Goal: Task Accomplishment & Management: Use online tool/utility

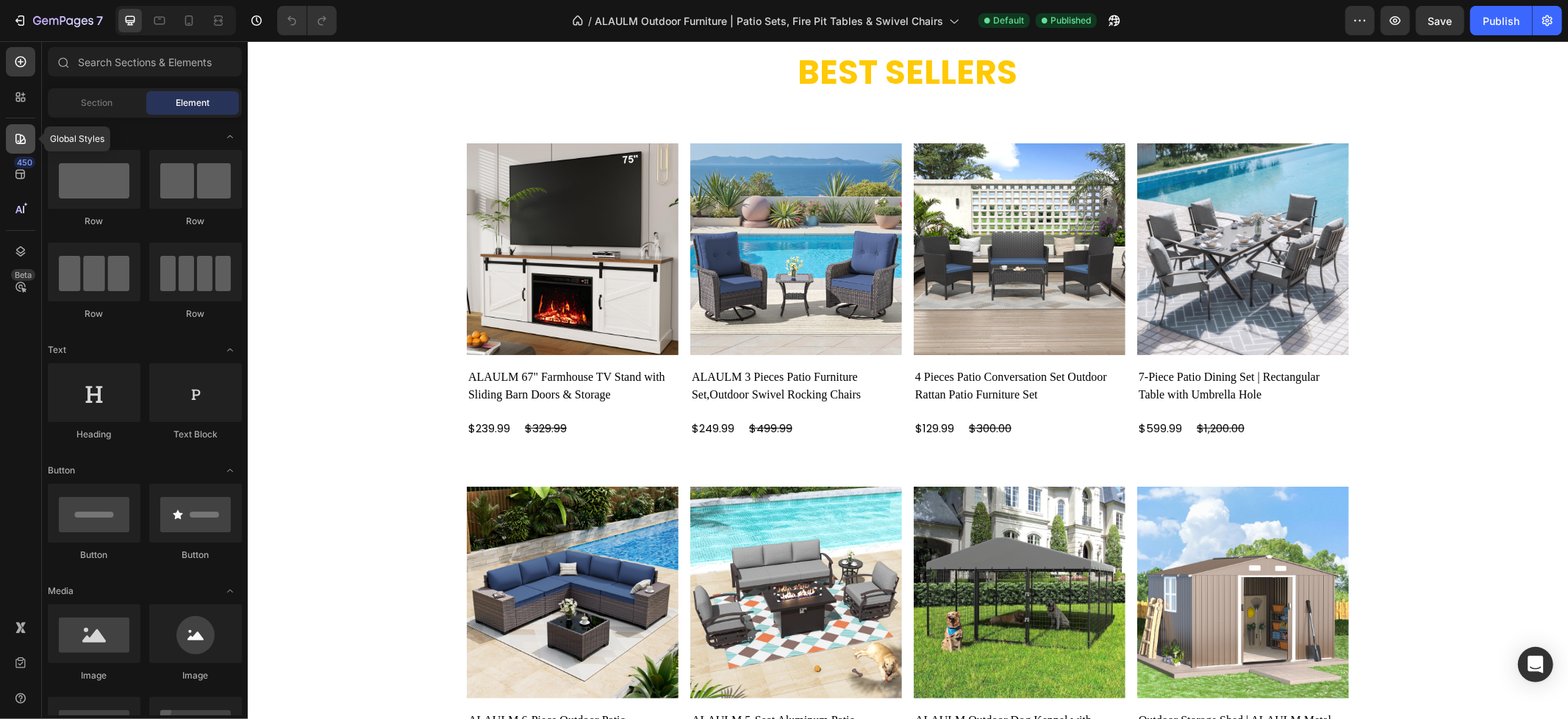
click at [20, 138] on icon at bounding box center [20, 138] width 10 height 10
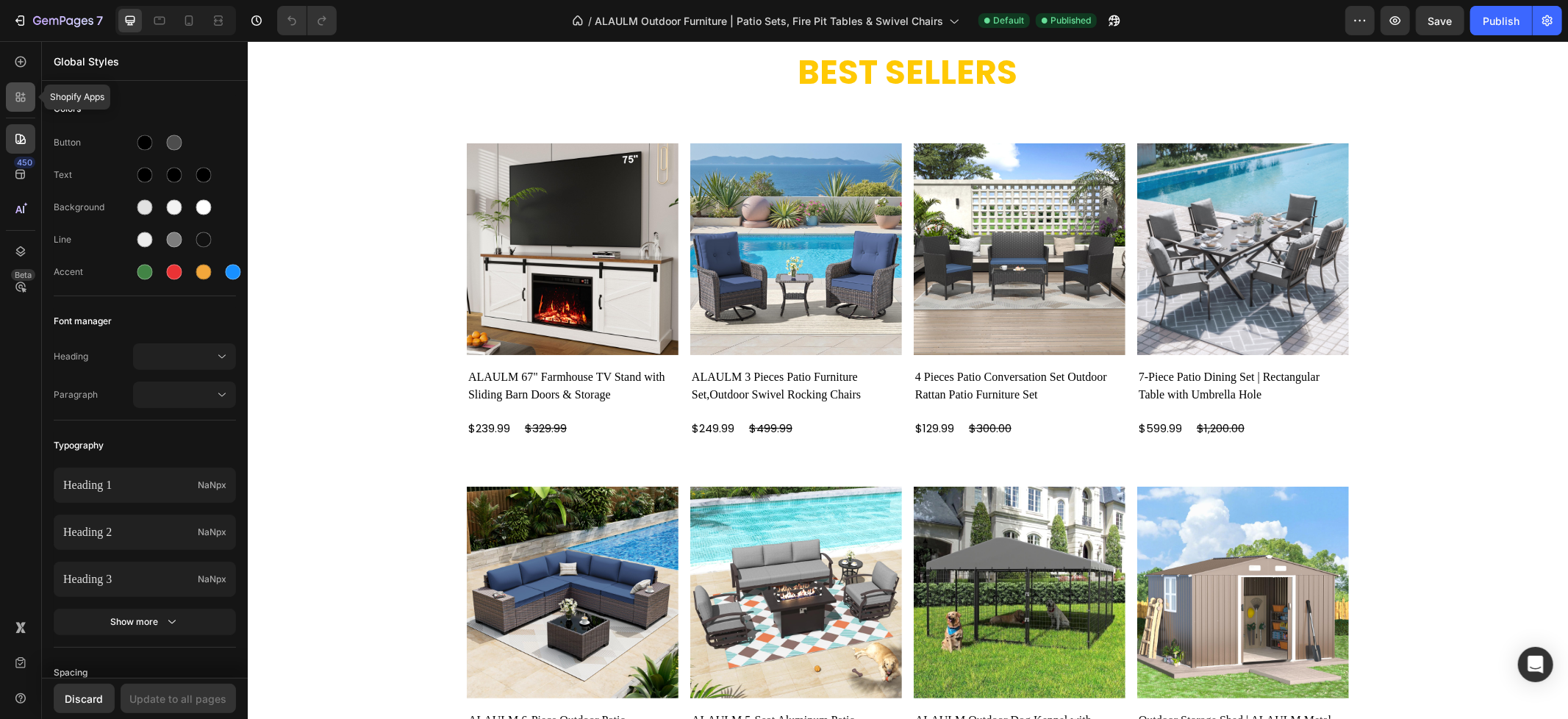
click at [20, 102] on icon at bounding box center [20, 97] width 15 height 15
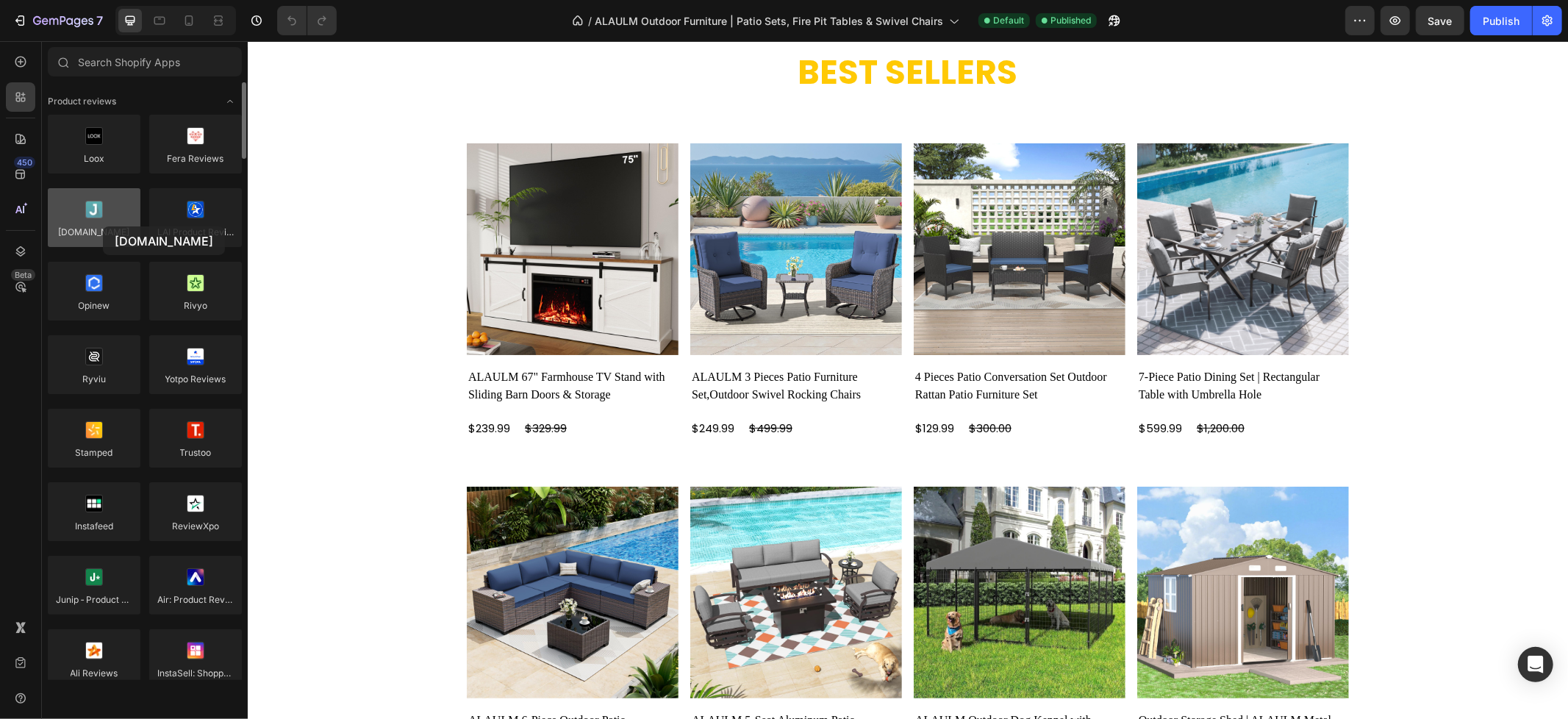
click at [103, 227] on div at bounding box center [94, 217] width 93 height 59
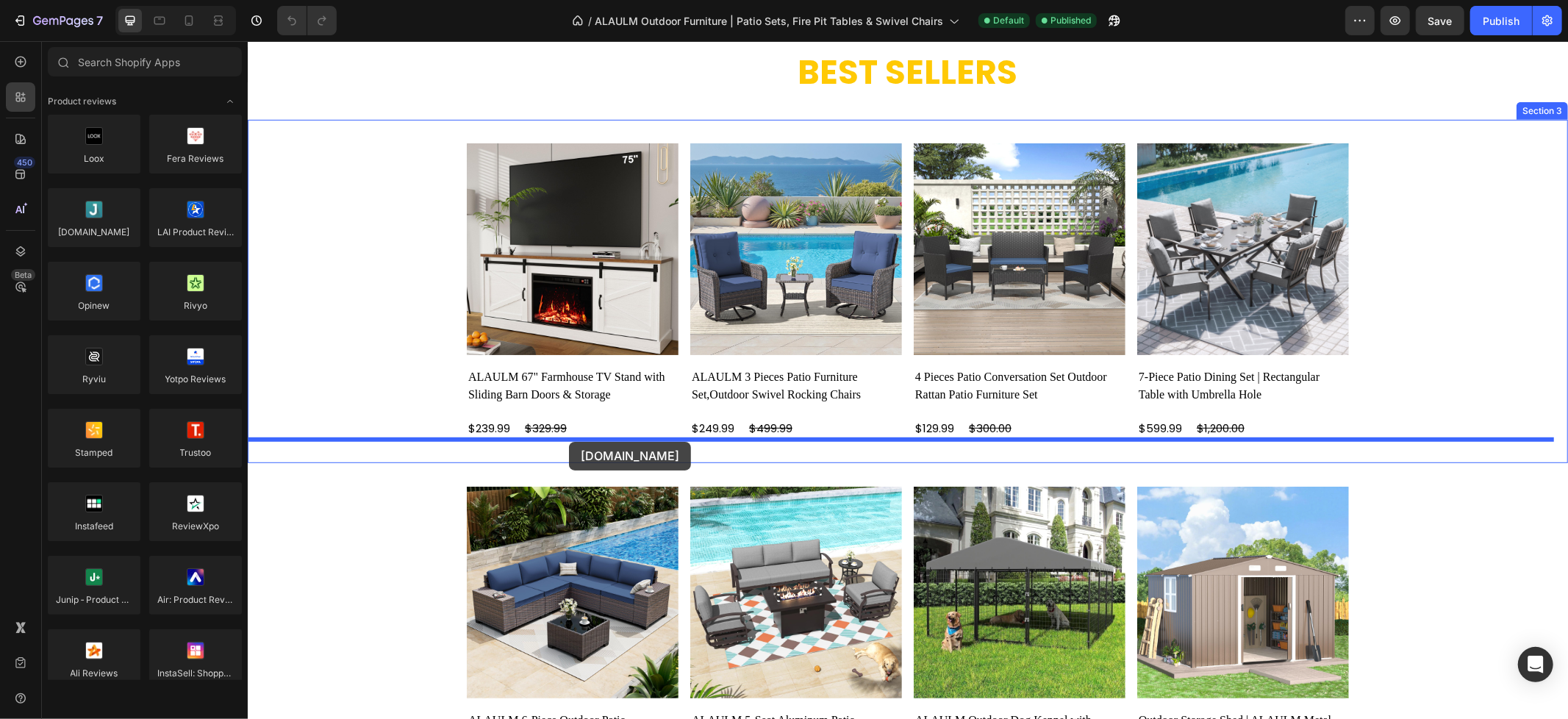
drag, startPoint x: 327, startPoint y: 266, endPoint x: 568, endPoint y: 441, distance: 297.8
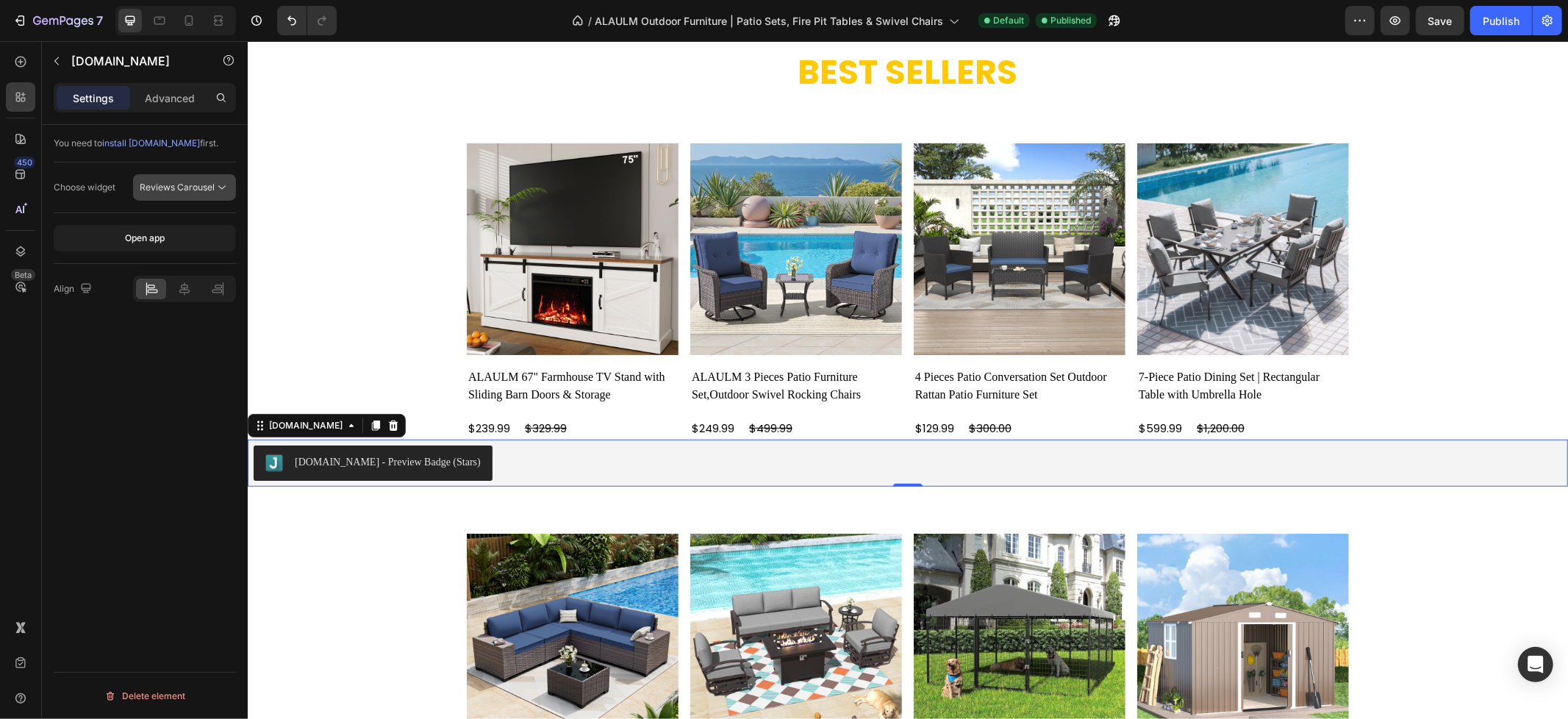
click at [156, 189] on span "Reviews Carousel" at bounding box center [177, 187] width 75 height 11
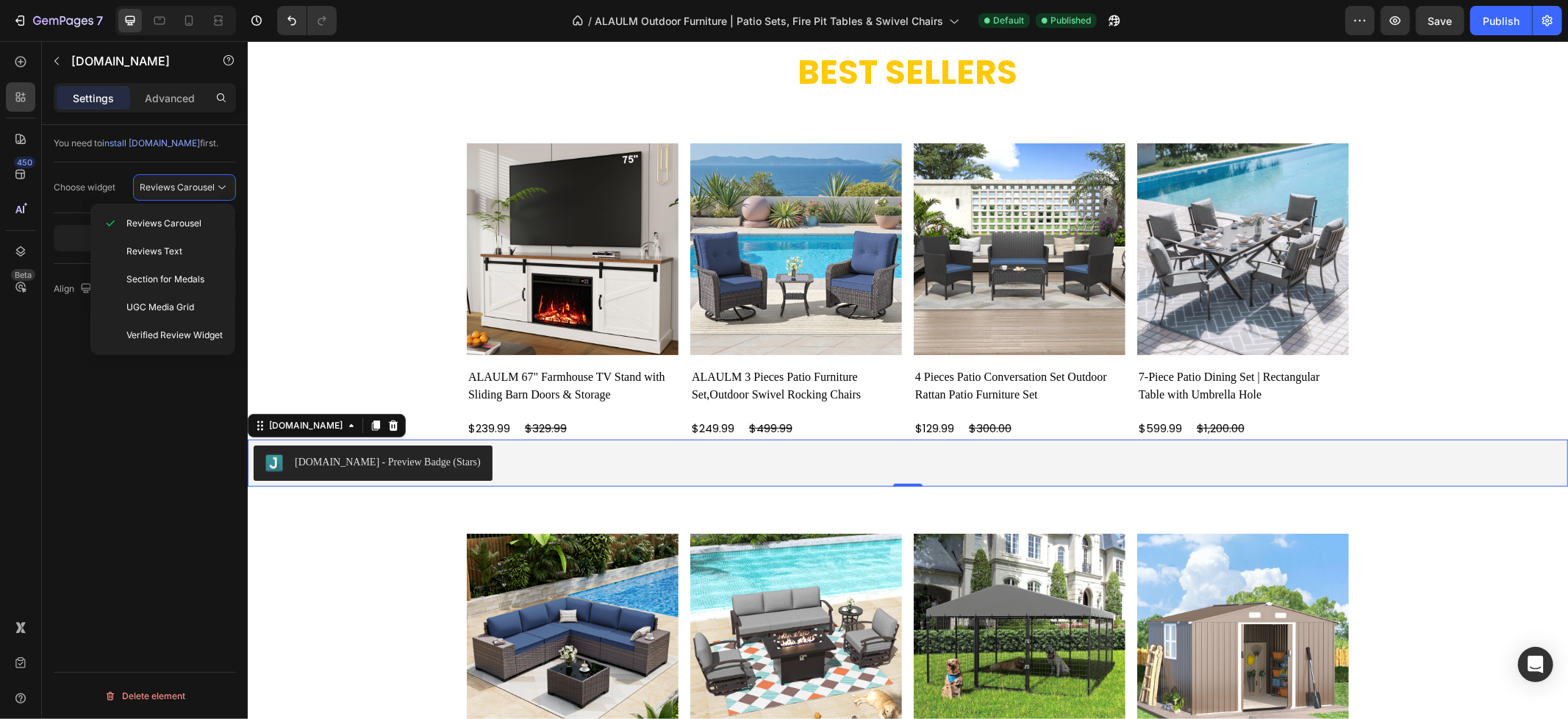
click at [104, 190] on div "Choose widget" at bounding box center [83, 187] width 61 height 13
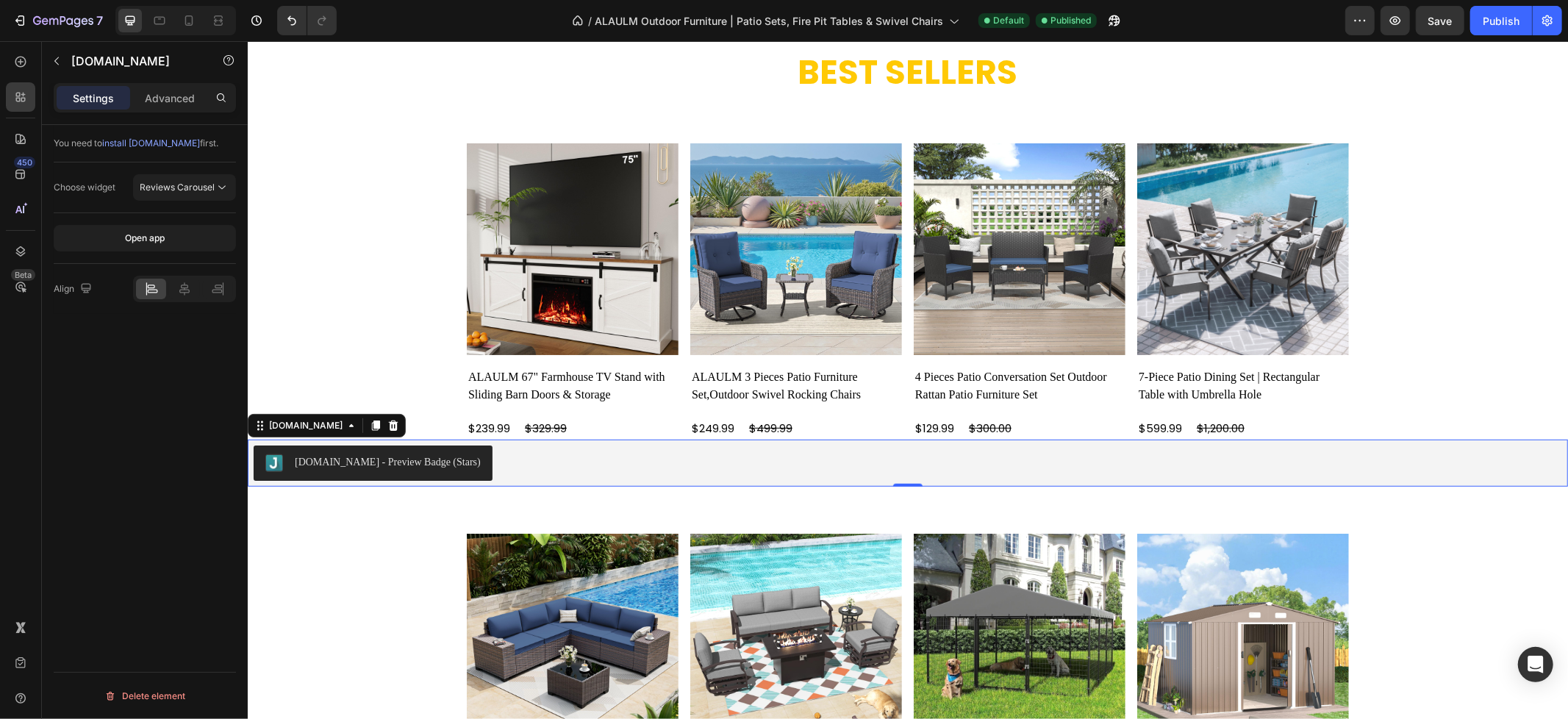
click at [104, 189] on div "Choose widget" at bounding box center [83, 187] width 61 height 13
click at [167, 191] on span "Reviews Carousel" at bounding box center [177, 187] width 75 height 11
click at [186, 405] on div "You need to install [DOMAIN_NAME] first. Choose widget Reviews Carousel Open ap…" at bounding box center [145, 442] width 206 height 636
click at [179, 91] on p "Advanced" at bounding box center [170, 98] width 50 height 16
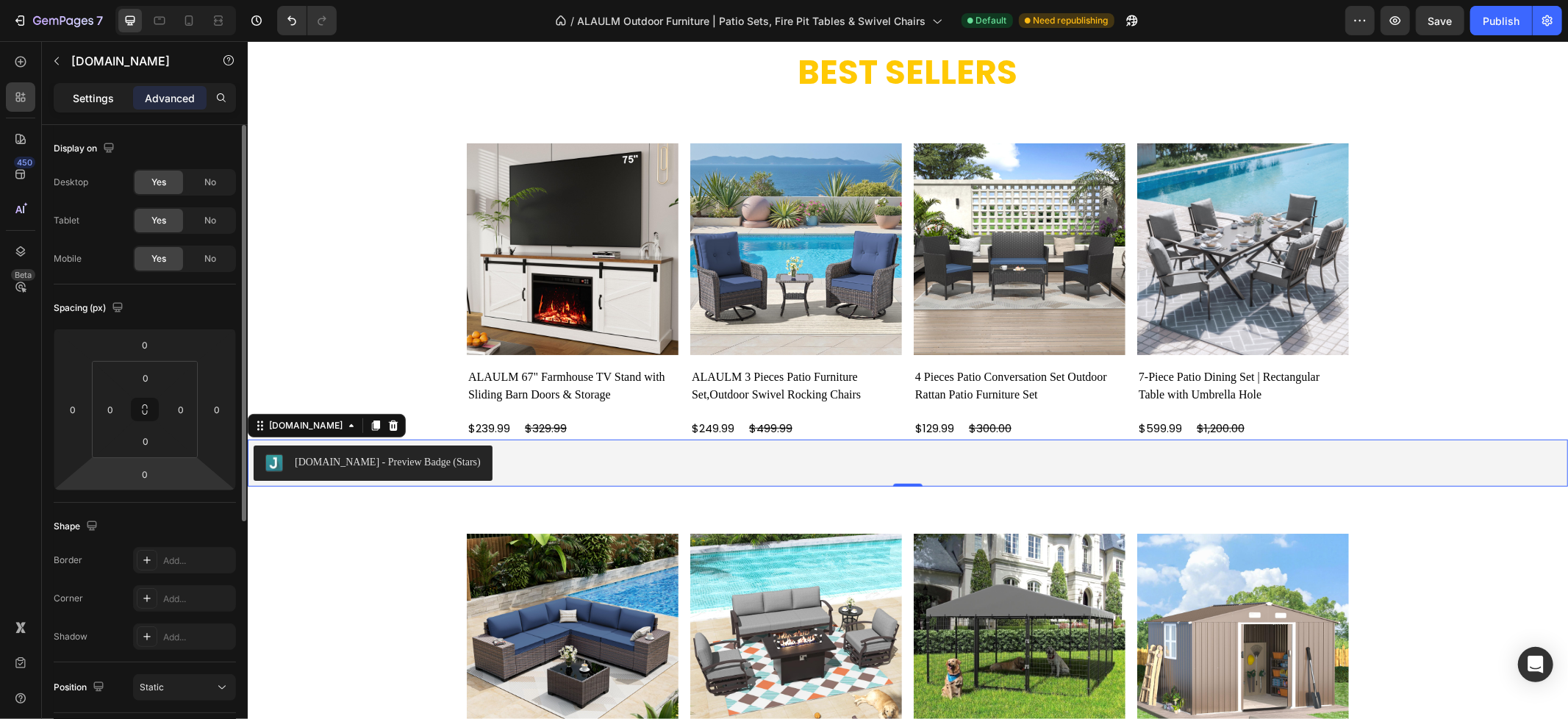
click at [113, 91] on p "Settings" at bounding box center [93, 98] width 41 height 16
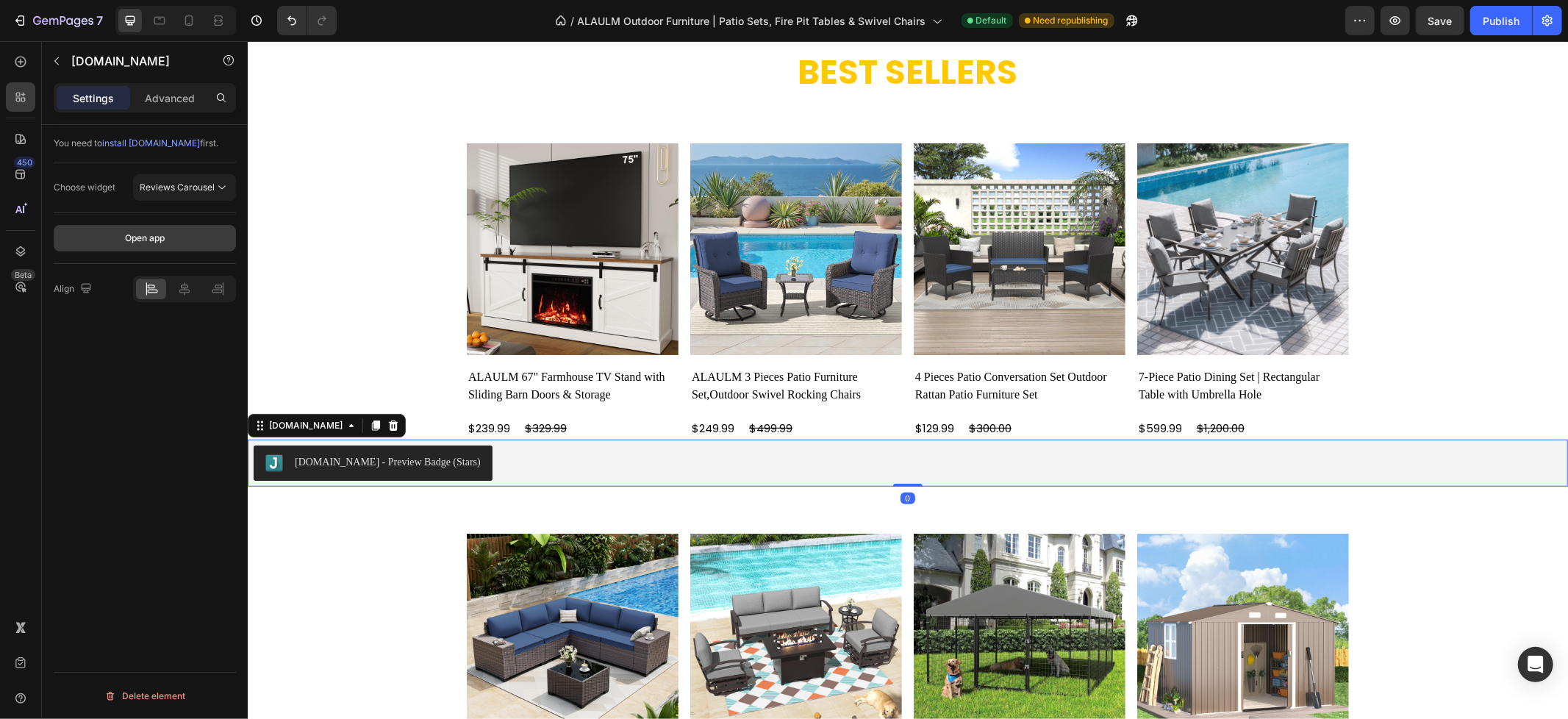
click at [167, 229] on button "Open app" at bounding box center [144, 238] width 183 height 27
click at [428, 462] on div "[DOMAIN_NAME] - Preview Badge (Stars)" at bounding box center [386, 460] width 186 height 16
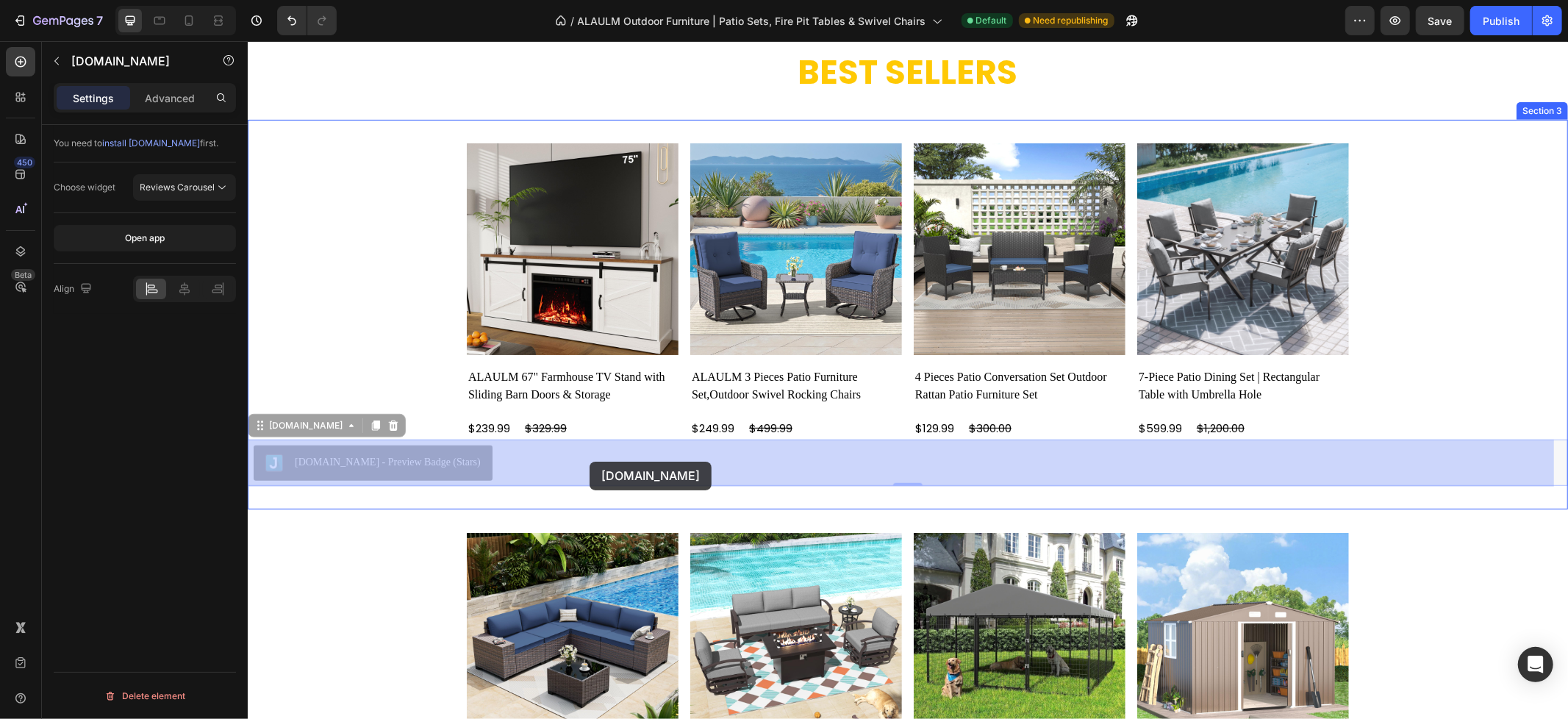
drag, startPoint x: 442, startPoint y: 467, endPoint x: 525, endPoint y: 464, distance: 83.1
drag, startPoint x: 401, startPoint y: 464, endPoint x: 806, endPoint y: 460, distance: 405.0
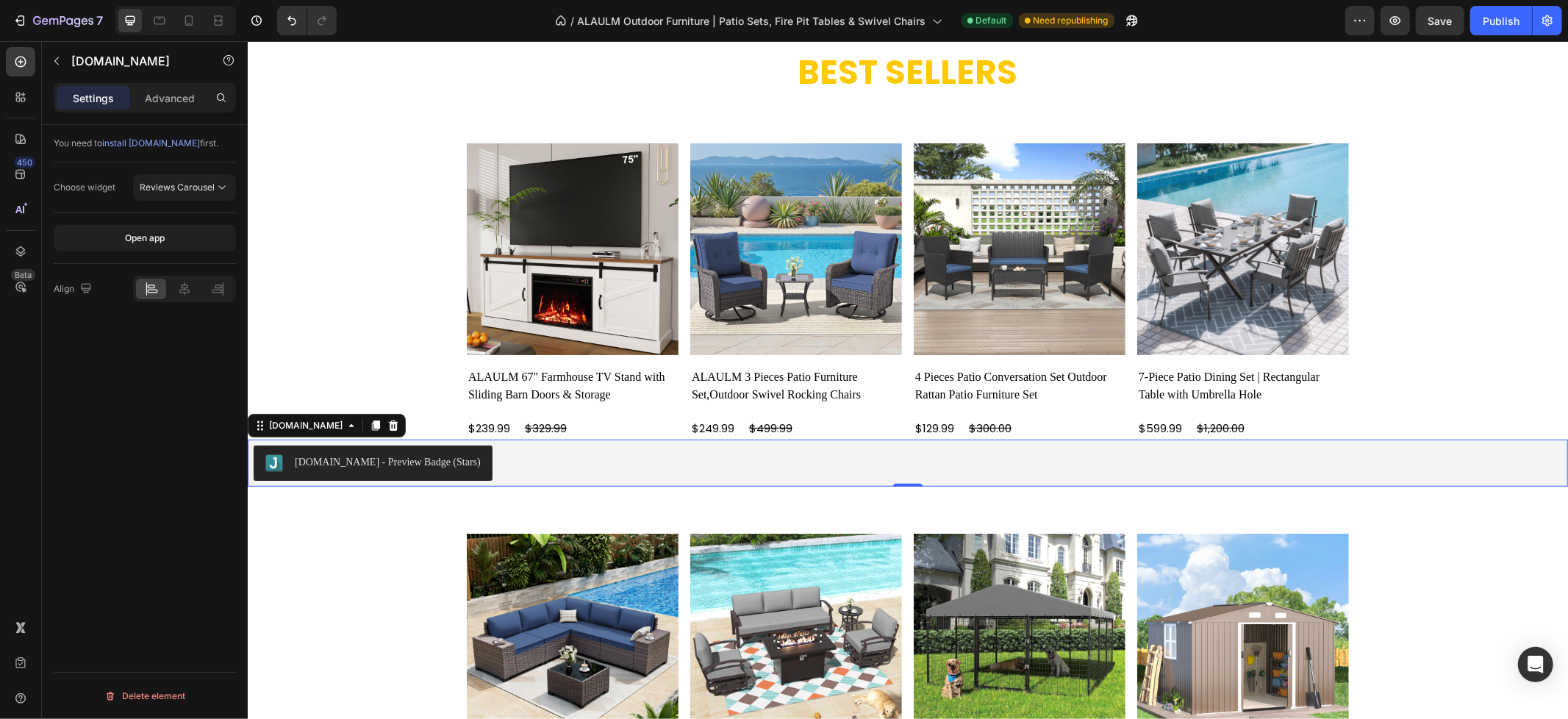
click at [426, 467] on div "[DOMAIN_NAME] - Preview Badge (Stars)" at bounding box center [386, 460] width 186 height 16
click at [384, 423] on div at bounding box center [392, 424] width 17 height 17
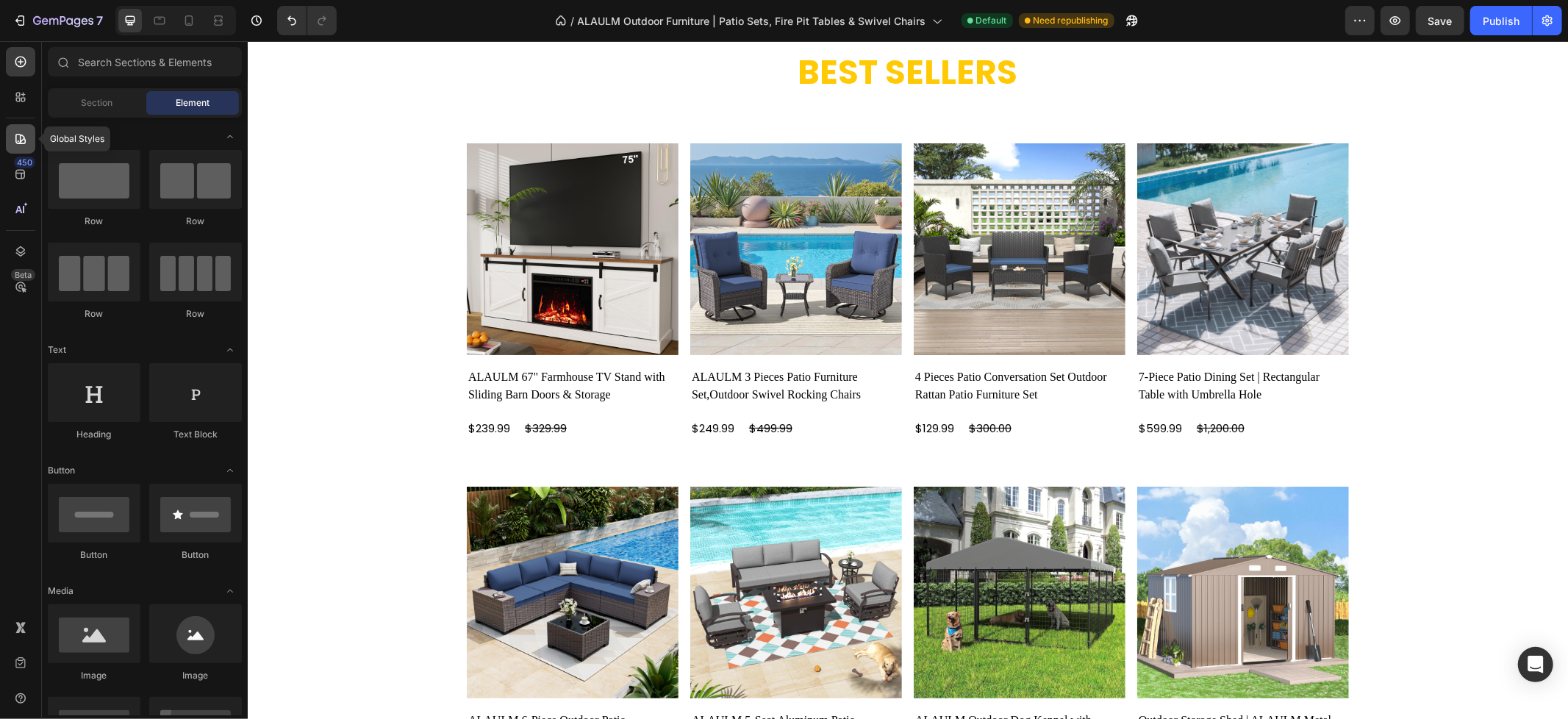
click at [15, 139] on icon at bounding box center [20, 138] width 15 height 15
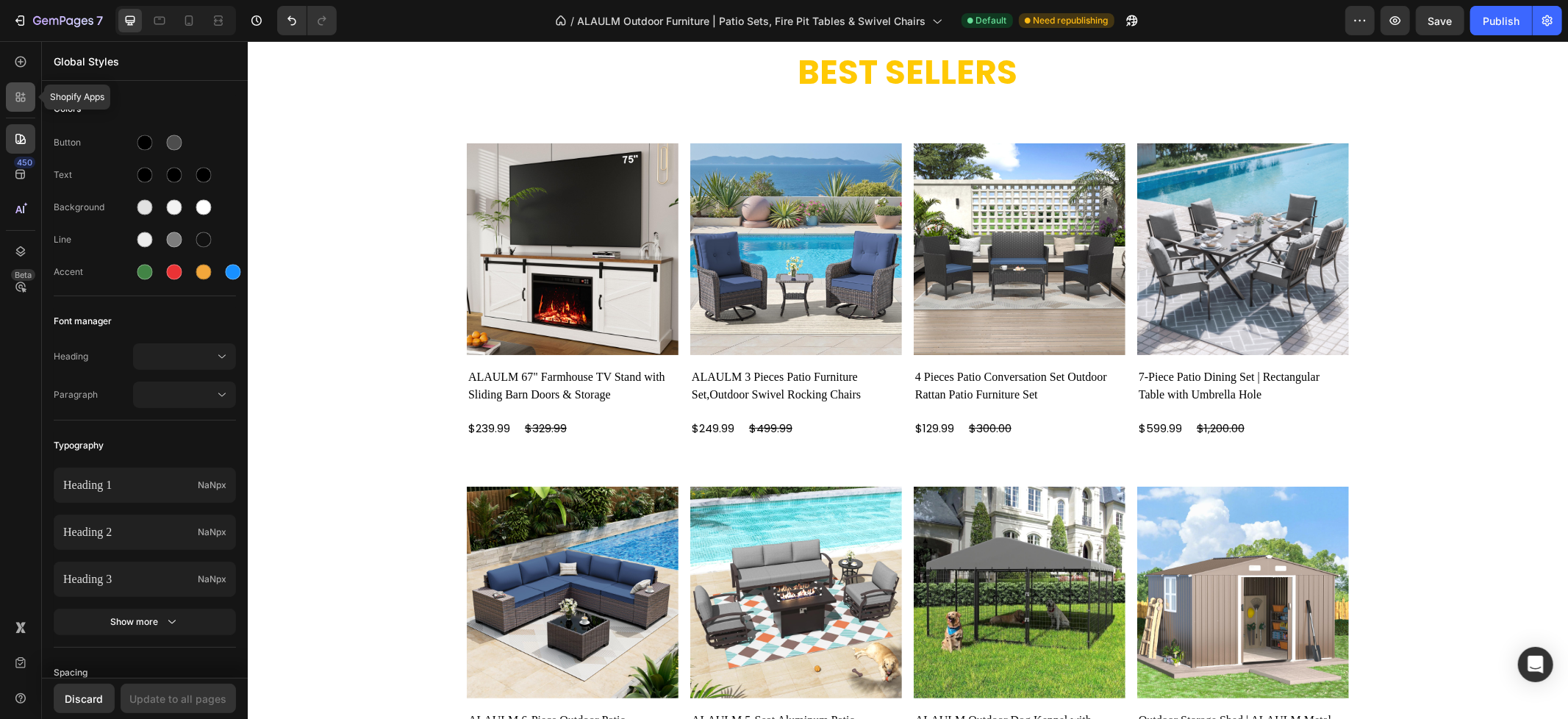
click at [23, 100] on icon at bounding box center [20, 97] width 15 height 15
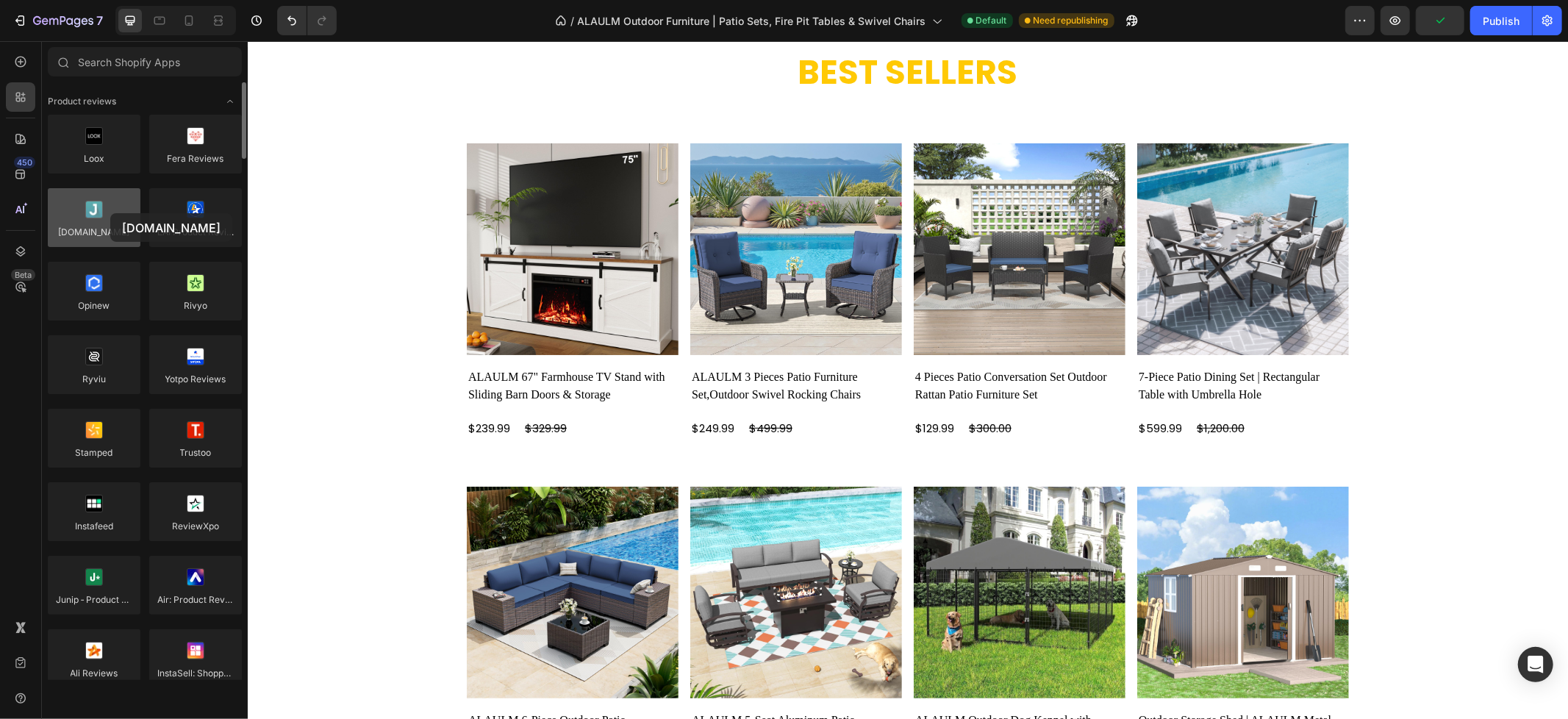
click at [110, 213] on div at bounding box center [94, 217] width 93 height 59
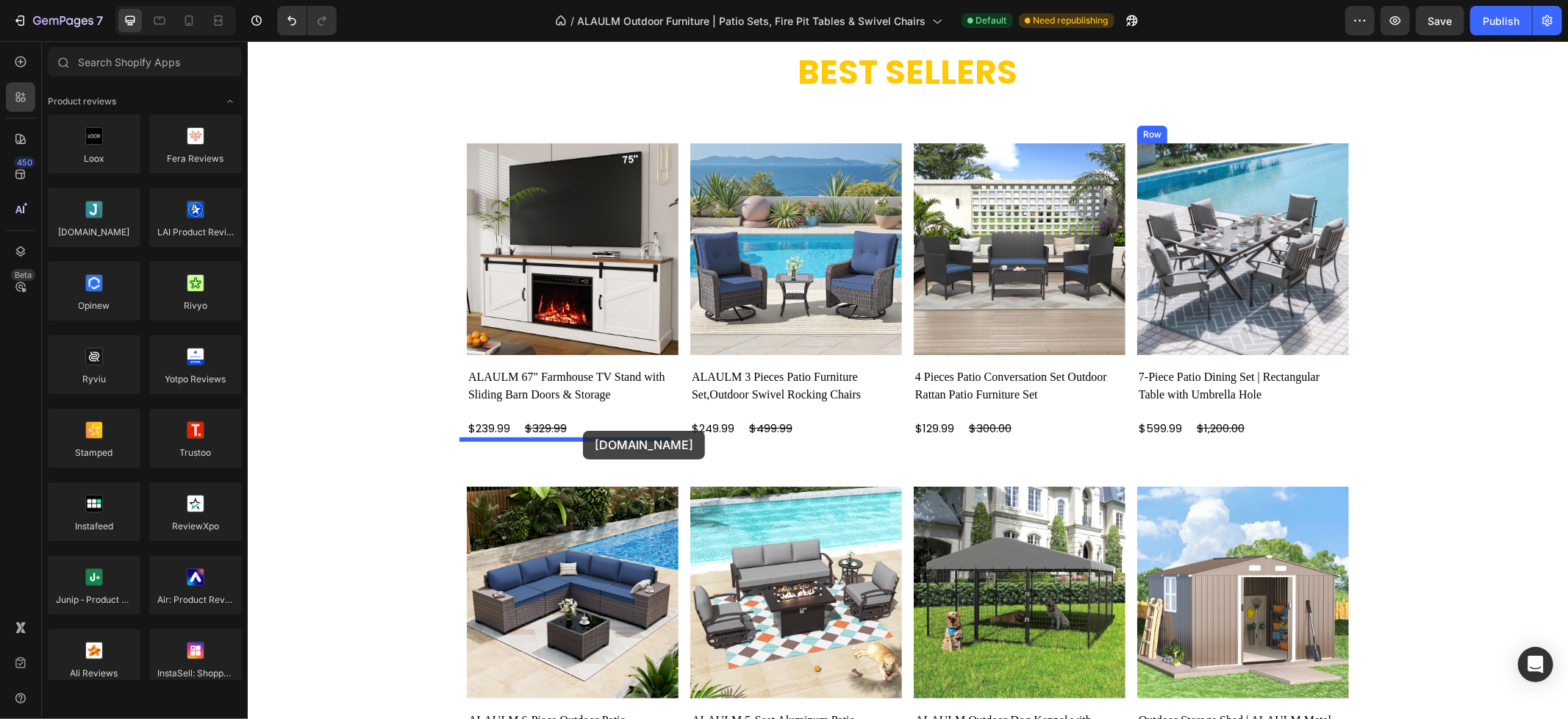
drag, startPoint x: 346, startPoint y: 264, endPoint x: 583, endPoint y: 430, distance: 289.4
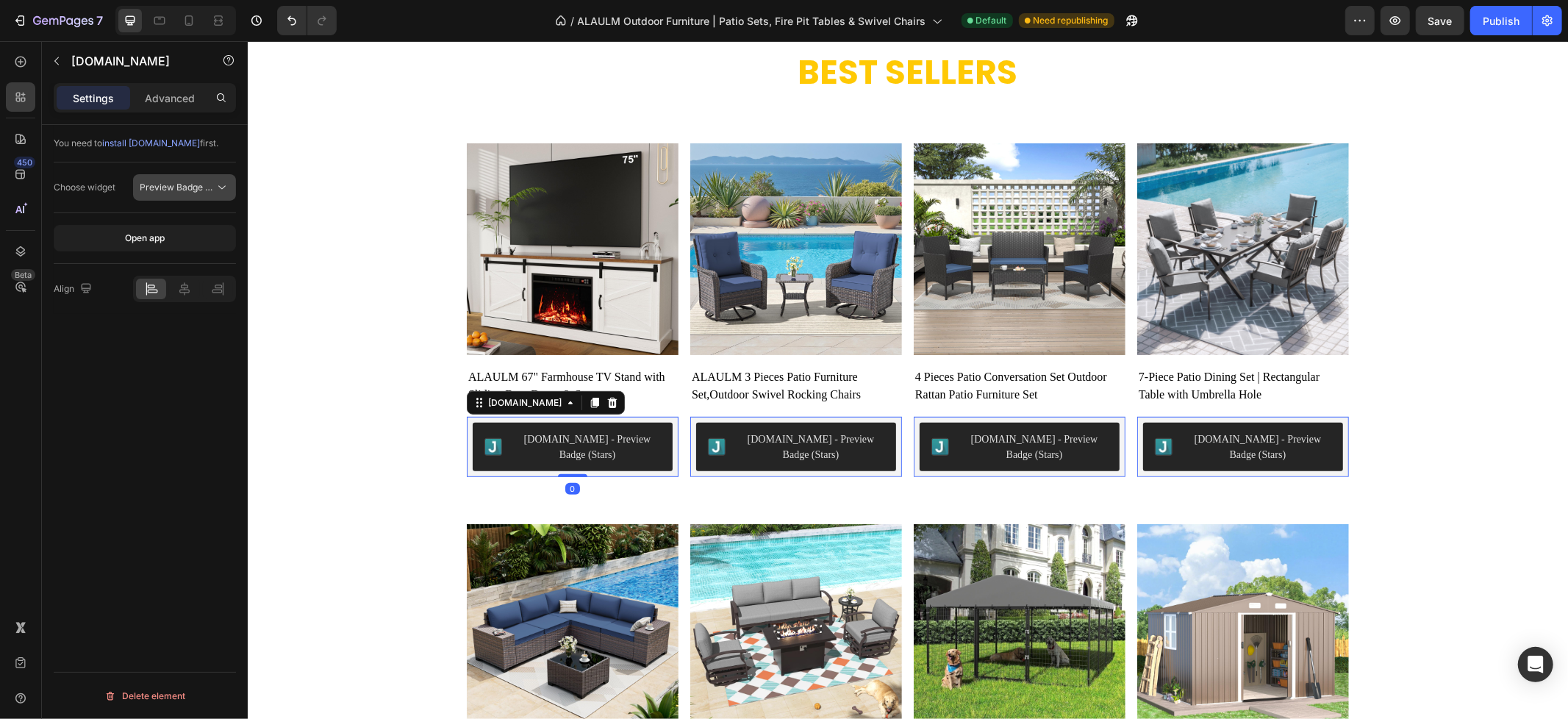
click at [194, 182] on span "Preview Badge (Stars)" at bounding box center [186, 187] width 94 height 11
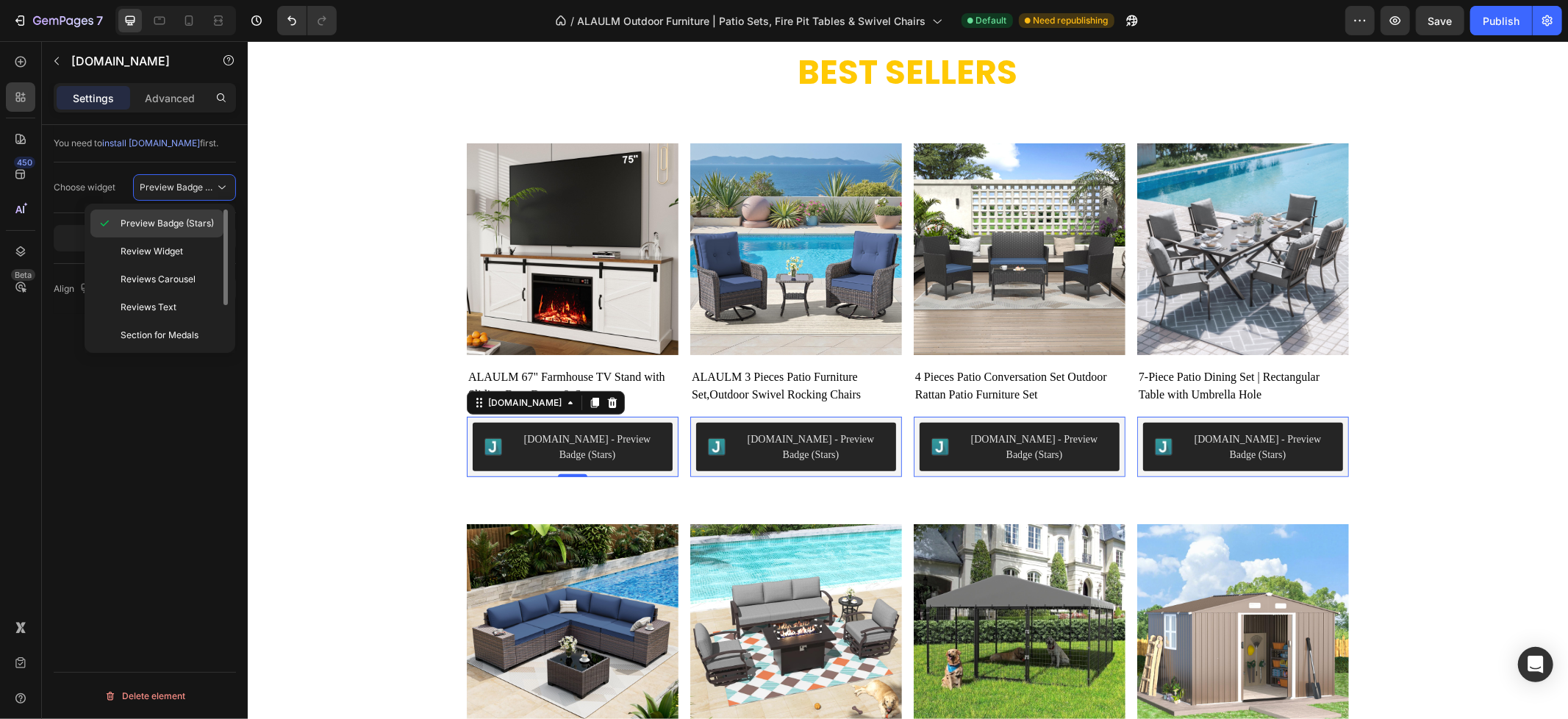
click at [202, 227] on span "Preview Badge (Stars)" at bounding box center [167, 223] width 94 height 13
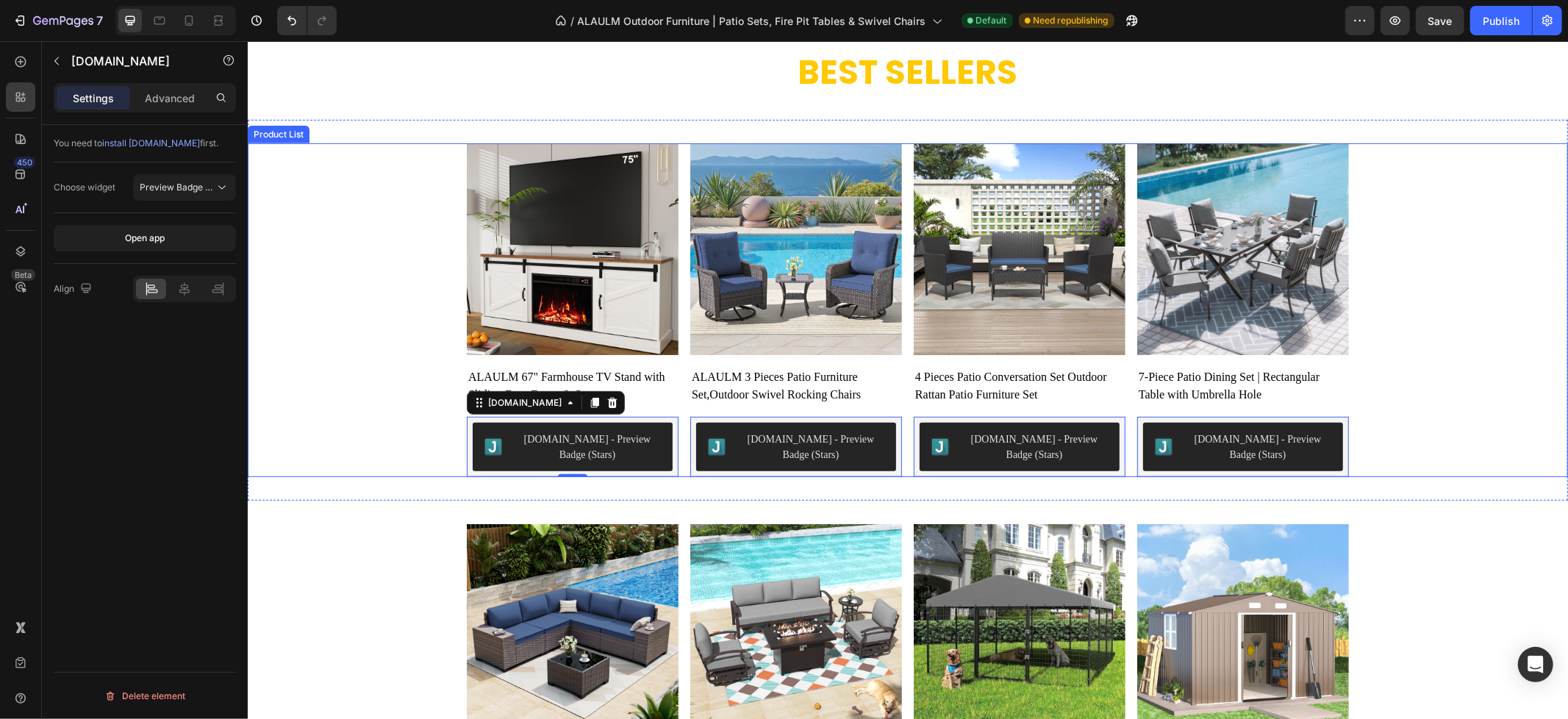
click at [1432, 382] on div "Product Images ALAULM 67" Farmhouse TV Stand with Sliding Barn Doors & Storage …" at bounding box center [906, 309] width 1320 height 334
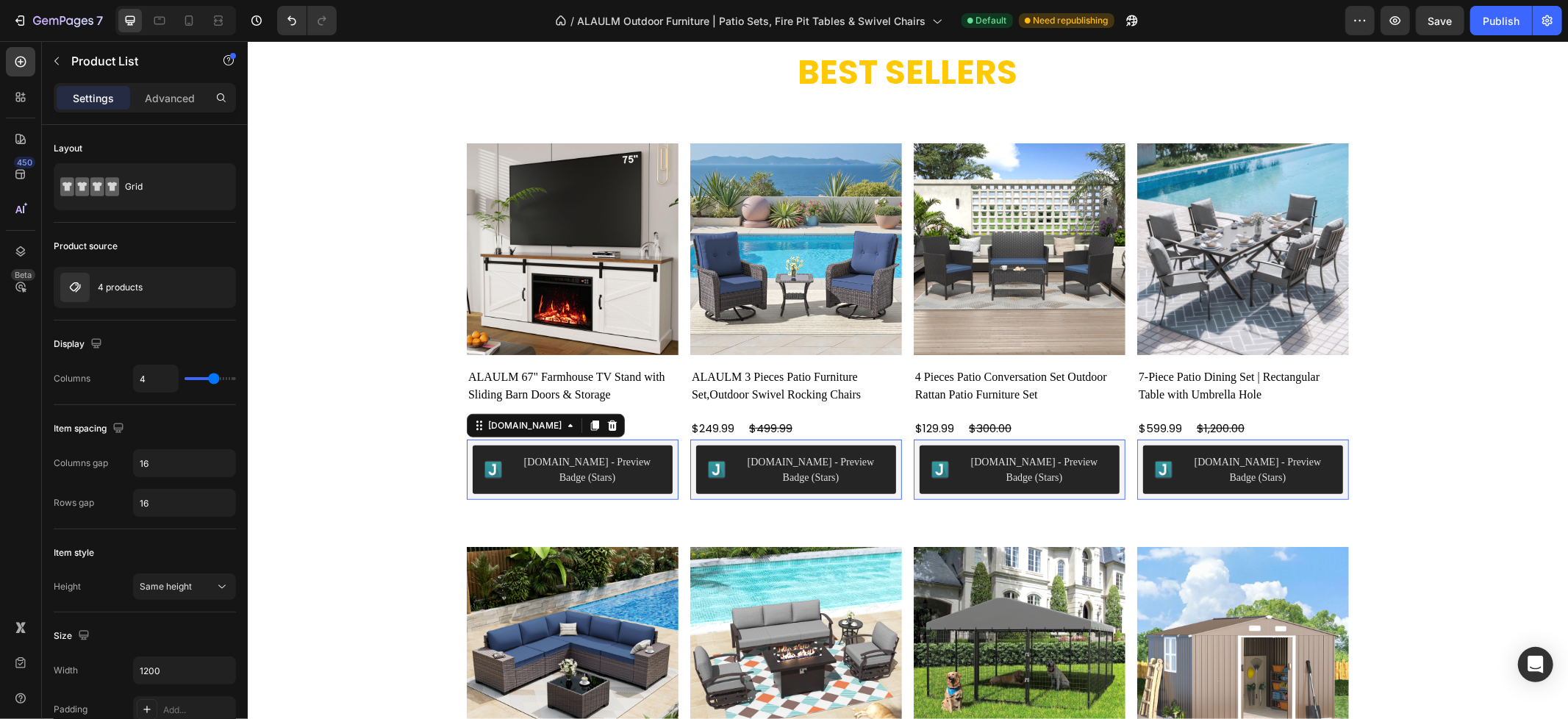
click at [612, 464] on div "[DOMAIN_NAME] - Preview Badge (Stars)" at bounding box center [586, 469] width 147 height 31
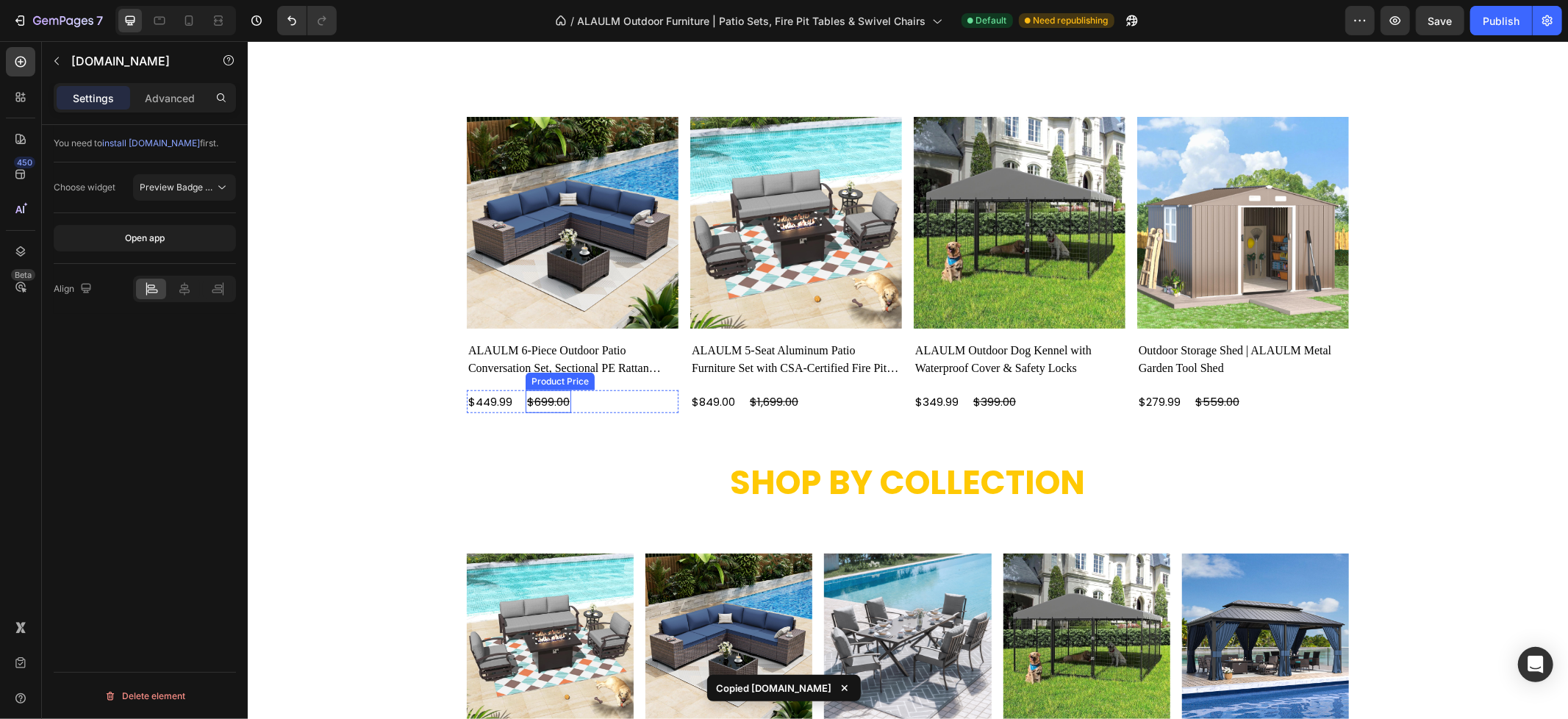
scroll to position [1143, 0]
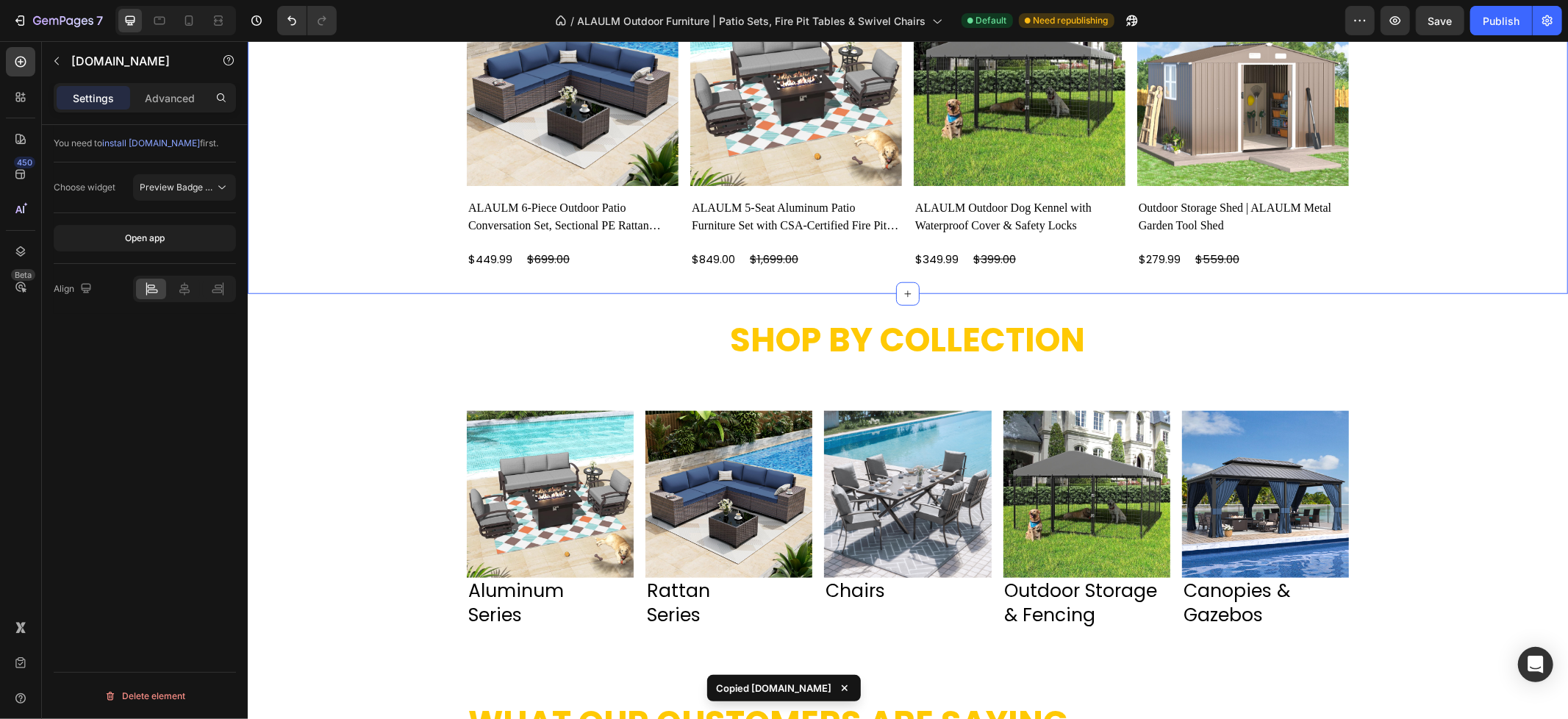
click at [548, 279] on div "Product Images ALAULM 6-Piece Outdoor Patio Conversation Set, Sectional PE Ratt…" at bounding box center [906, 122] width 1320 height 343
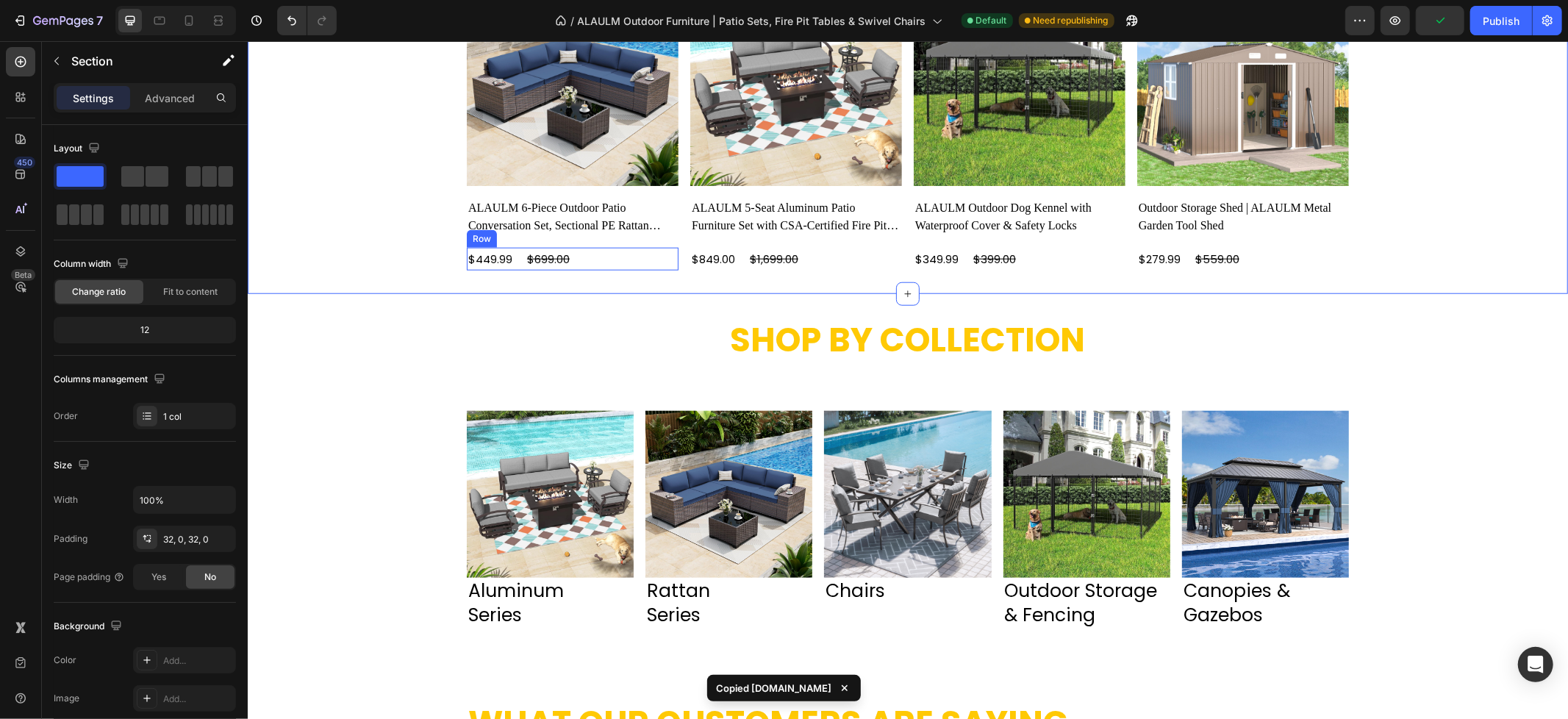
click at [587, 268] on div "$449.99 Product Price Product Price $699.00 Product Price Product Price Row" at bounding box center [572, 258] width 212 height 23
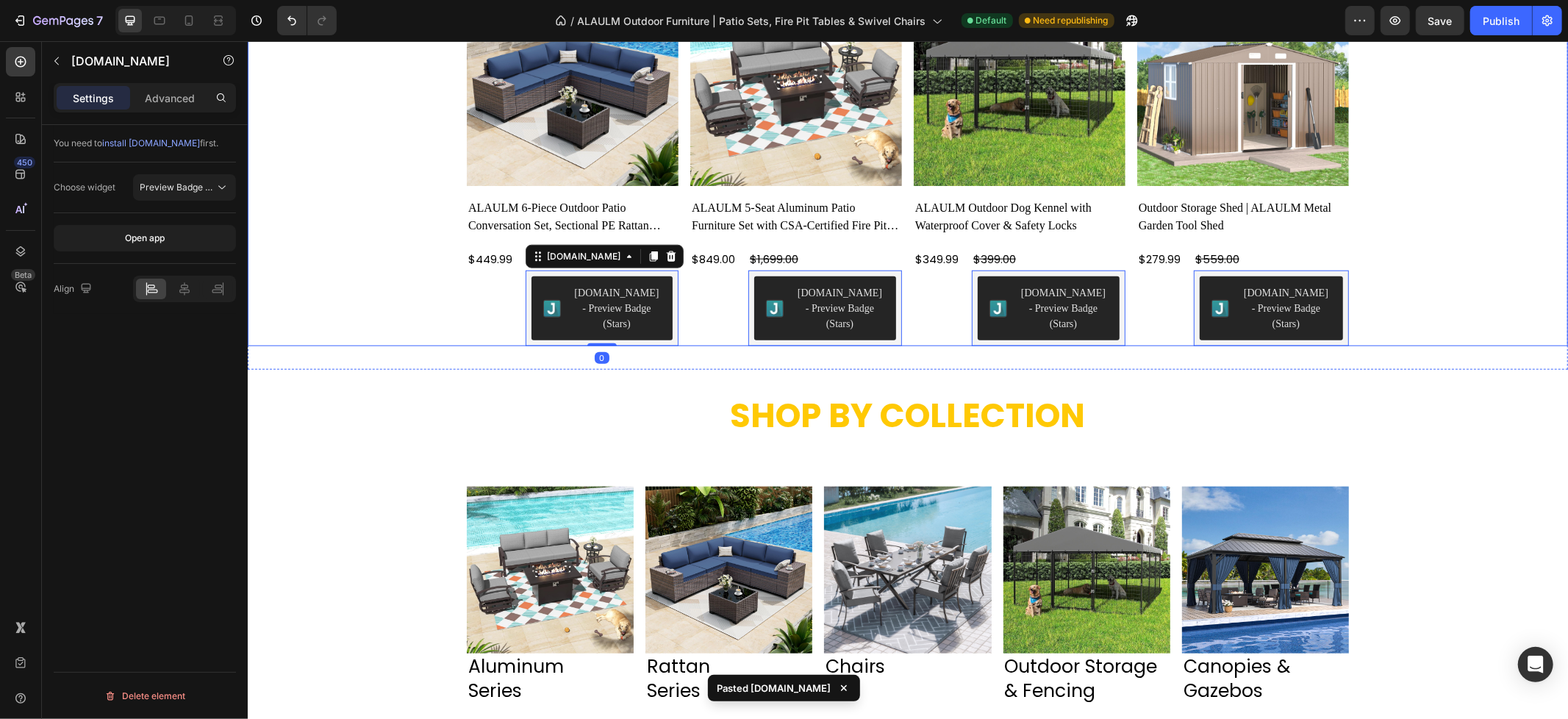
click at [1435, 225] on div "Product Images ALAULM 6-Piece Outdoor Patio Conversation Set, Sectional PE Ratt…" at bounding box center [906, 159] width 1320 height 371
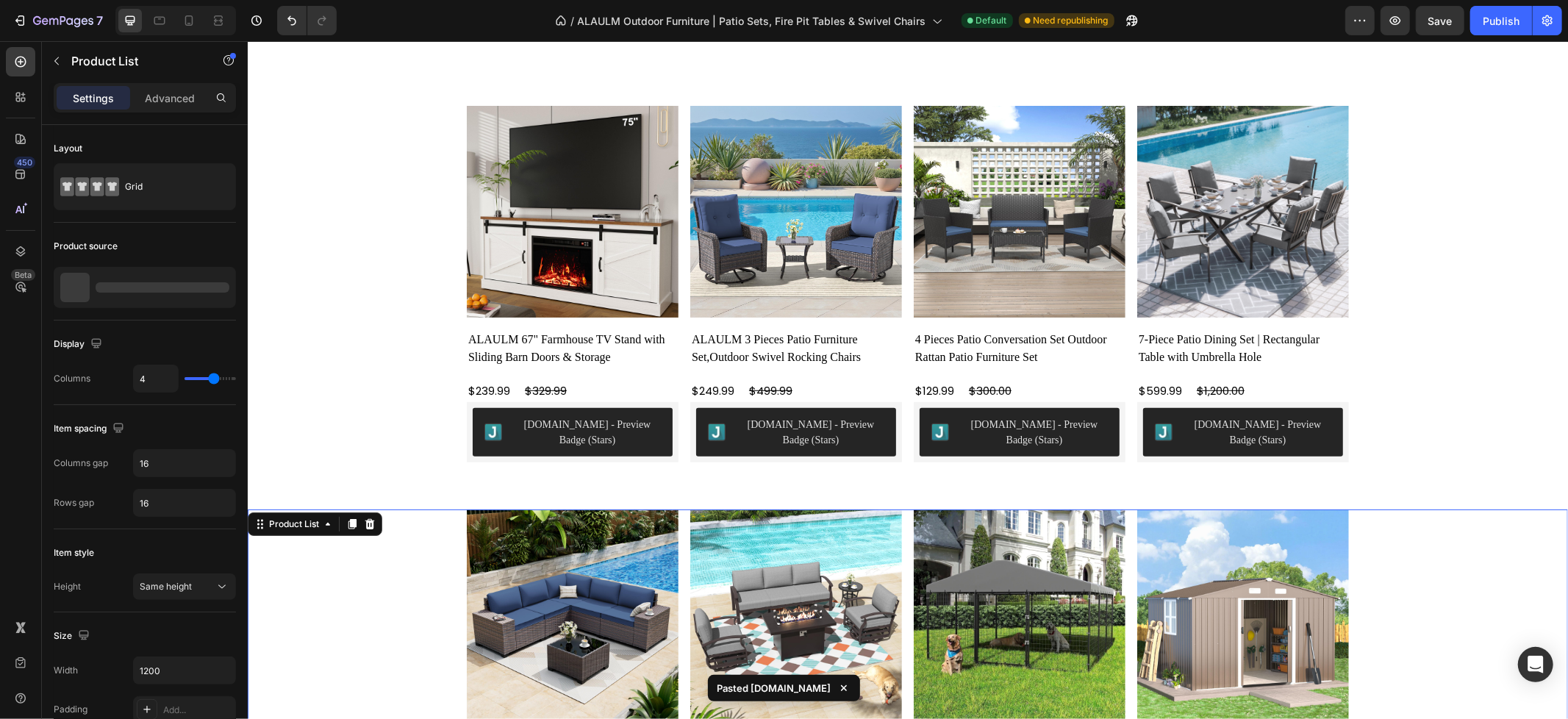
scroll to position [816, 0]
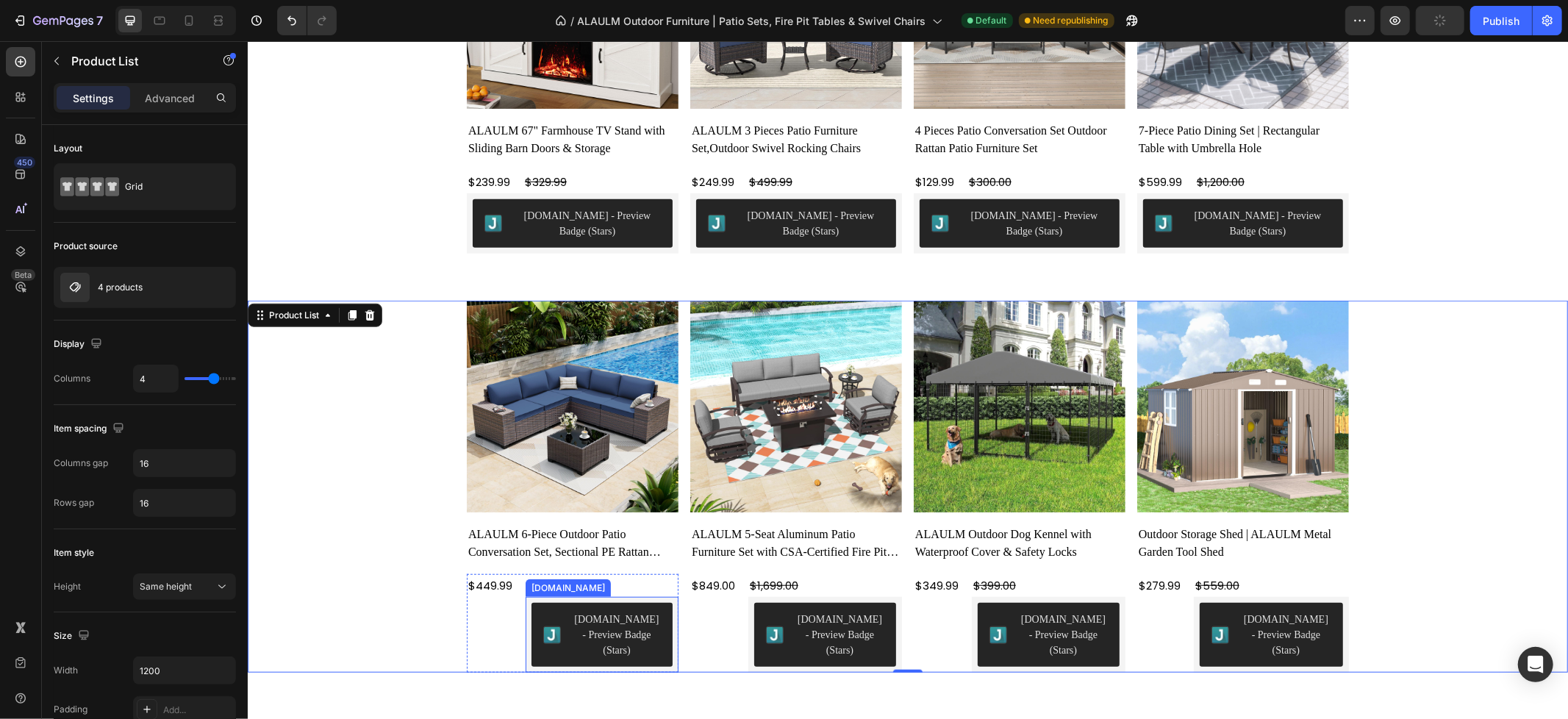
click at [611, 626] on div "[DOMAIN_NAME] - Preview Badge (Stars)" at bounding box center [616, 634] width 88 height 46
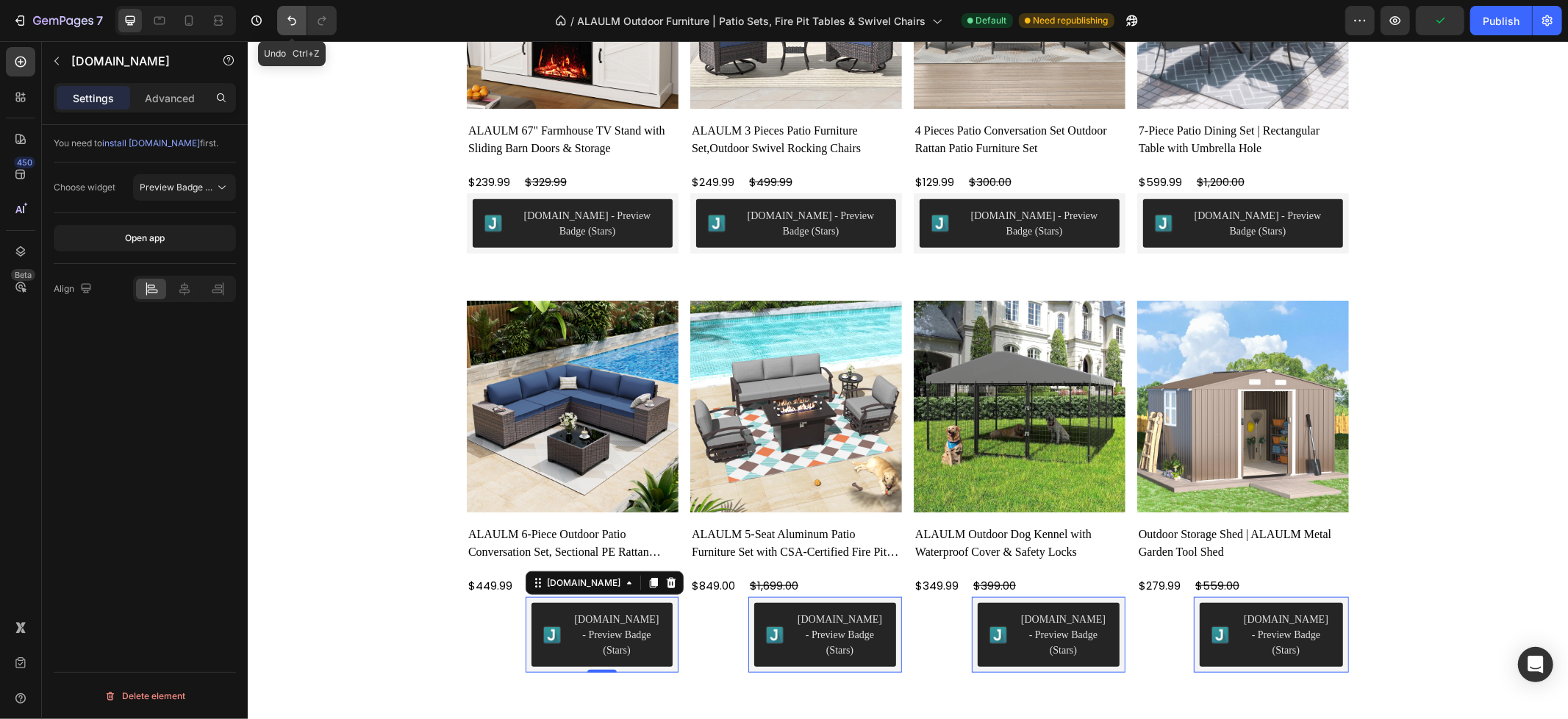
click at [287, 20] on icon "Undo/Redo" at bounding box center [292, 20] width 15 height 15
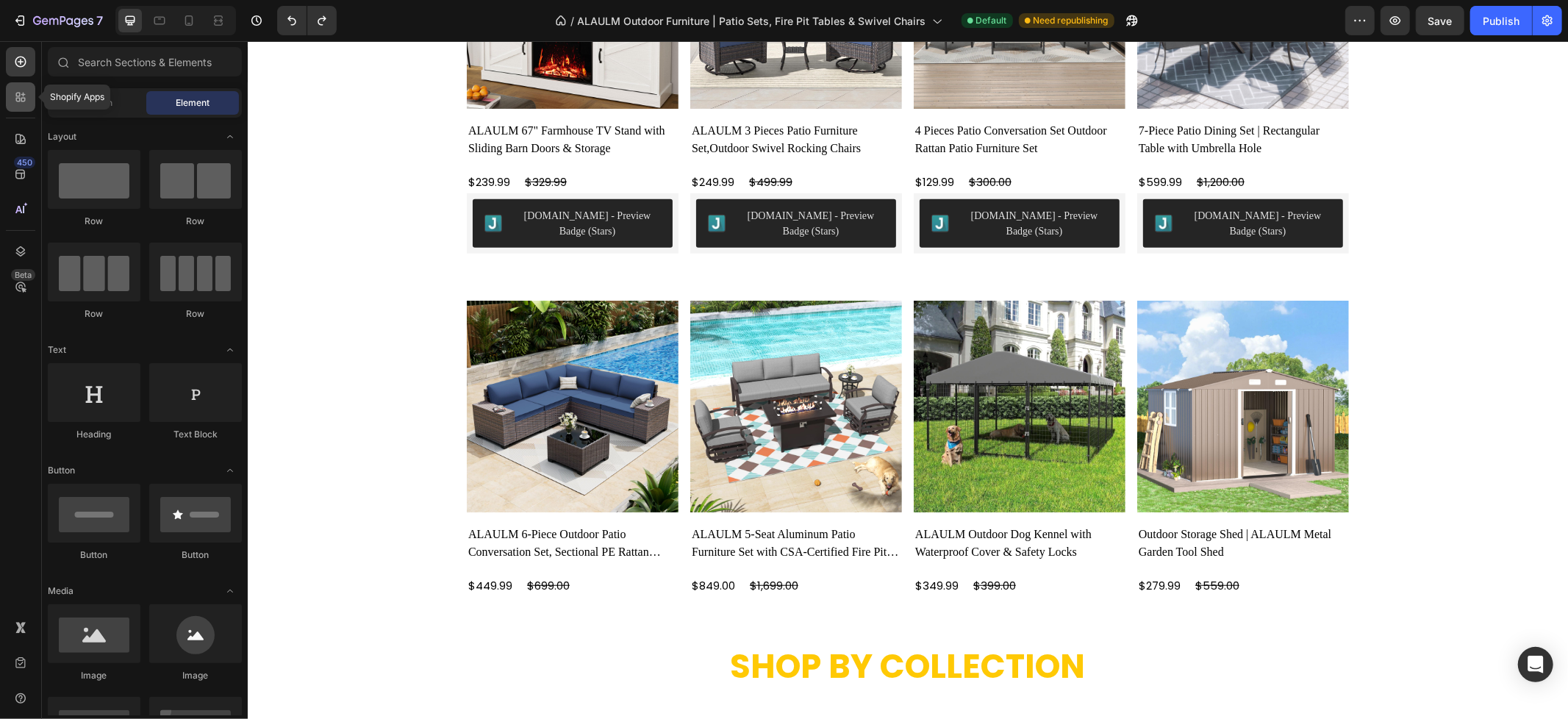
click at [18, 100] on icon at bounding box center [20, 97] width 15 height 15
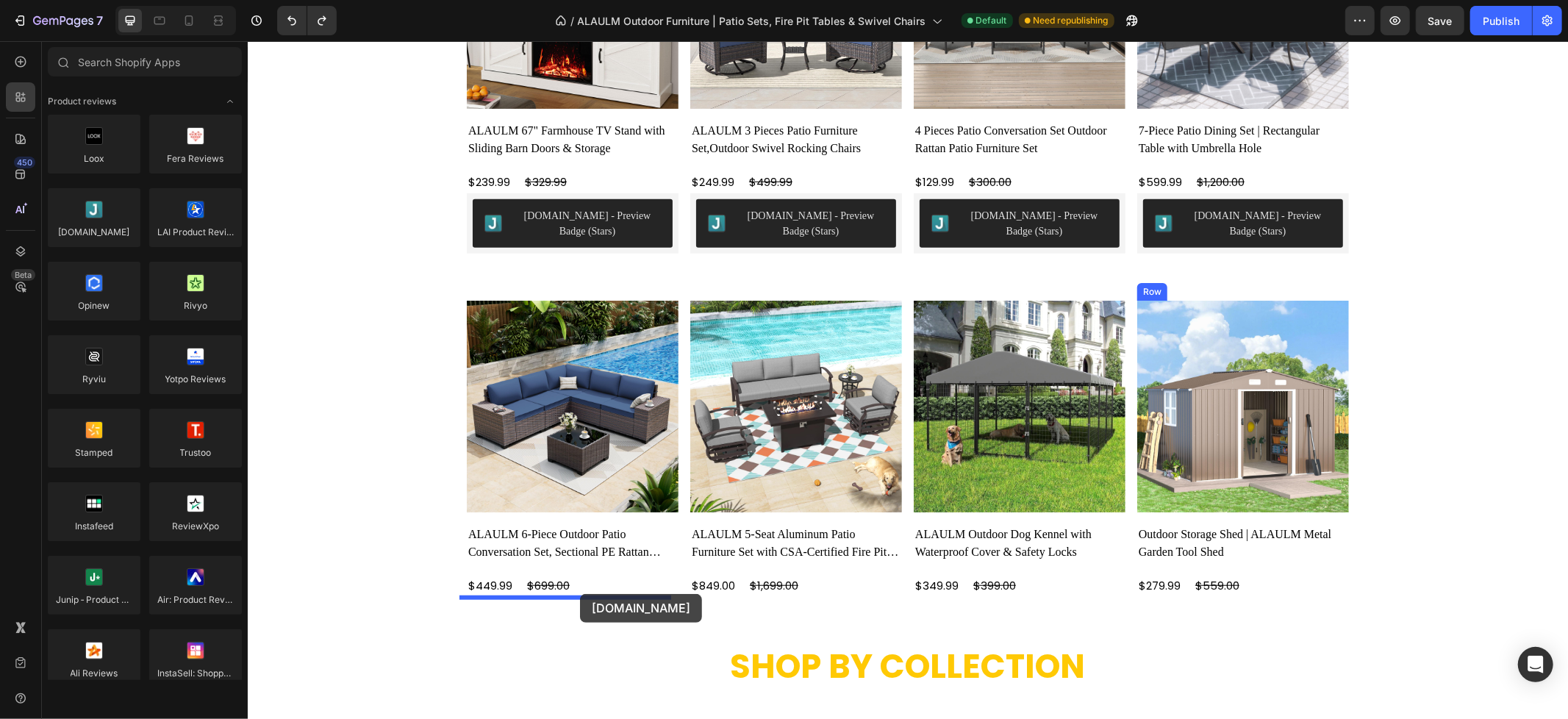
drag, startPoint x: 372, startPoint y: 268, endPoint x: 579, endPoint y: 593, distance: 385.3
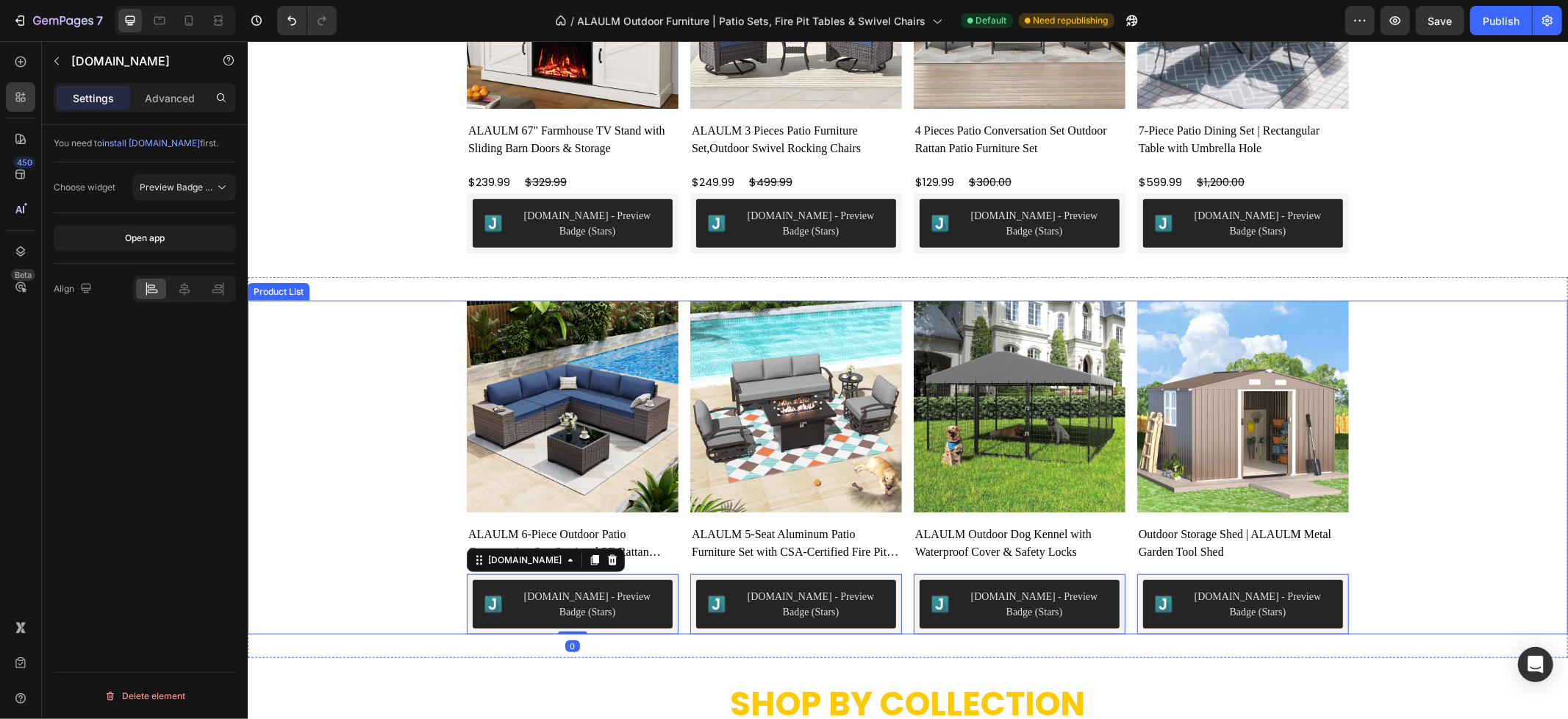
click at [1489, 423] on div "Product Images ALAULM 6-Piece Outdoor Patio Conversation Set, Sectional PE Ratt…" at bounding box center [906, 467] width 1320 height 334
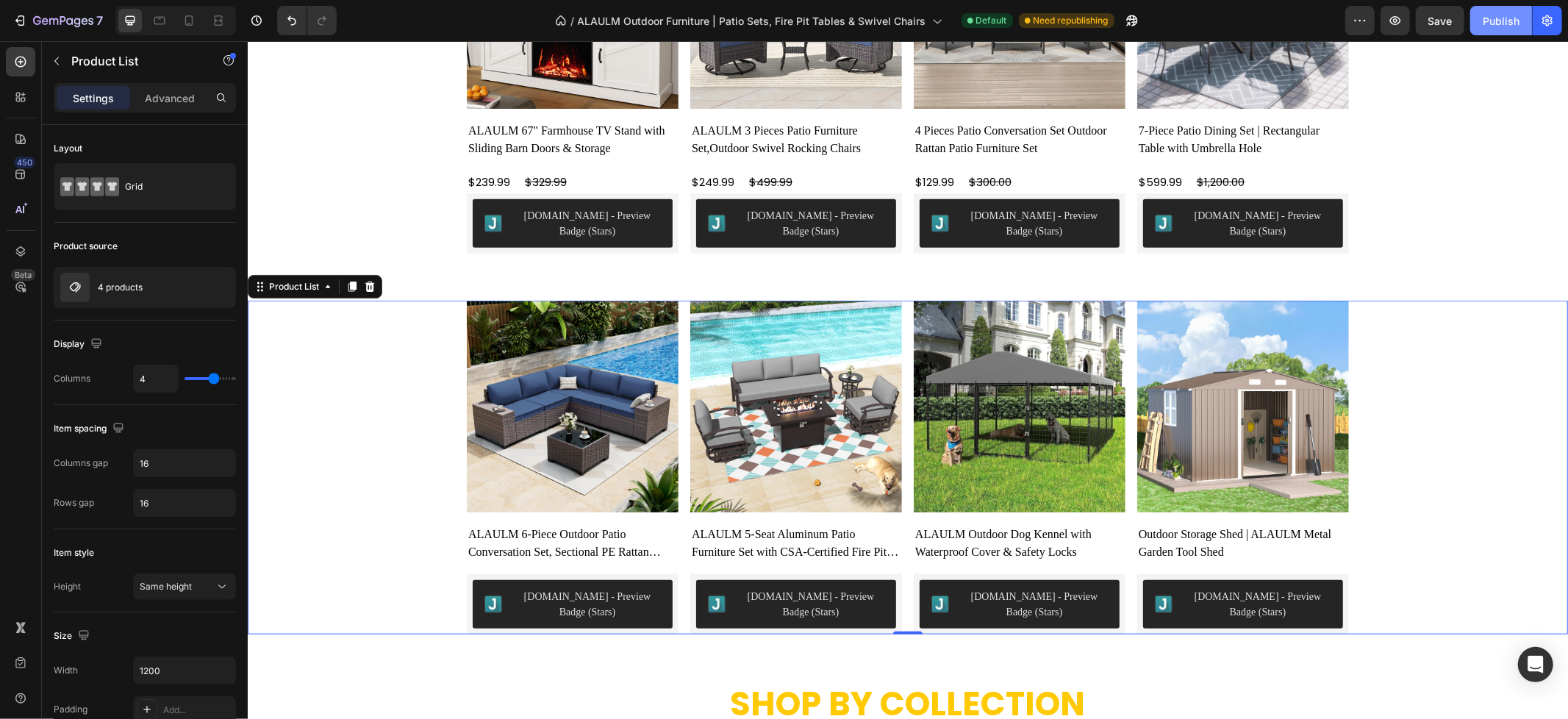
click at [1504, 26] on div "Publish" at bounding box center [1501, 20] width 37 height 16
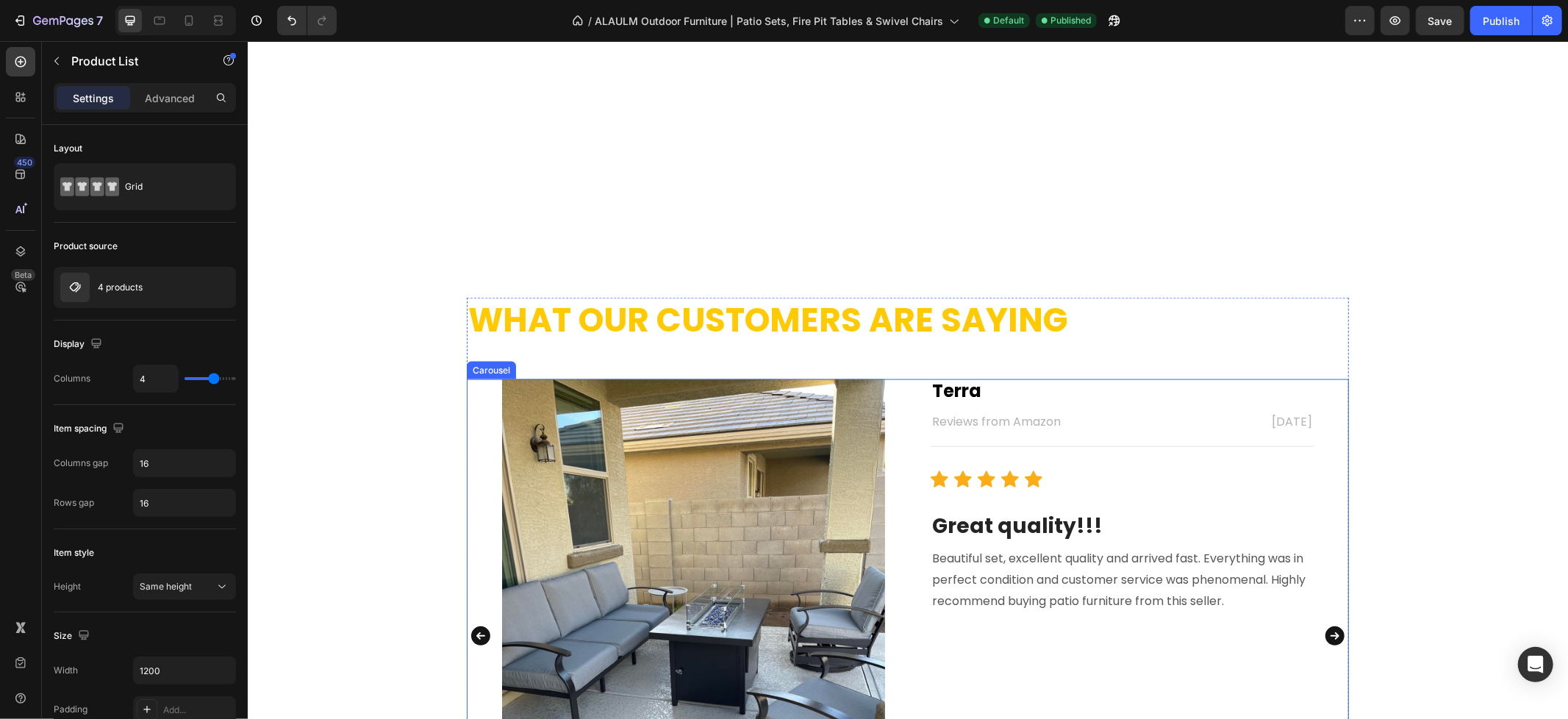
scroll to position [1958, 0]
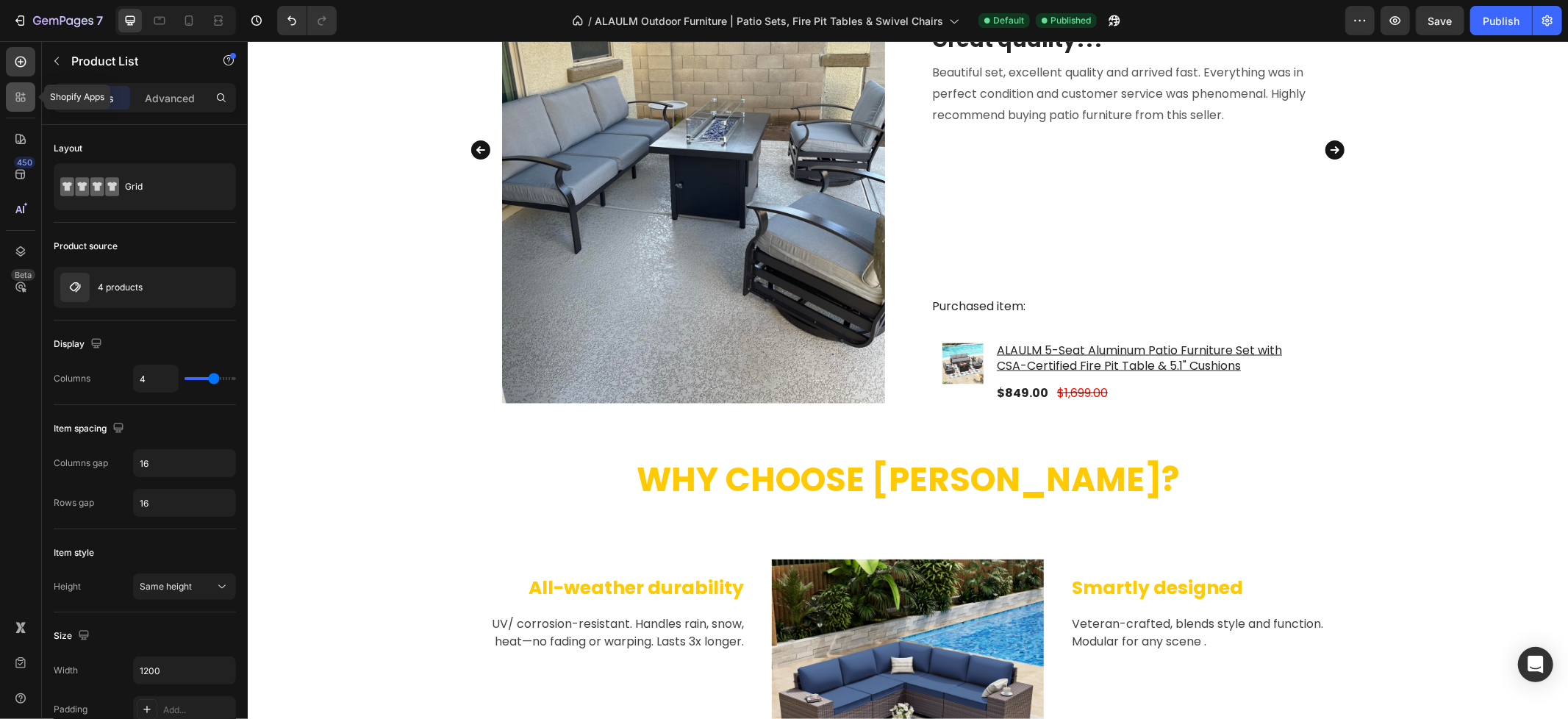
click at [17, 99] on icon at bounding box center [20, 97] width 15 height 15
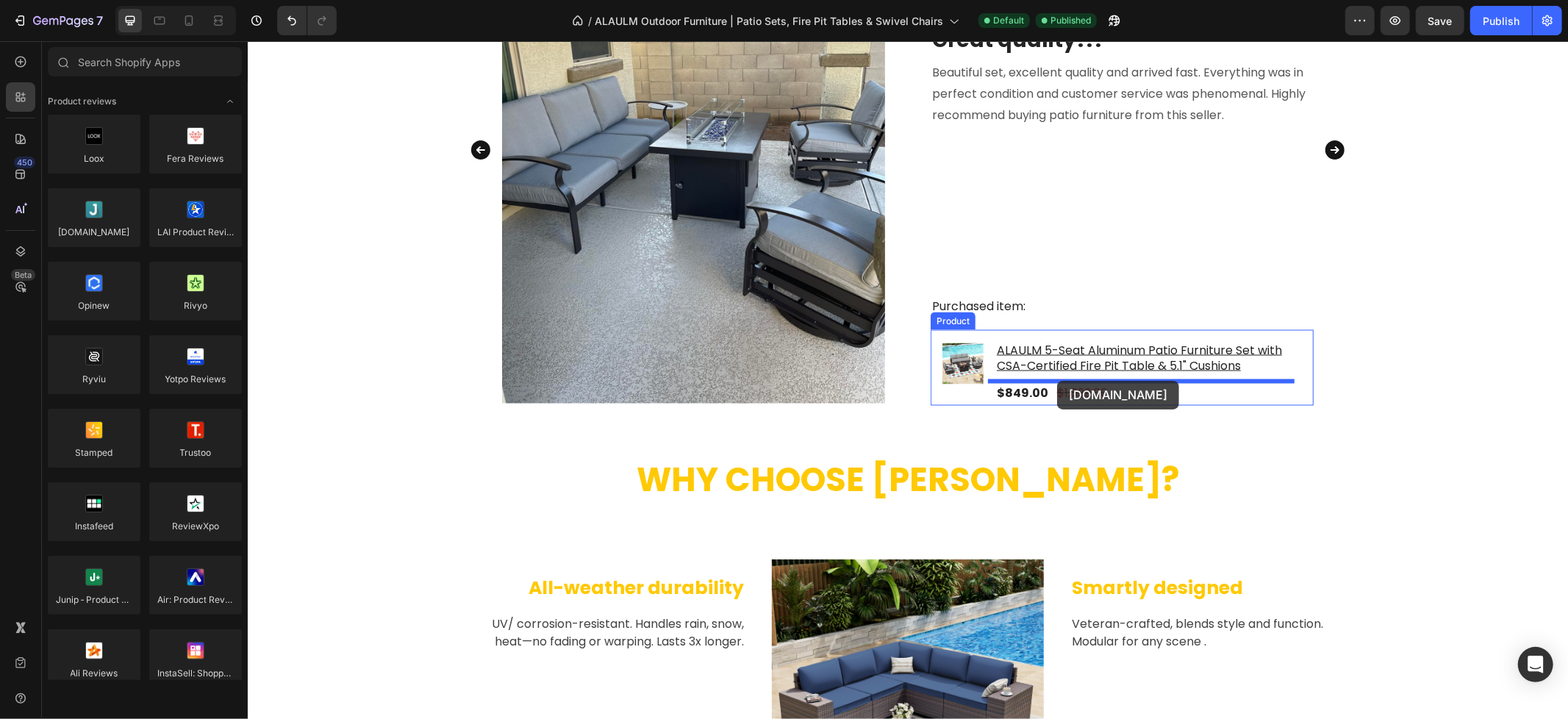
drag, startPoint x: 351, startPoint y: 269, endPoint x: 1056, endPoint y: 380, distance: 713.7
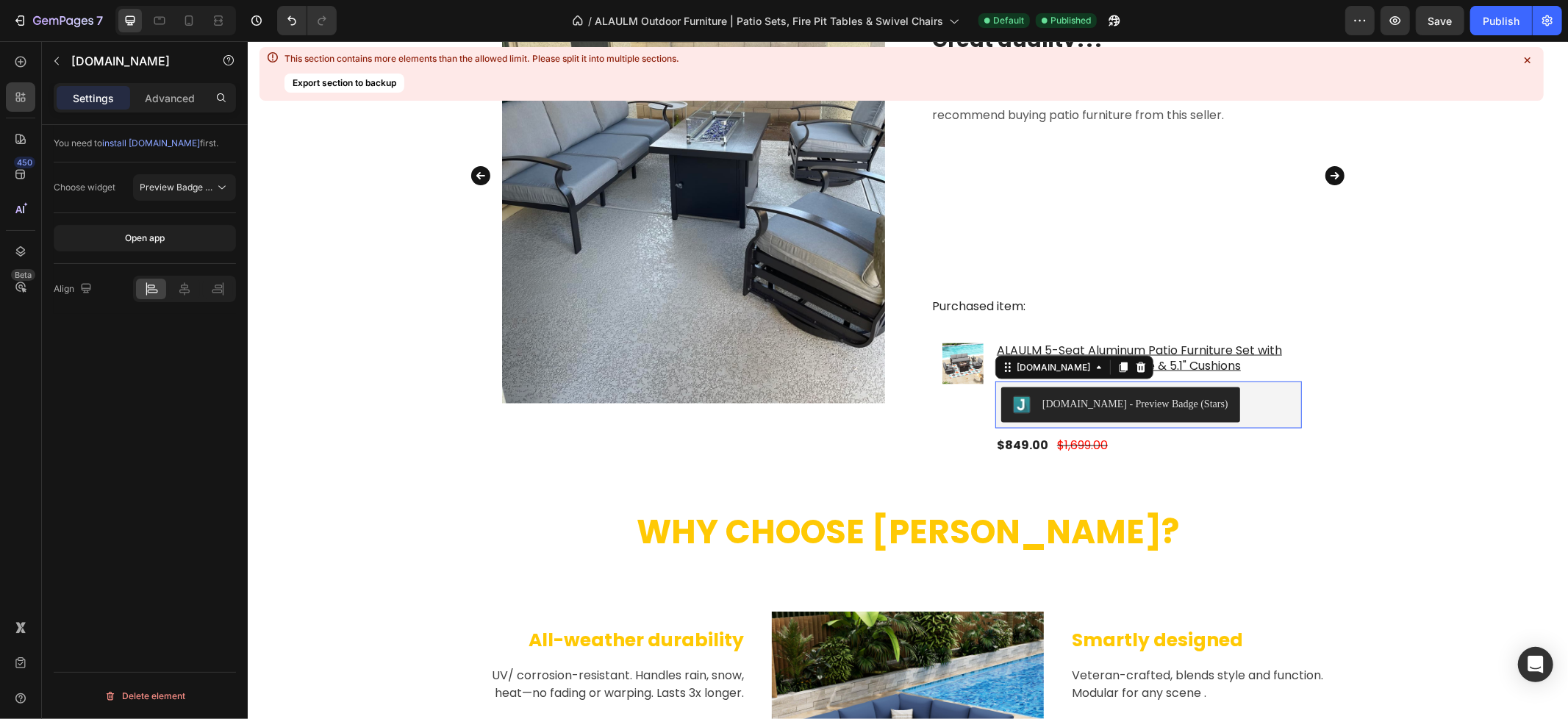
scroll to position [1985, 0]
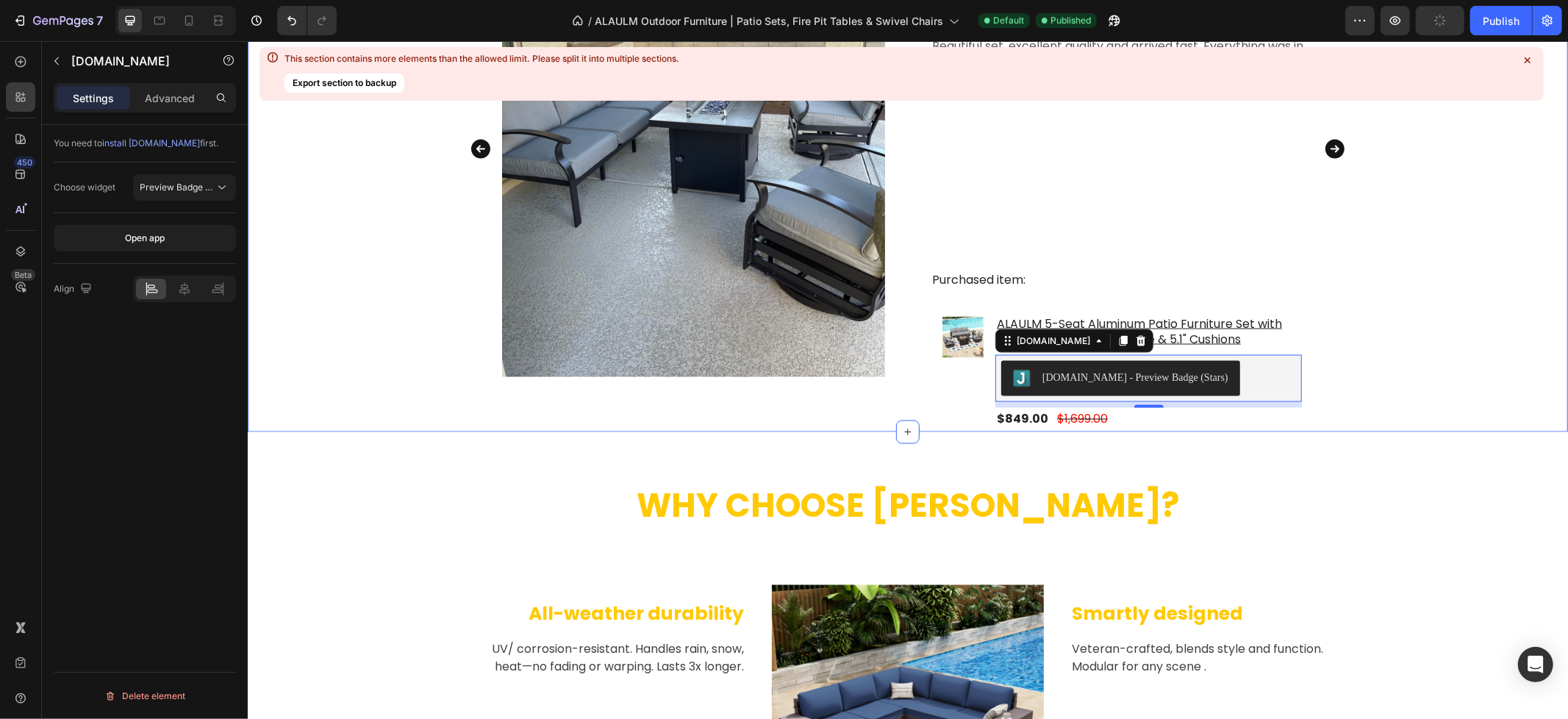
click at [1529, 61] on icon at bounding box center [1528, 61] width 15 height 15
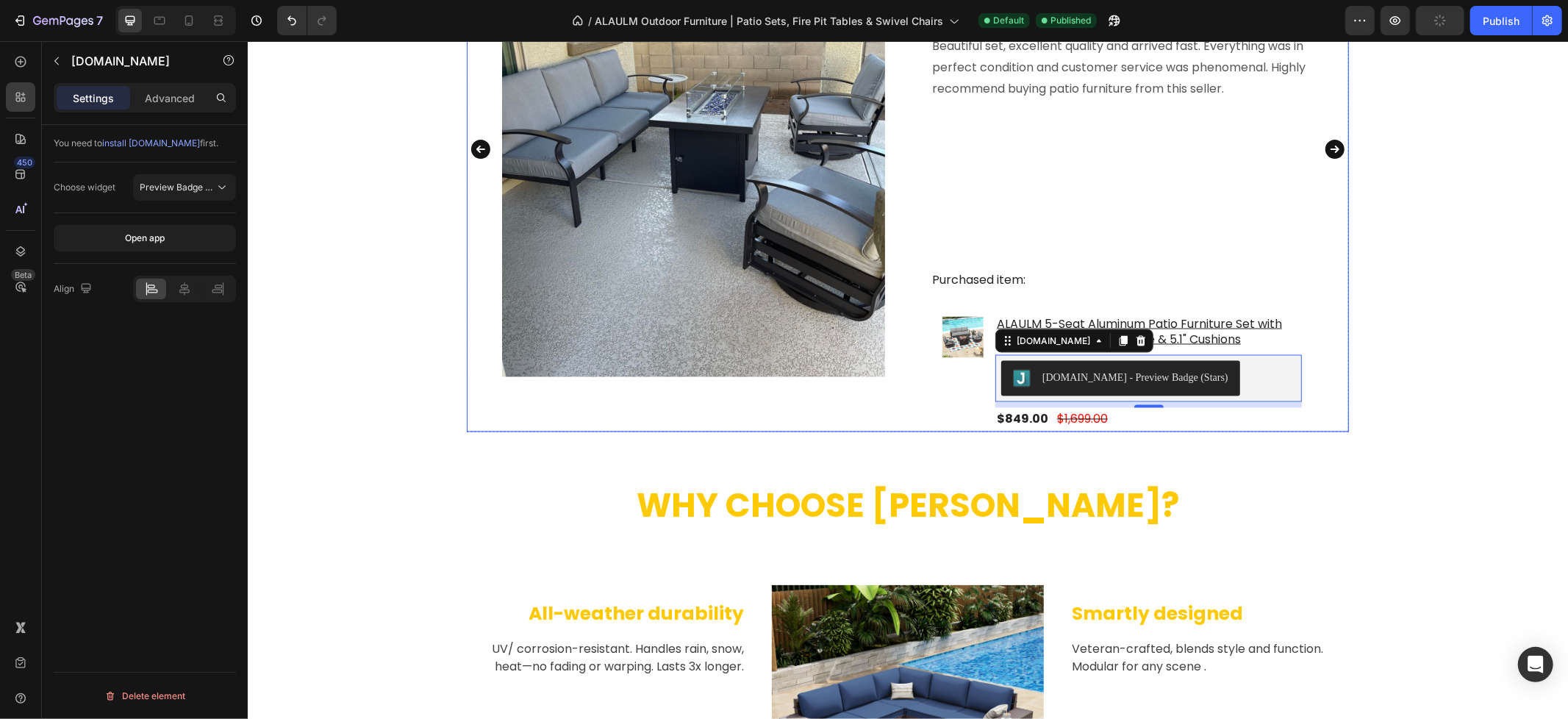
click at [1325, 147] on icon "Carousel Next Arrow" at bounding box center [1334, 148] width 19 height 19
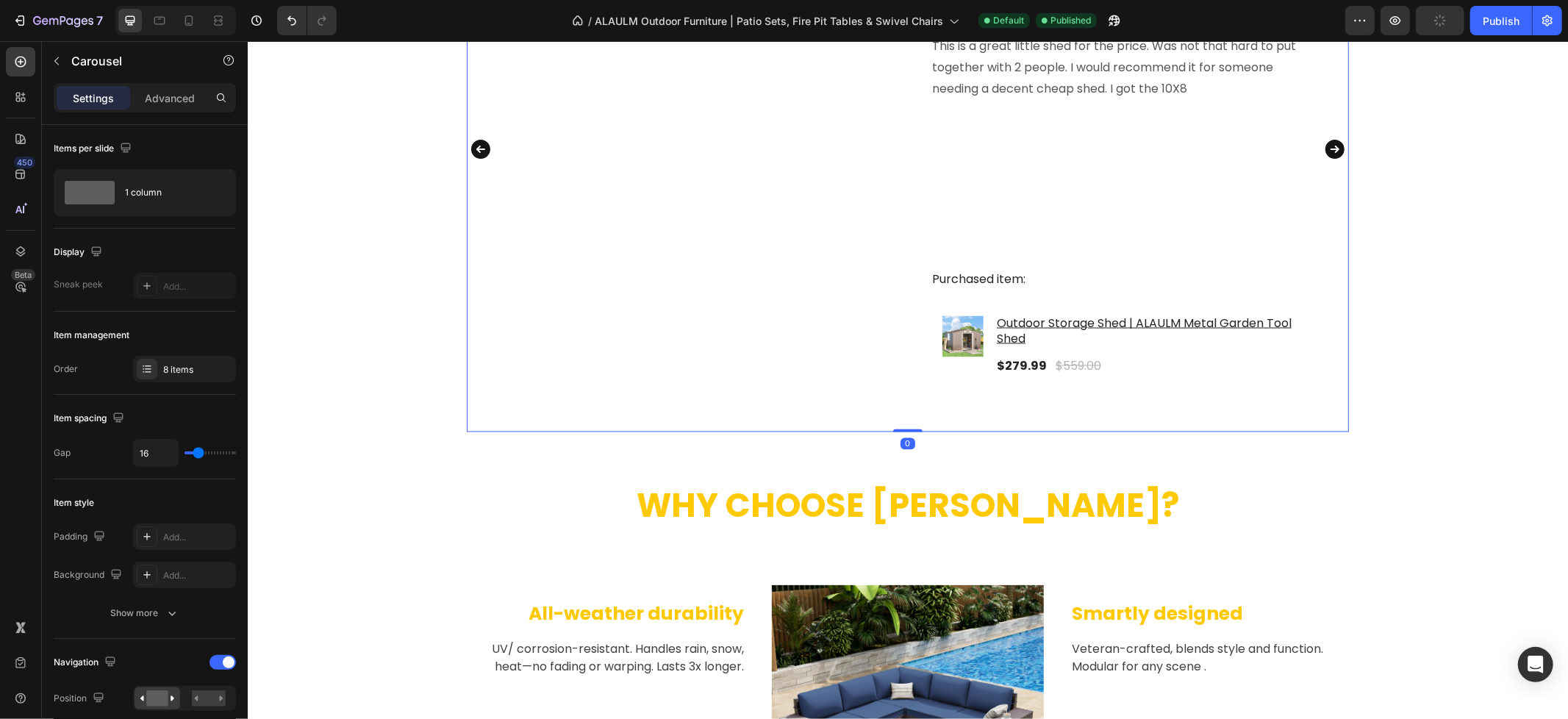
click at [472, 146] on icon "Carousel Back Arrow" at bounding box center [480, 149] width 24 height 29
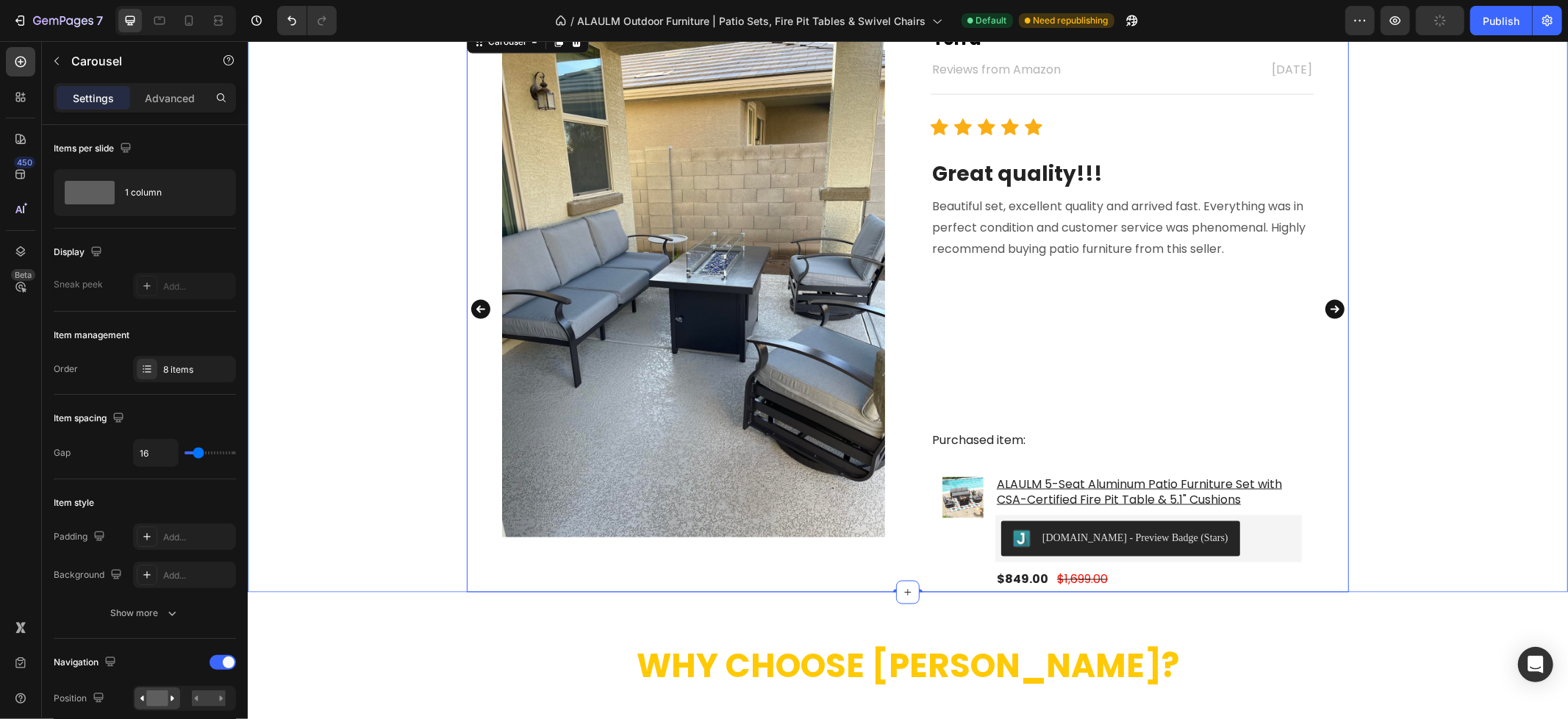
scroll to position [1820, 0]
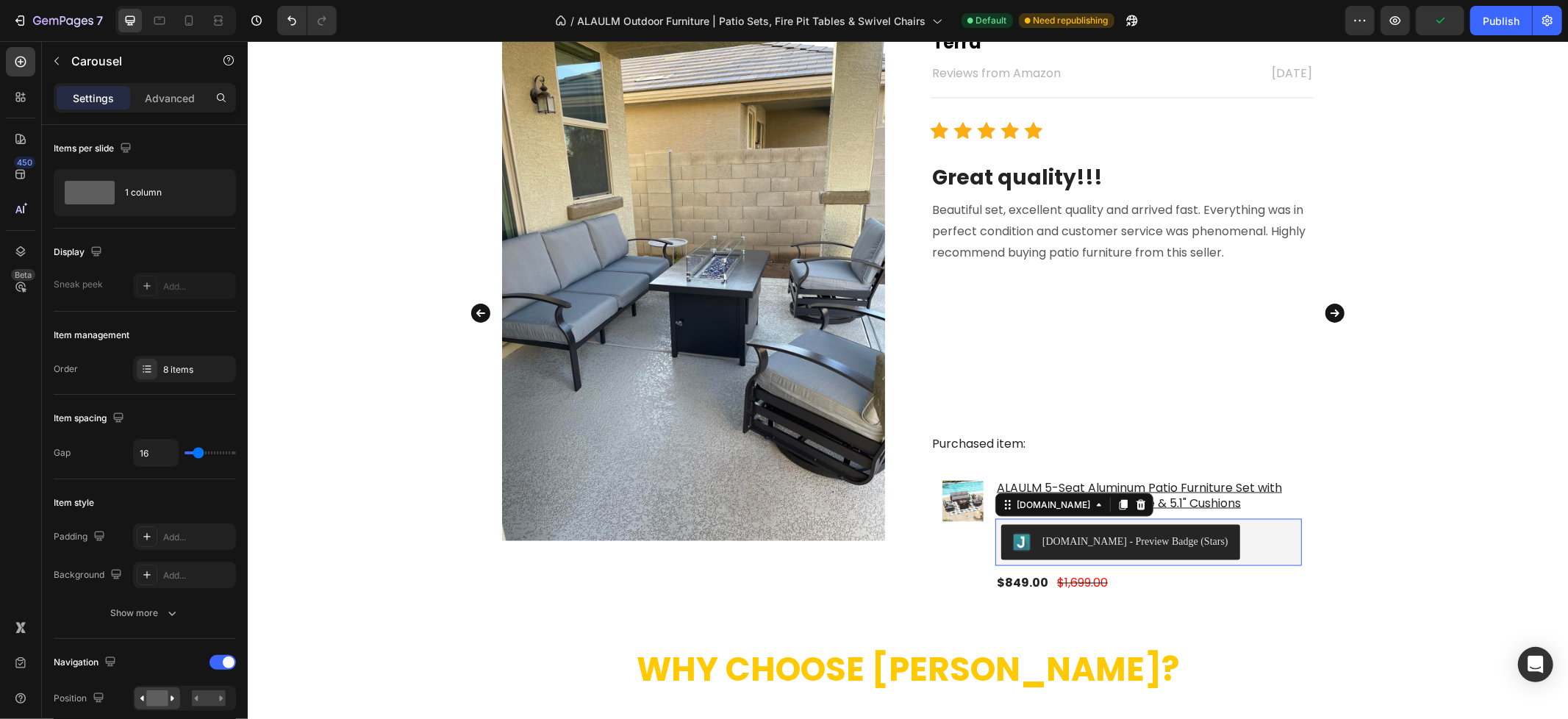
click at [1222, 538] on div "[DOMAIN_NAME] - Preview Badge (Stars)" at bounding box center [1147, 541] width 295 height 35
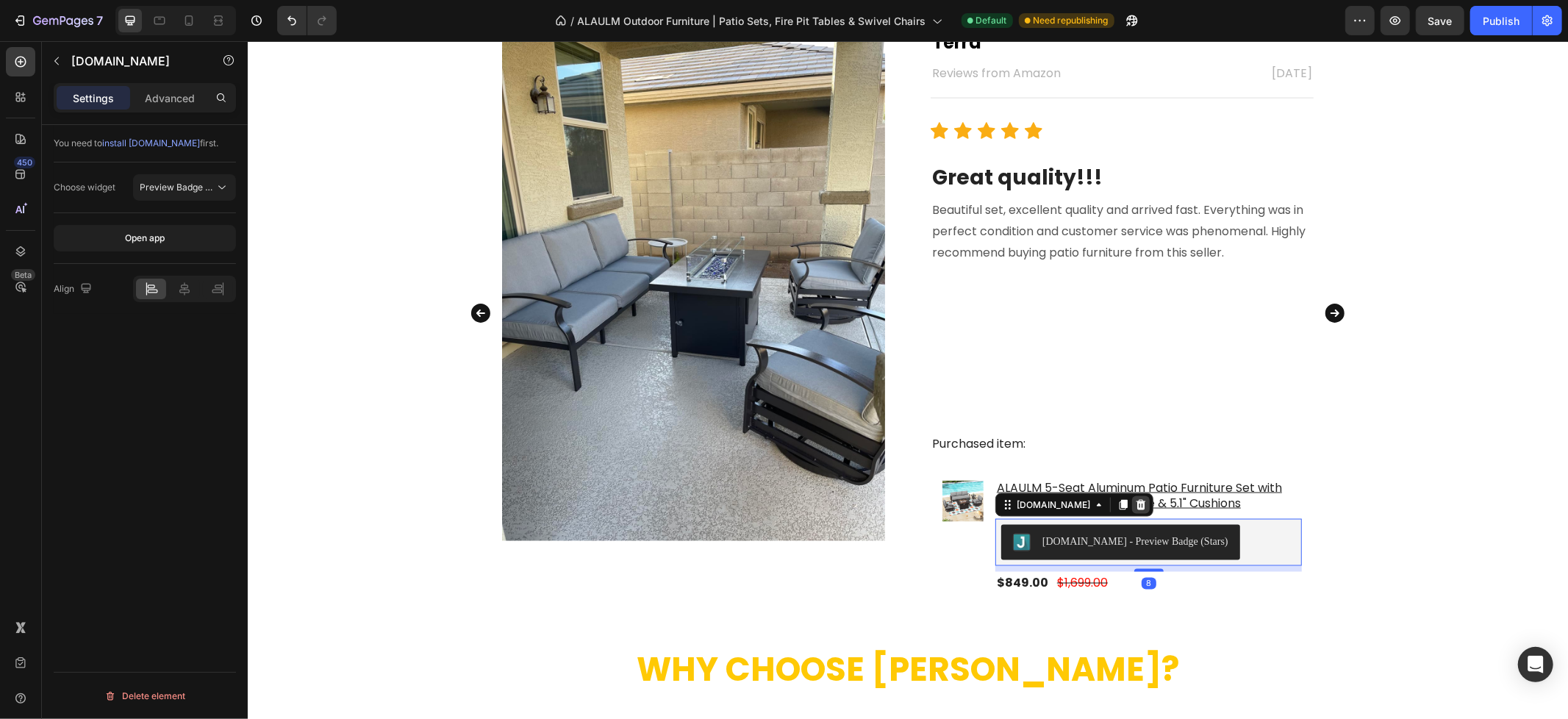
click at [1136, 500] on icon at bounding box center [1140, 503] width 9 height 10
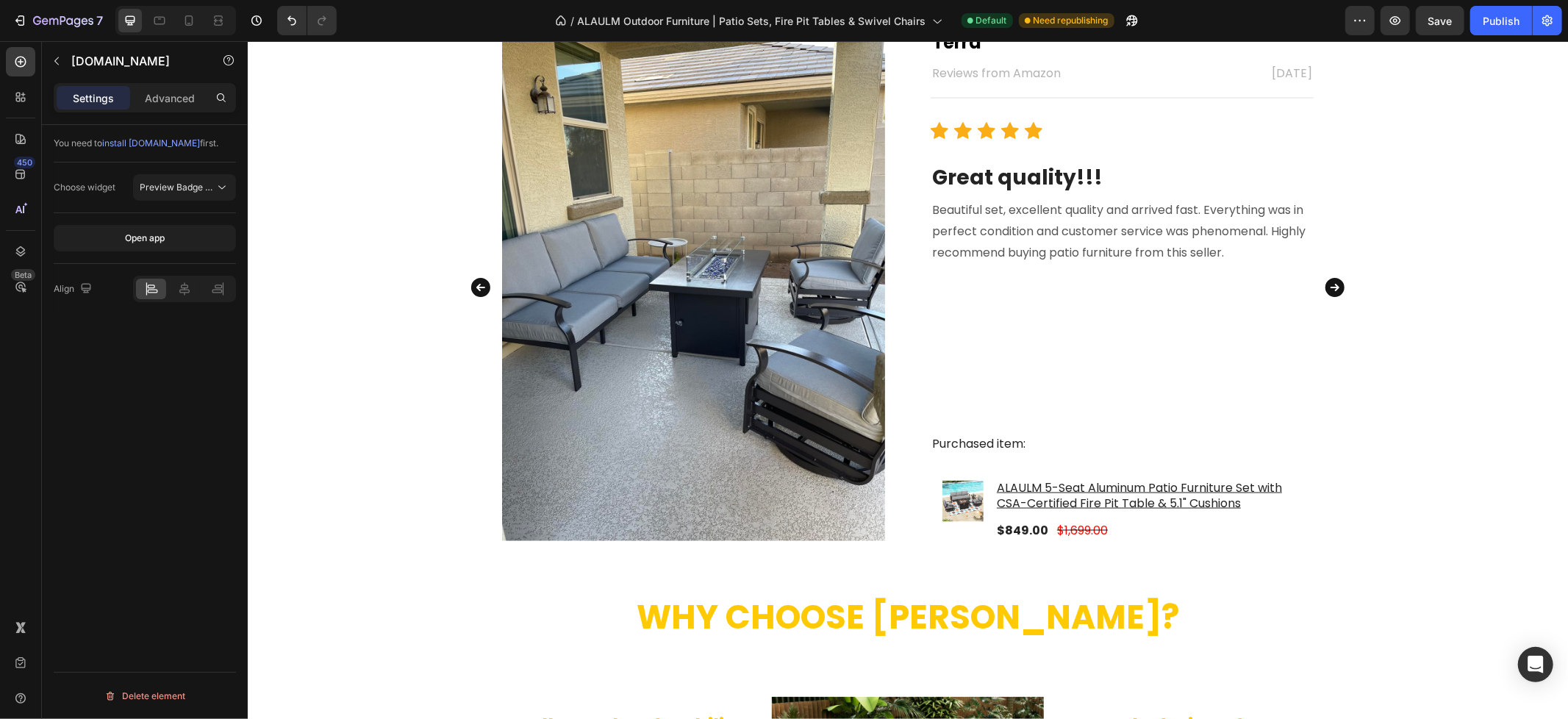
scroll to position [1795, 0]
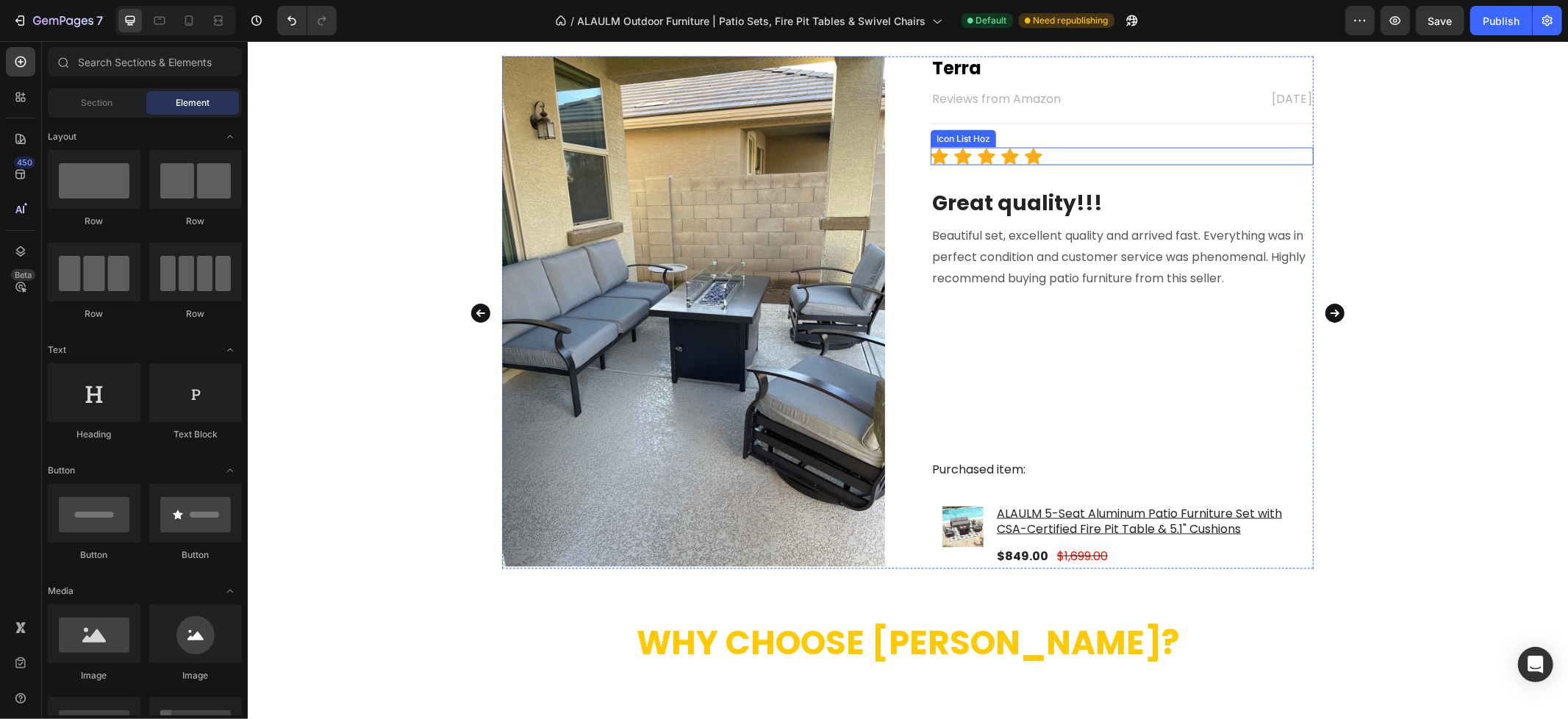
click at [1120, 154] on div "Icon Icon Icon Icon Icon" at bounding box center [1120, 155] width 383 height 17
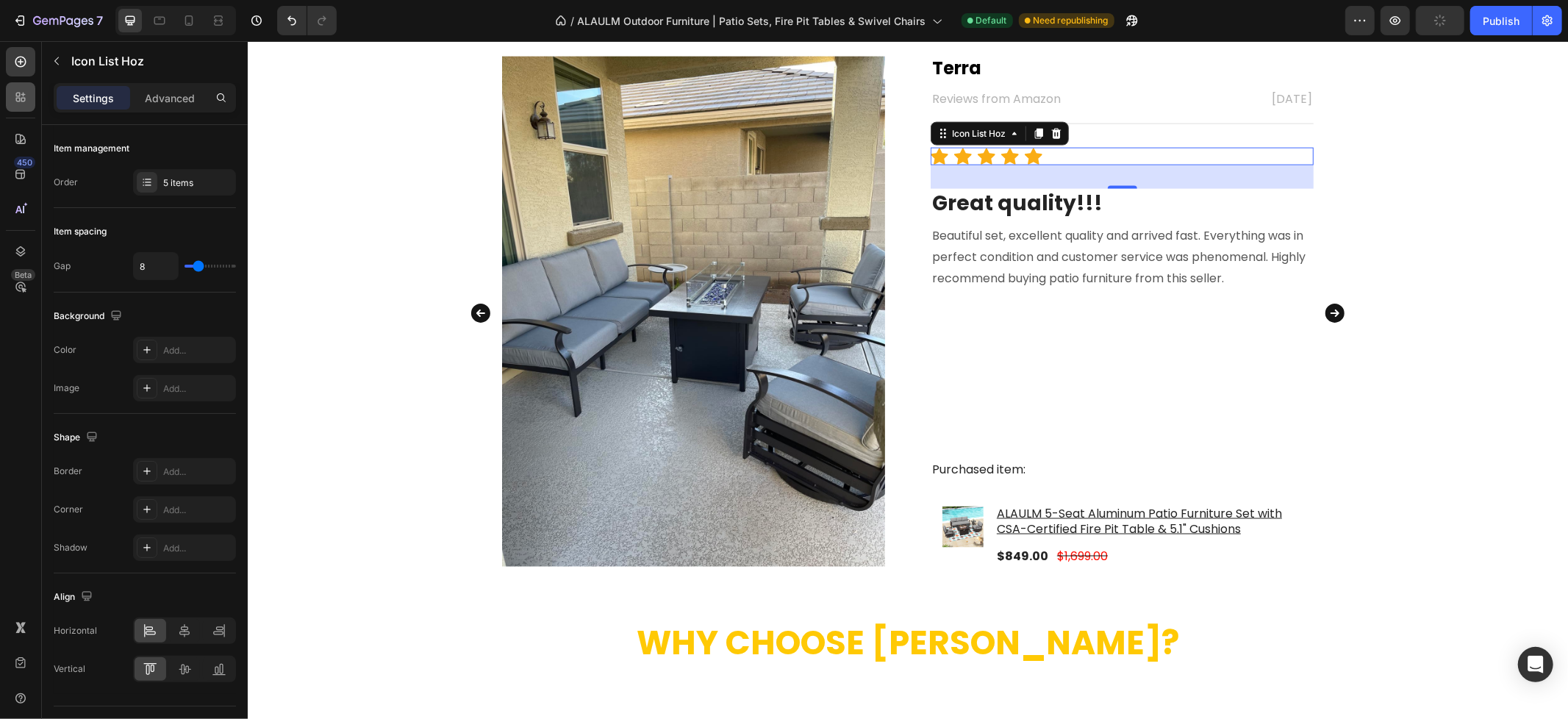
click at [17, 99] on icon at bounding box center [20, 97] width 15 height 15
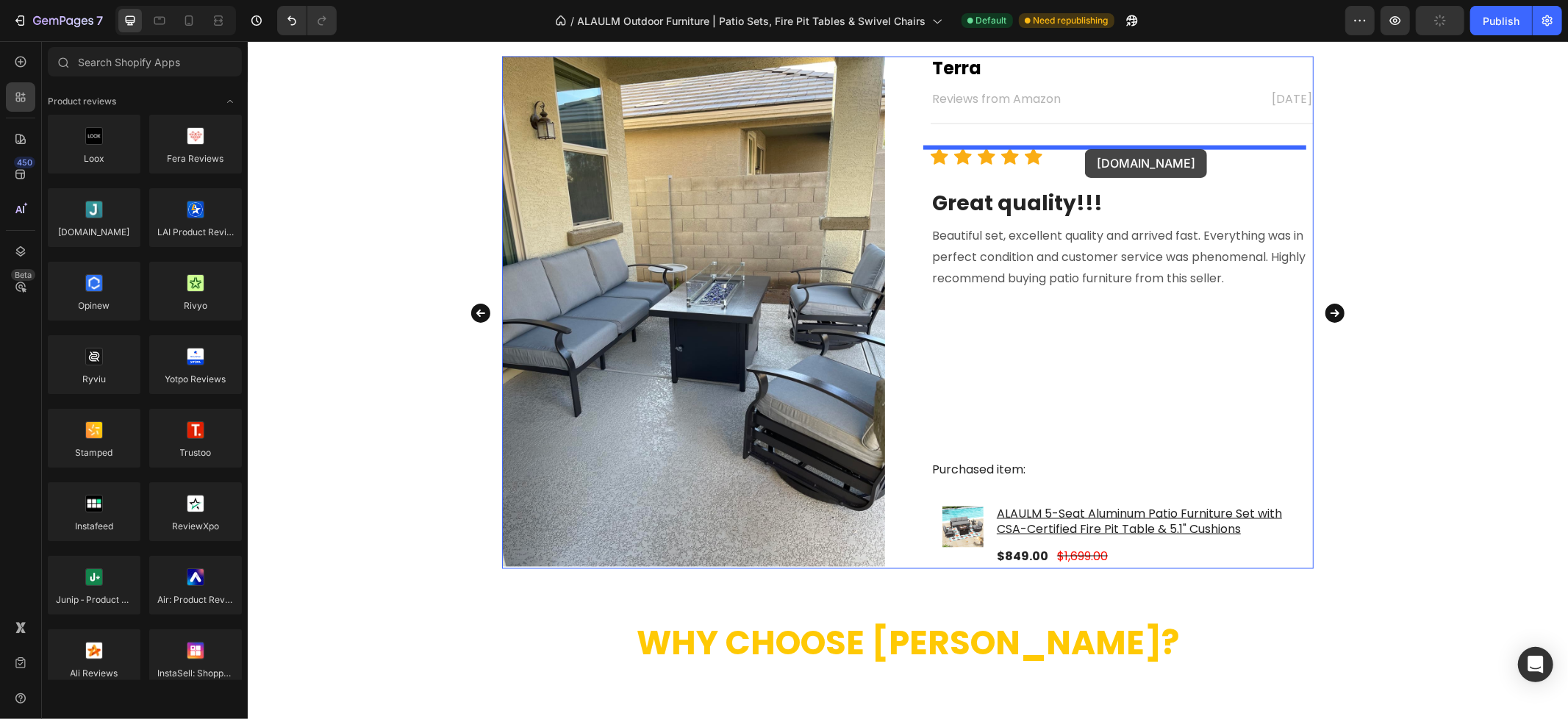
drag, startPoint x: 373, startPoint y: 255, endPoint x: 1084, endPoint y: 149, distance: 718.9
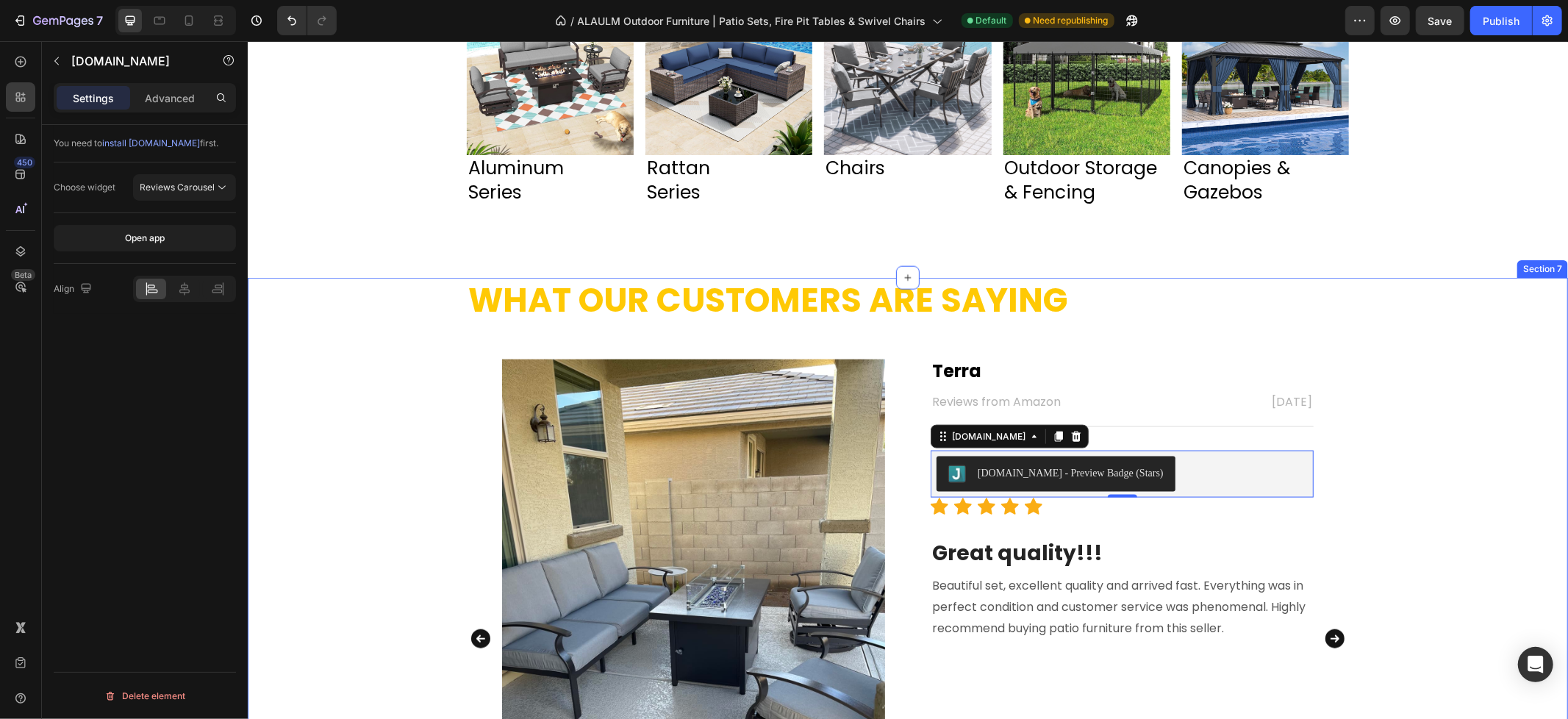
scroll to position [1655, 0]
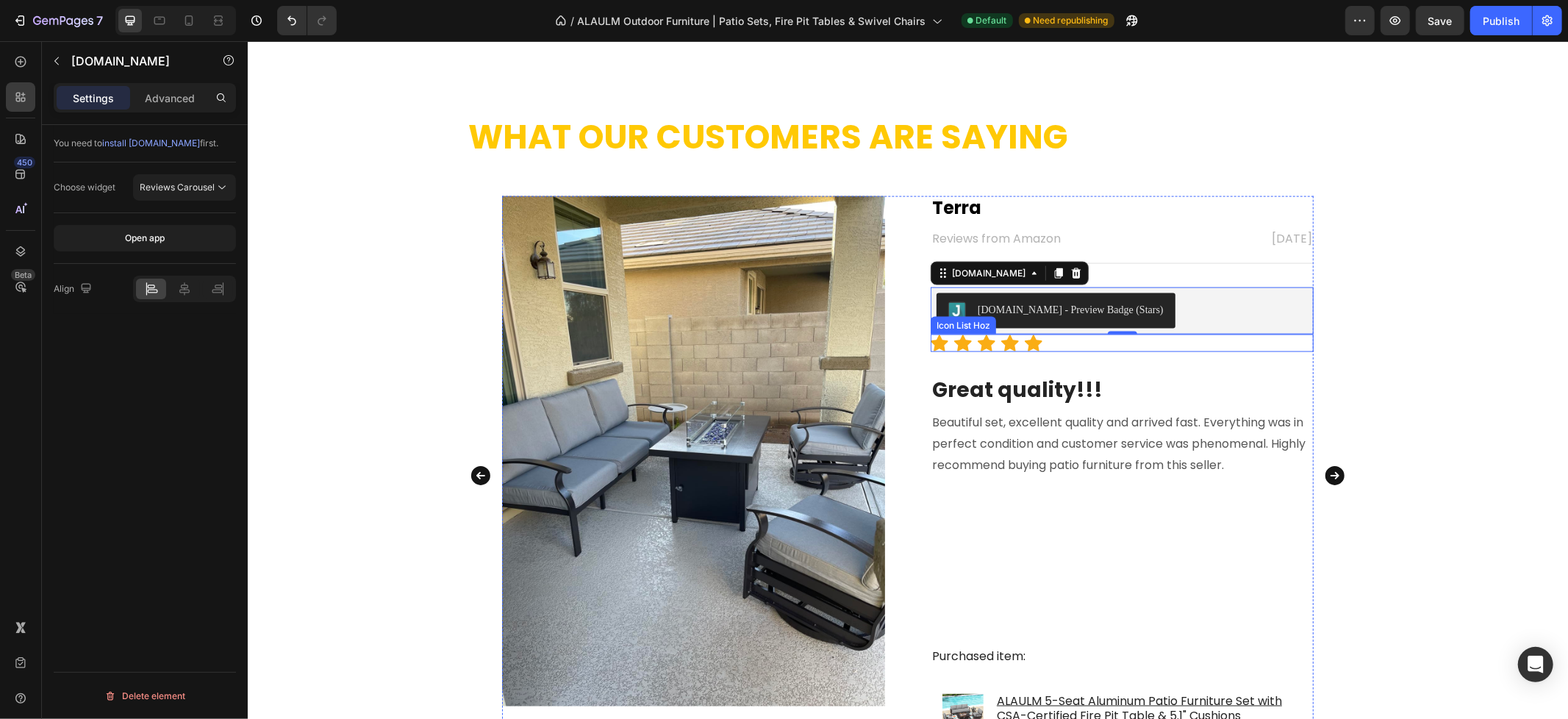
click at [1116, 348] on div "Icon Icon Icon Icon Icon" at bounding box center [1120, 342] width 383 height 17
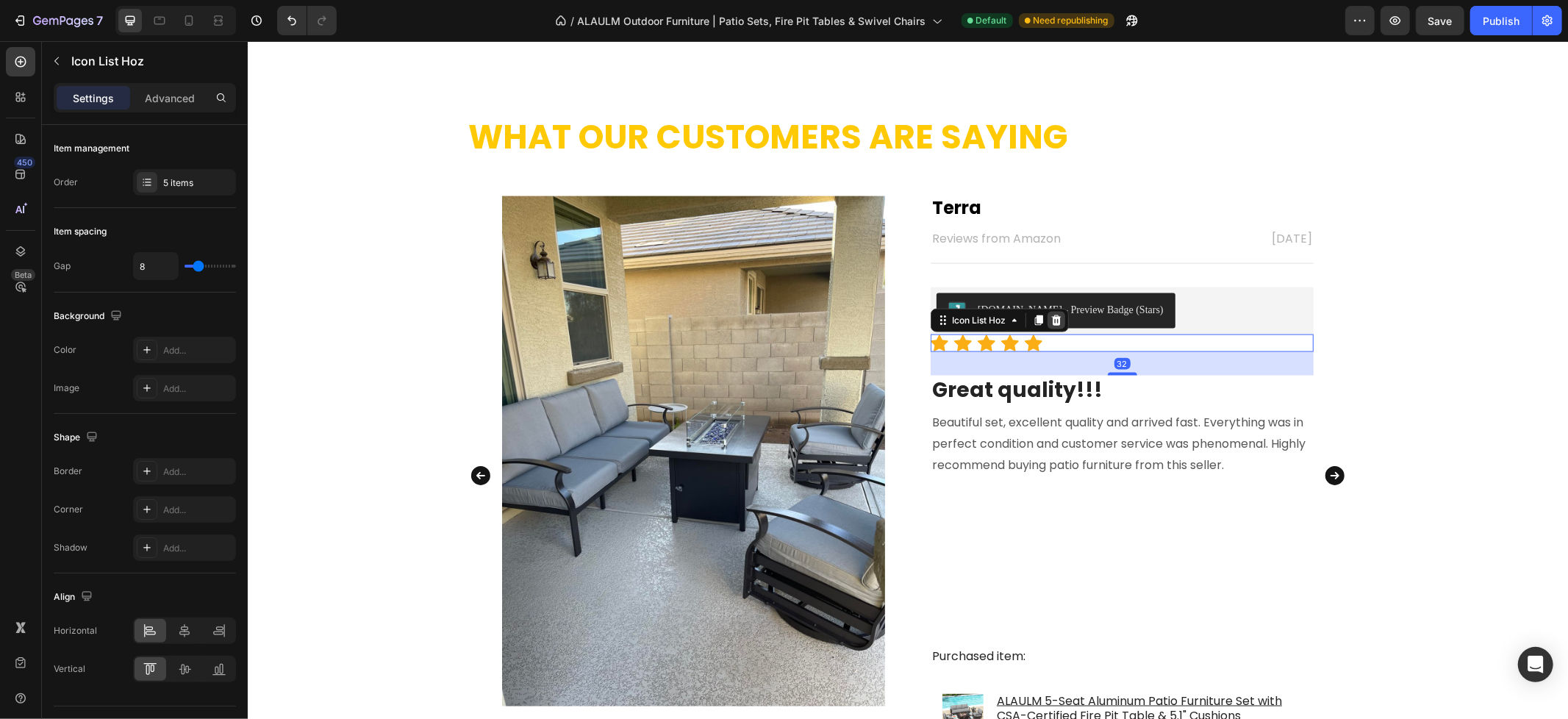
click at [1048, 326] on div at bounding box center [1055, 319] width 17 height 17
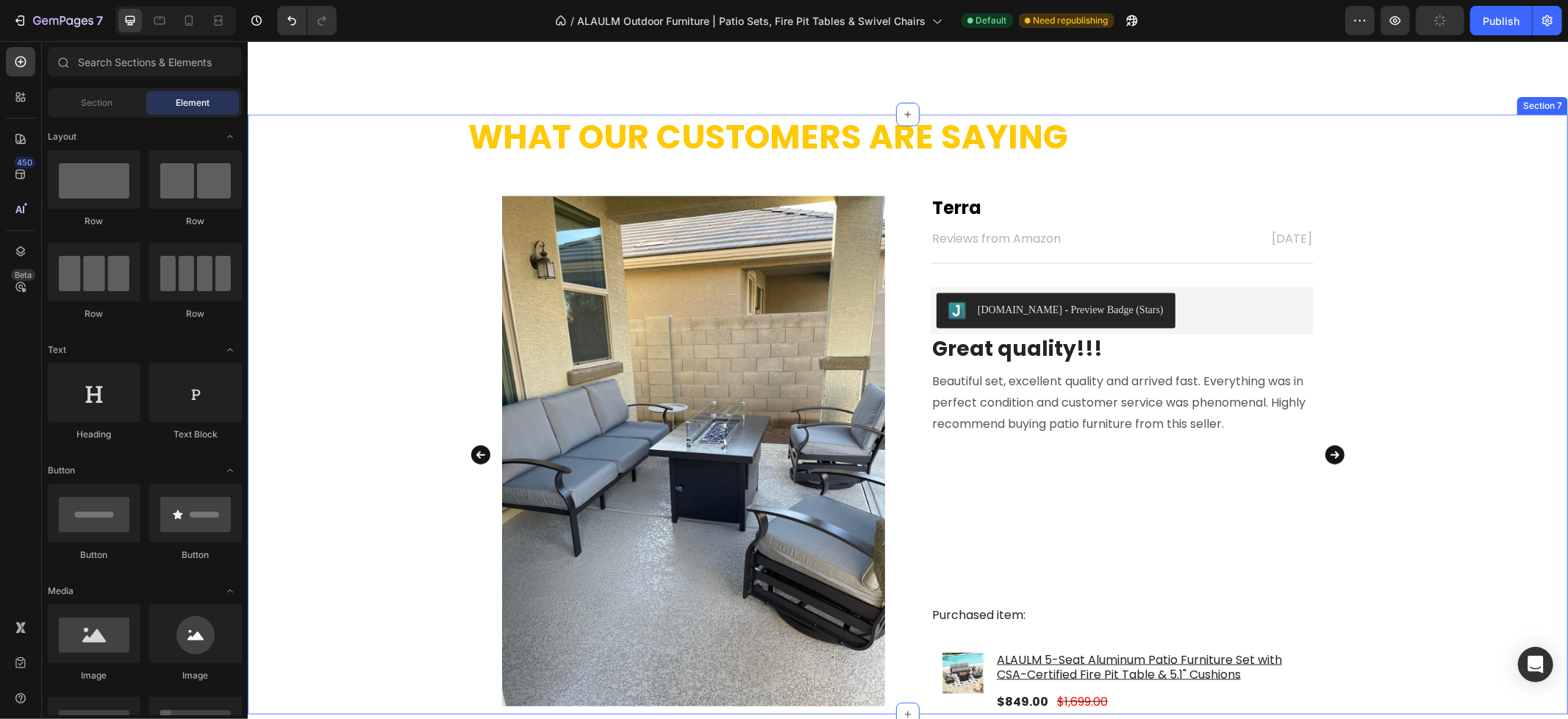
click at [1463, 238] on div "What Our Customers Are Saying Heading Image Terra Text block Reviews from Amazo…" at bounding box center [906, 414] width 1320 height 600
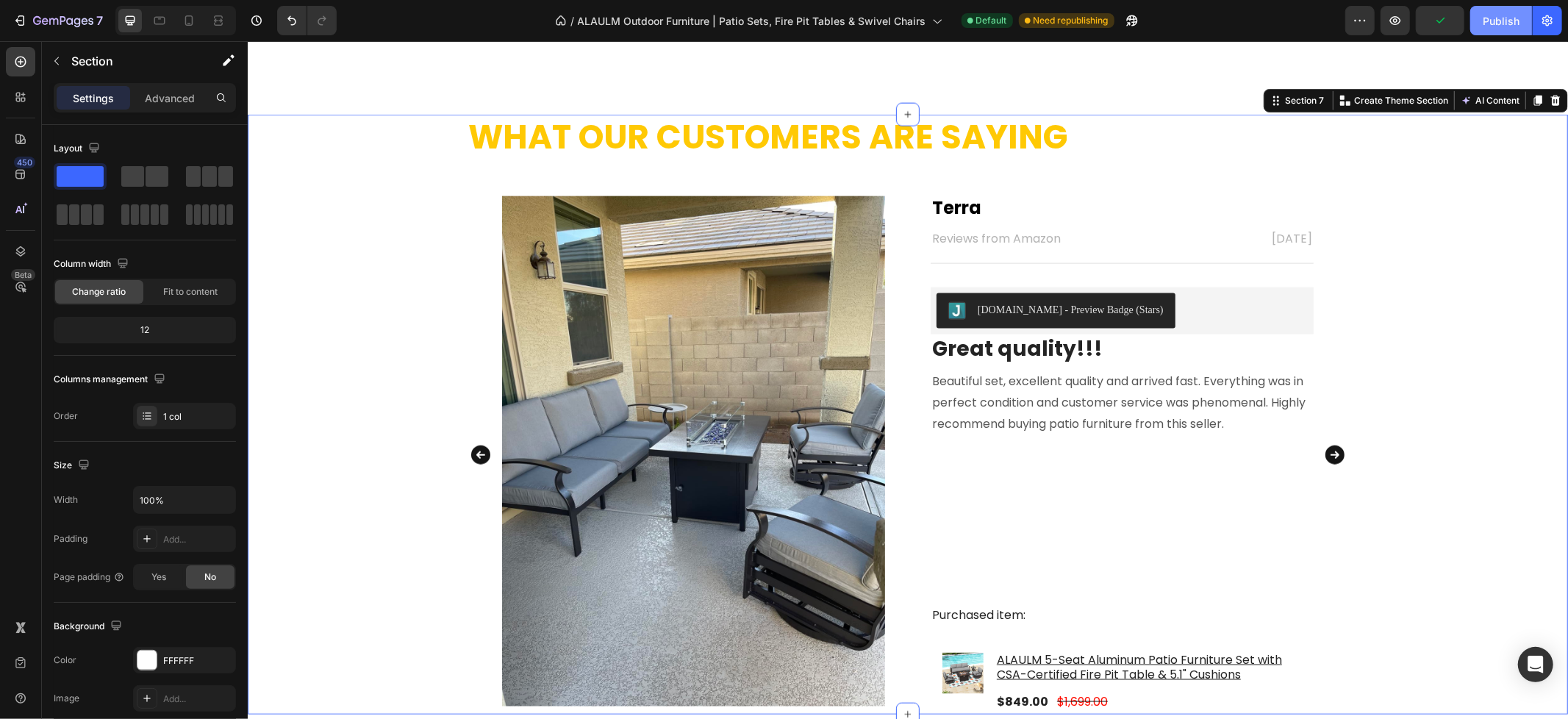
click at [1486, 20] on div "Publish" at bounding box center [1501, 20] width 37 height 16
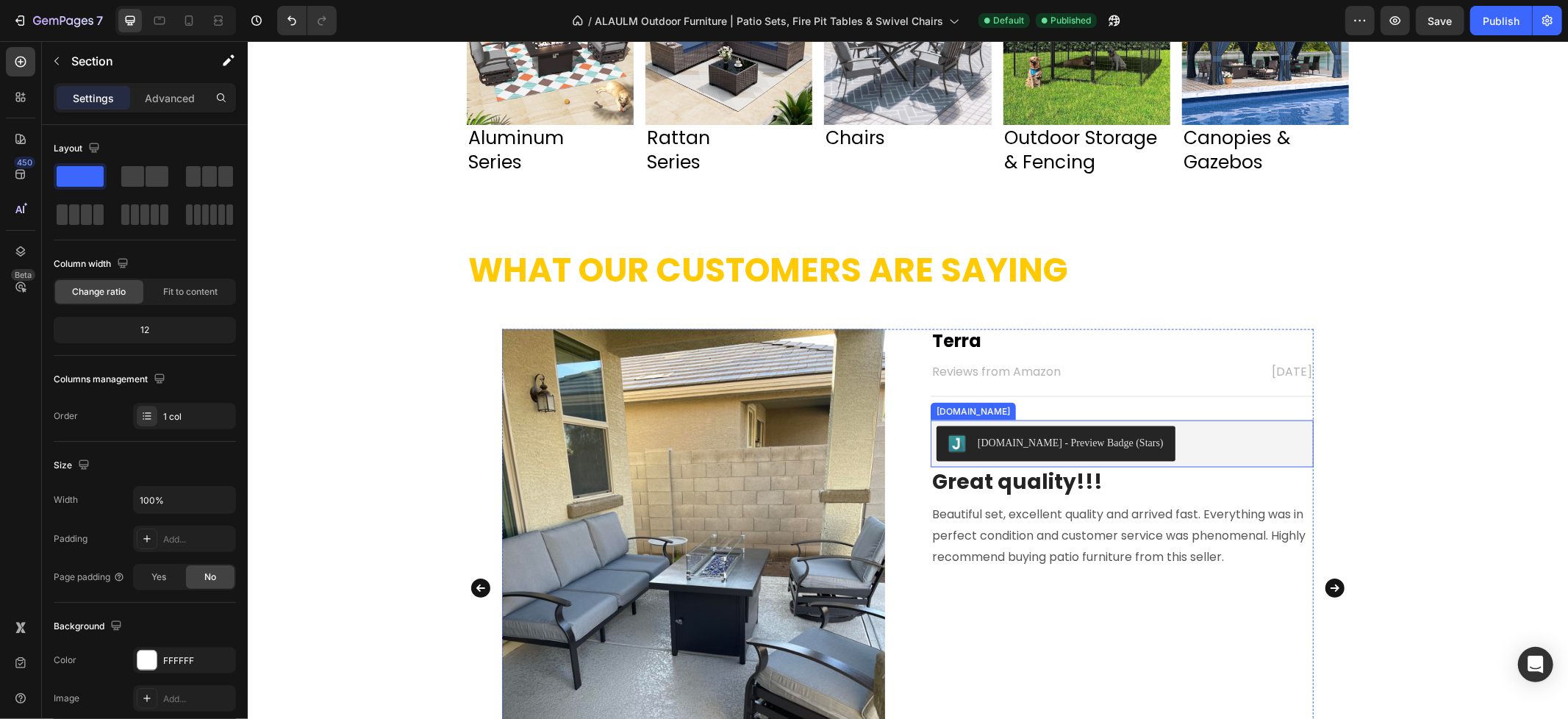
click at [1106, 426] on button "[DOMAIN_NAME] - Preview Badge (Stars)" at bounding box center [1055, 443] width 239 height 35
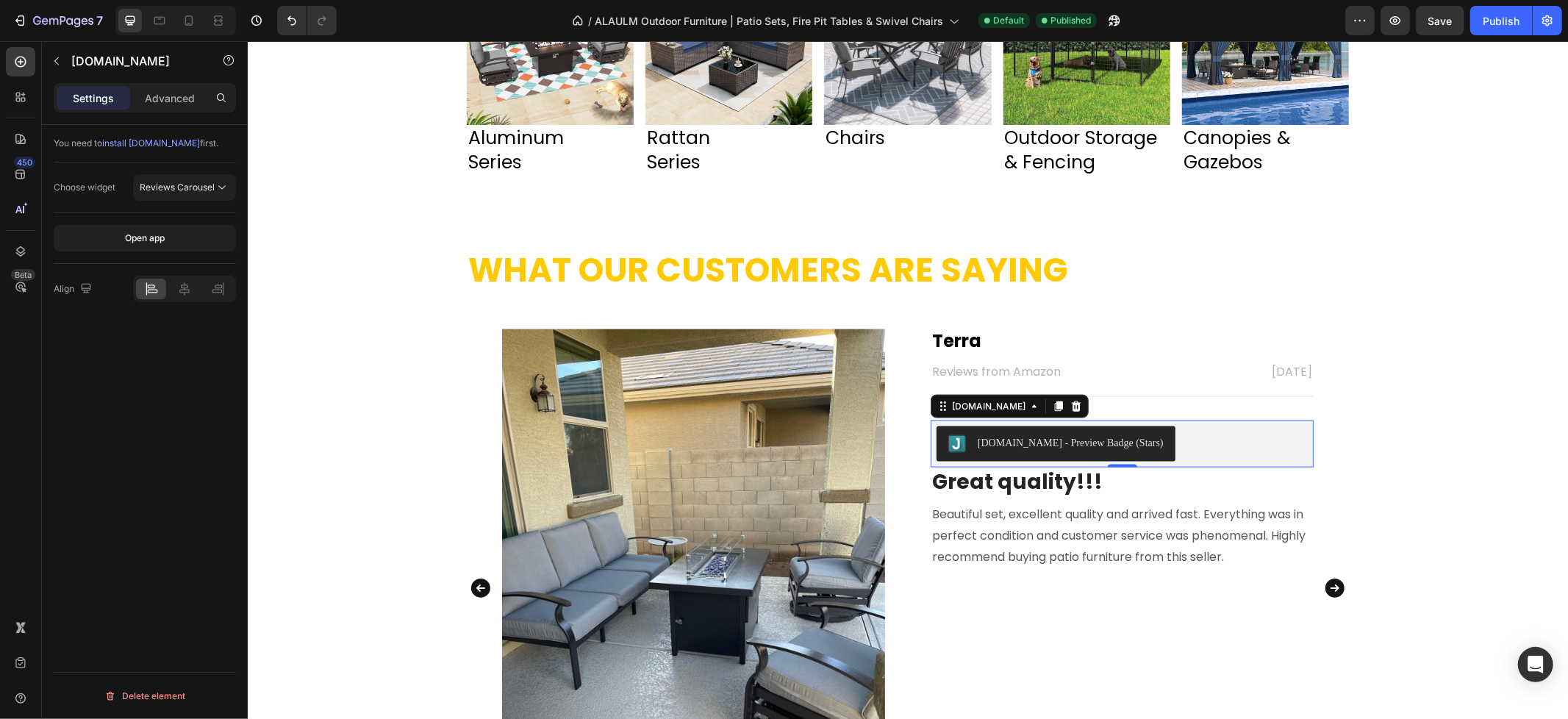
click at [1233, 438] on div "[DOMAIN_NAME] - Preview Badge (Stars)" at bounding box center [1121, 443] width 372 height 35
click at [1070, 400] on icon at bounding box center [1075, 405] width 12 height 12
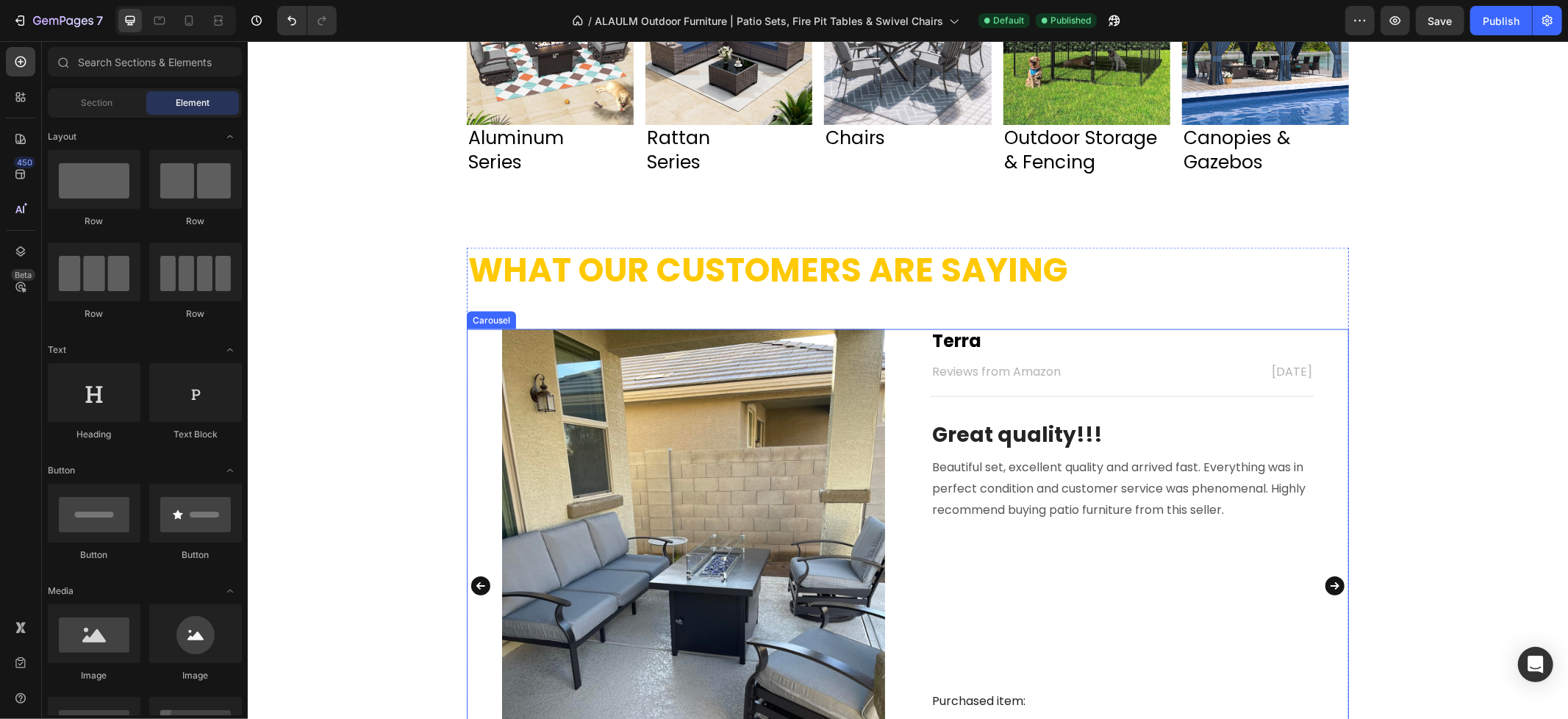
click at [472, 588] on icon "Carousel Back Arrow" at bounding box center [480, 585] width 24 height 29
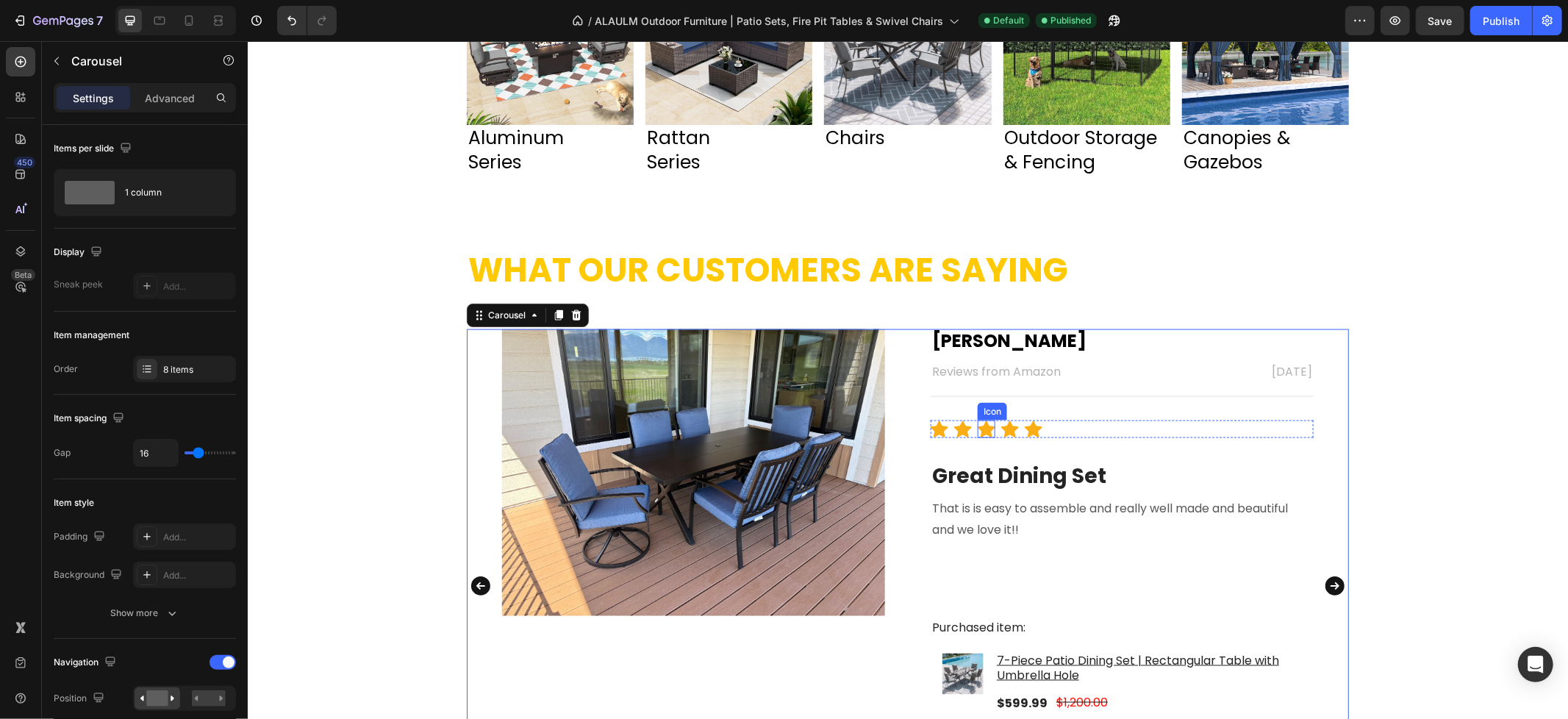
click at [985, 419] on icon at bounding box center [985, 427] width 17 height 17
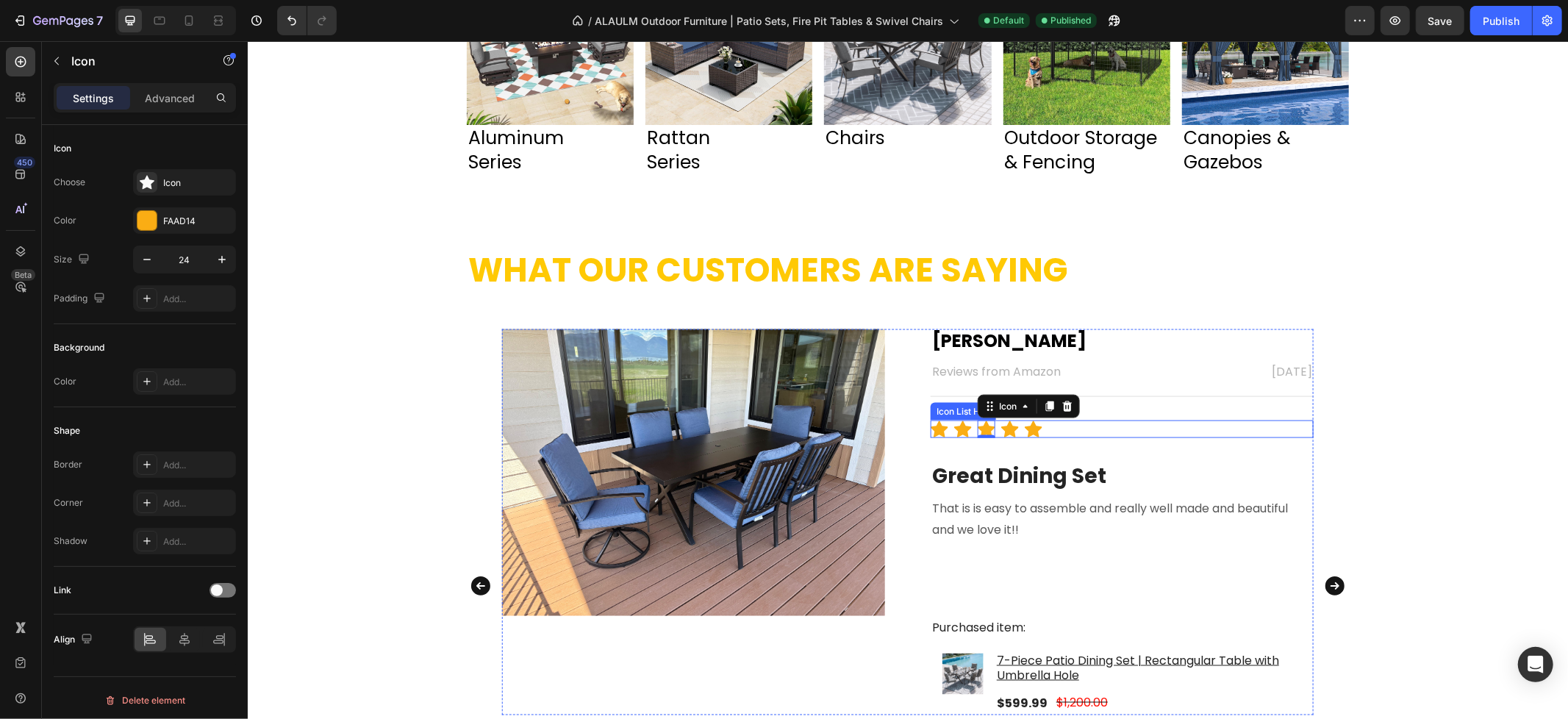
click at [1106, 421] on div "Icon Icon Icon 0 Icon Icon" at bounding box center [1120, 427] width 383 height 17
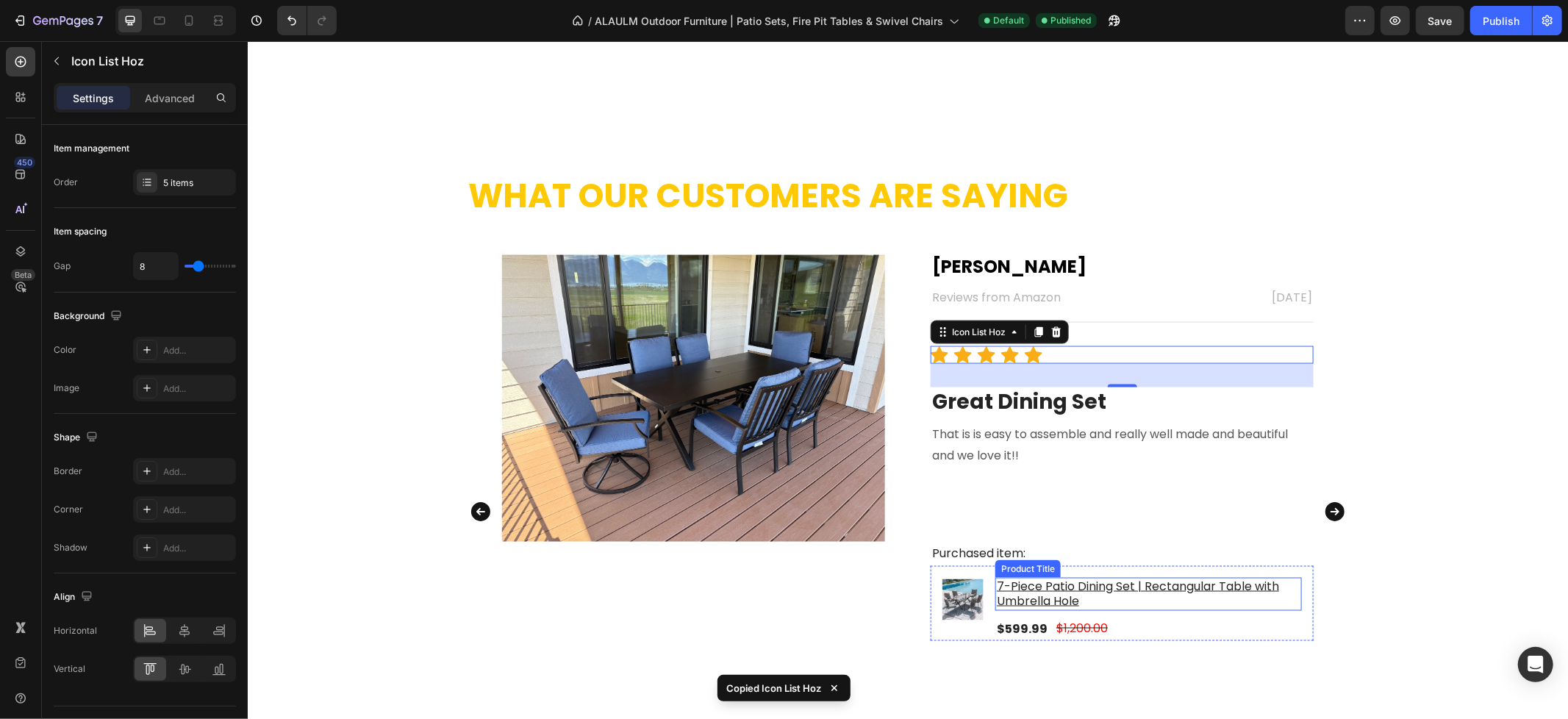
scroll to position [1899, 0]
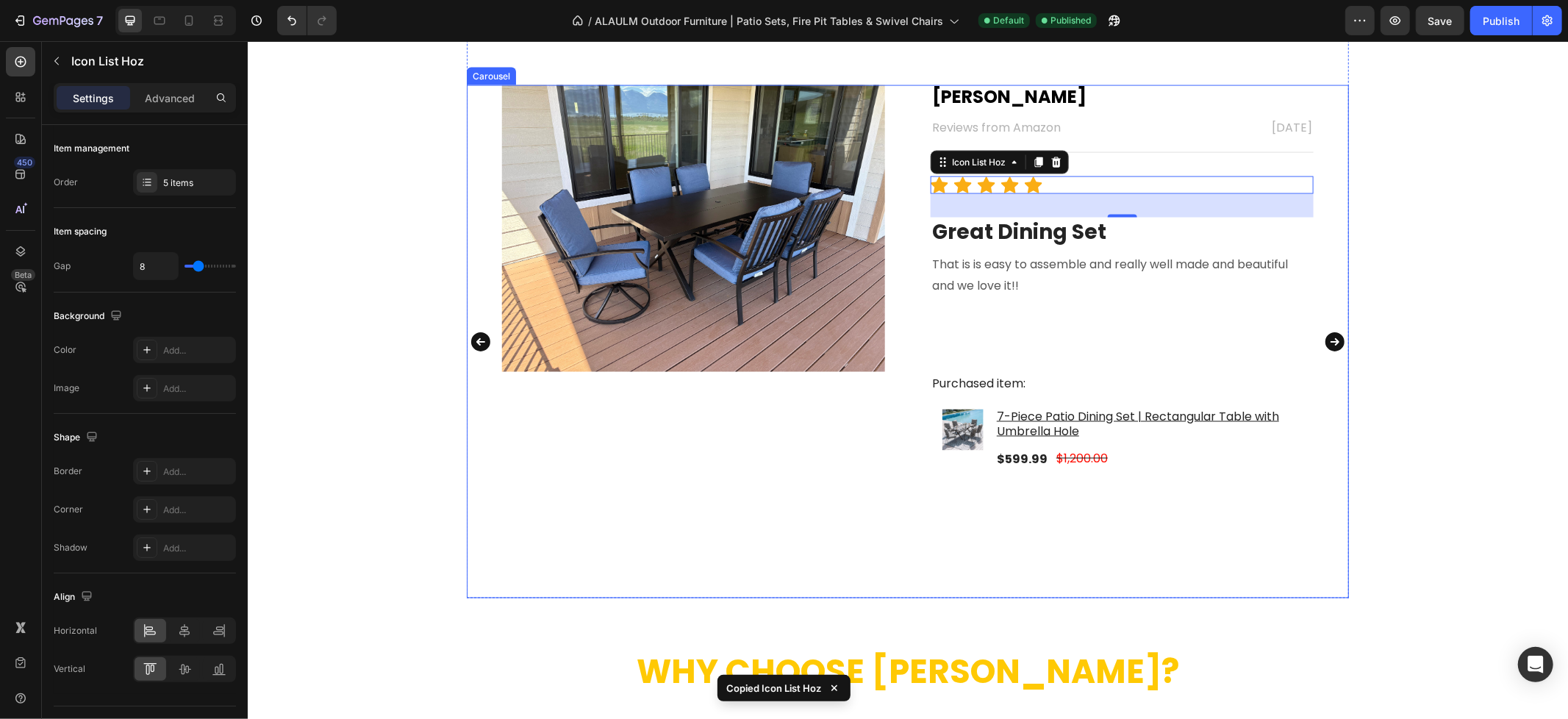
click at [1329, 341] on icon "Carousel Next Arrow" at bounding box center [1334, 341] width 24 height 29
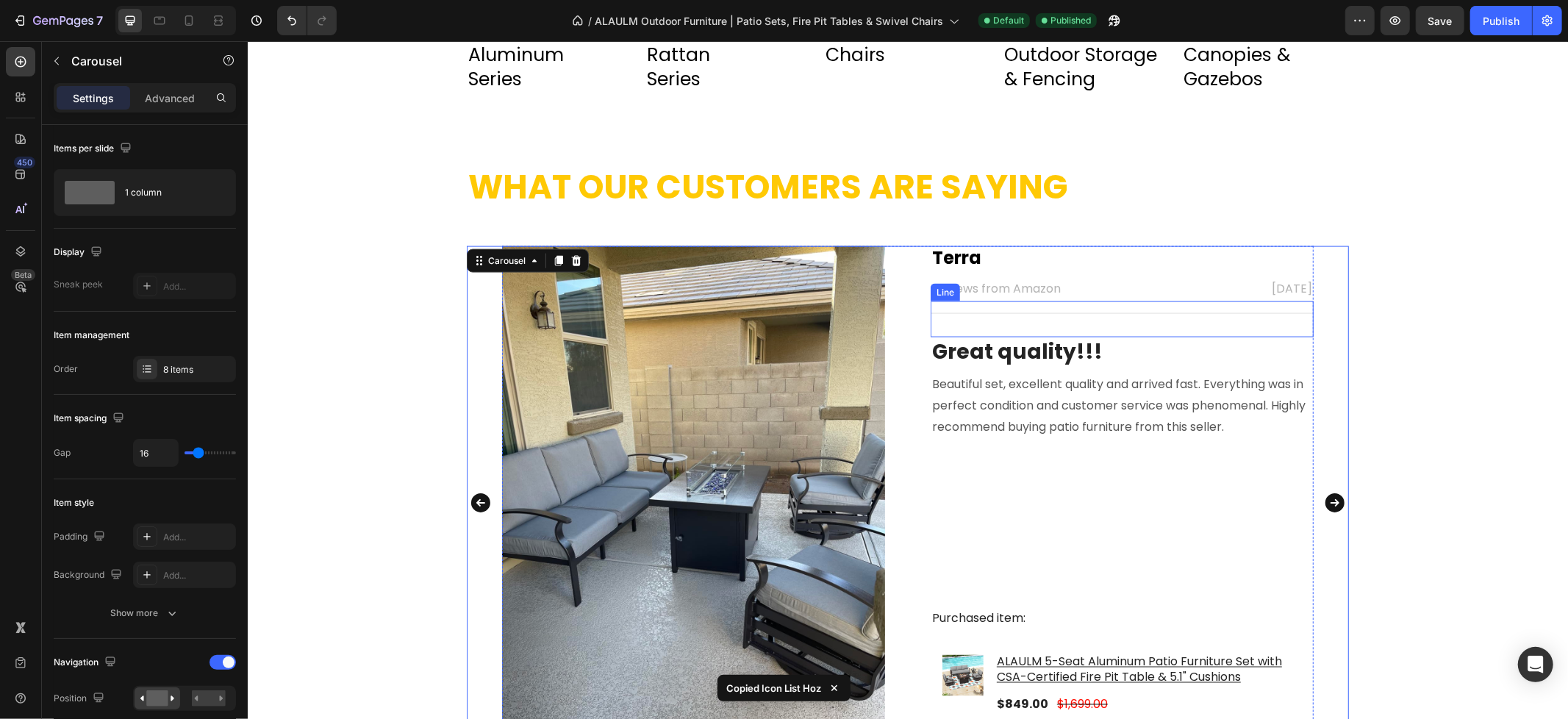
scroll to position [1654, 0]
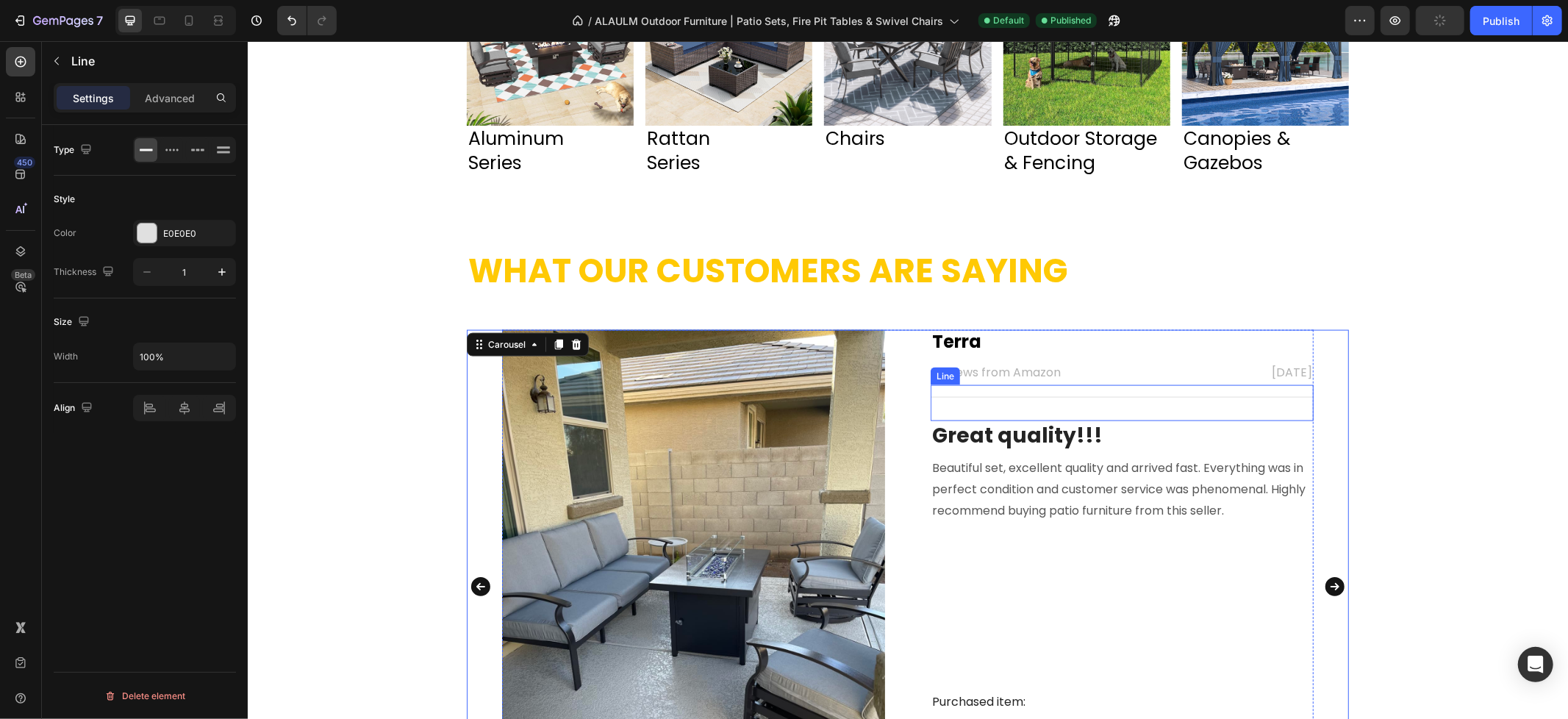
click at [1102, 419] on div "Title Line" at bounding box center [1120, 402] width 383 height 36
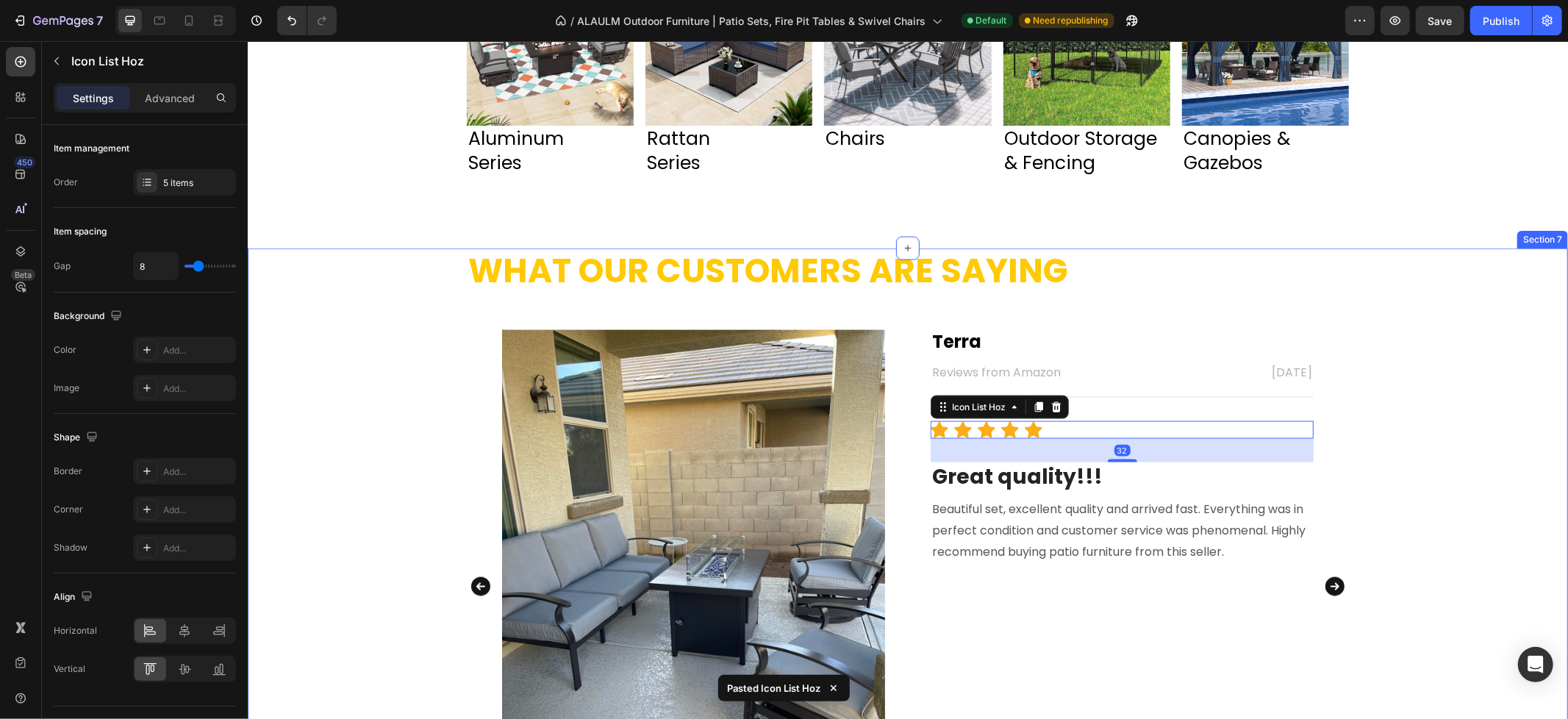
click at [1381, 419] on div "What Our Customers Are Saying Heading Image Terra Text block Reviews from Amazo…" at bounding box center [906, 545] width 1320 height 594
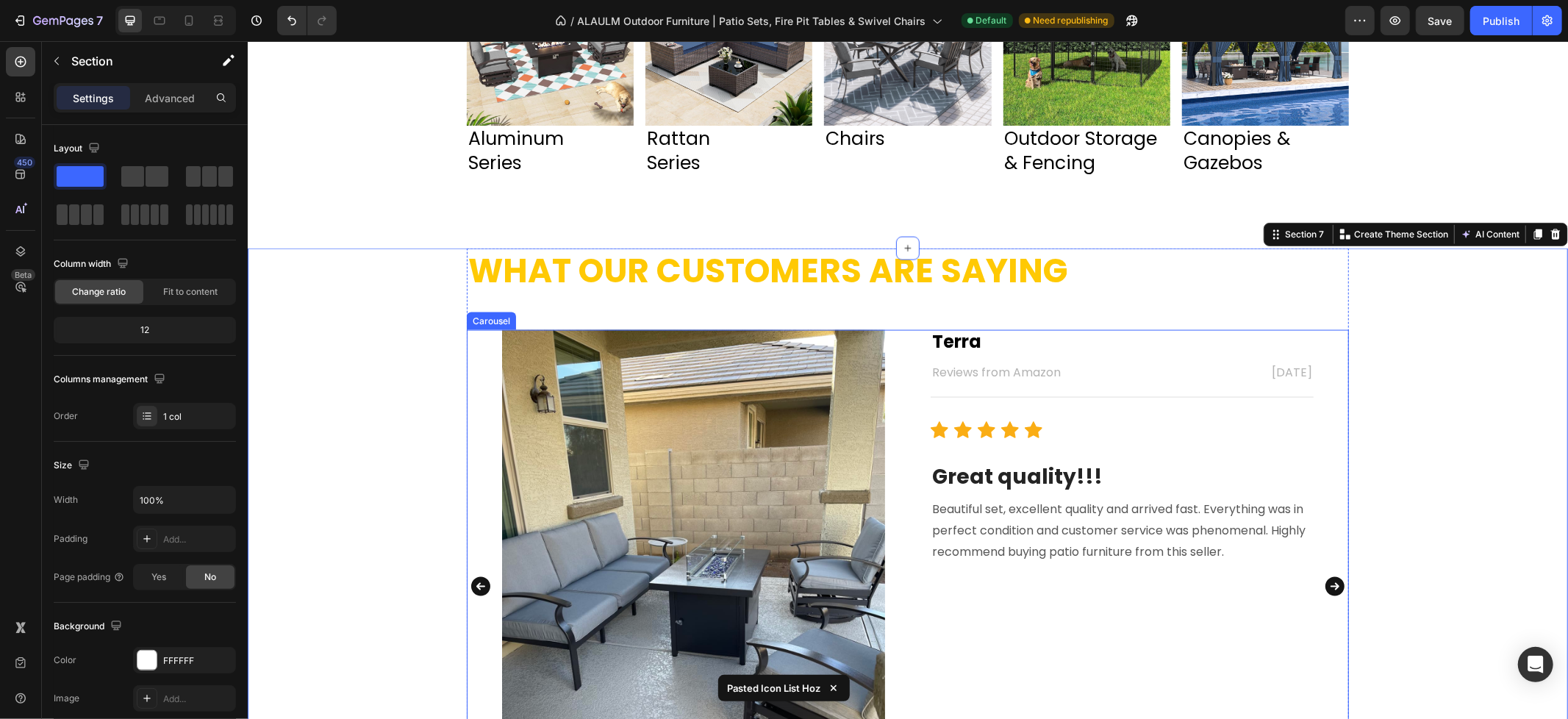
click at [471, 582] on icon "Carousel Back Arrow" at bounding box center [480, 585] width 19 height 19
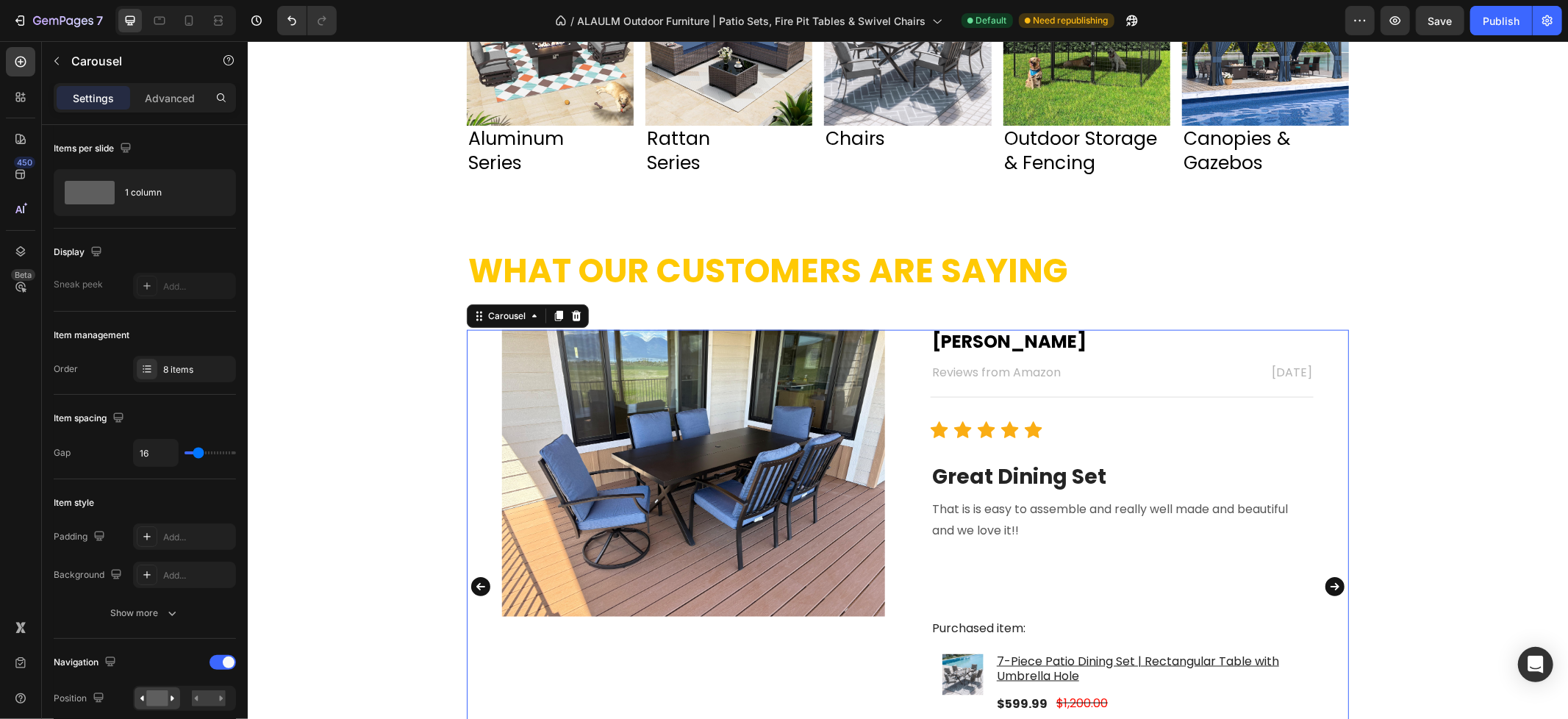
click at [1328, 583] on icon "Carousel Next Arrow" at bounding box center [1334, 585] width 24 height 29
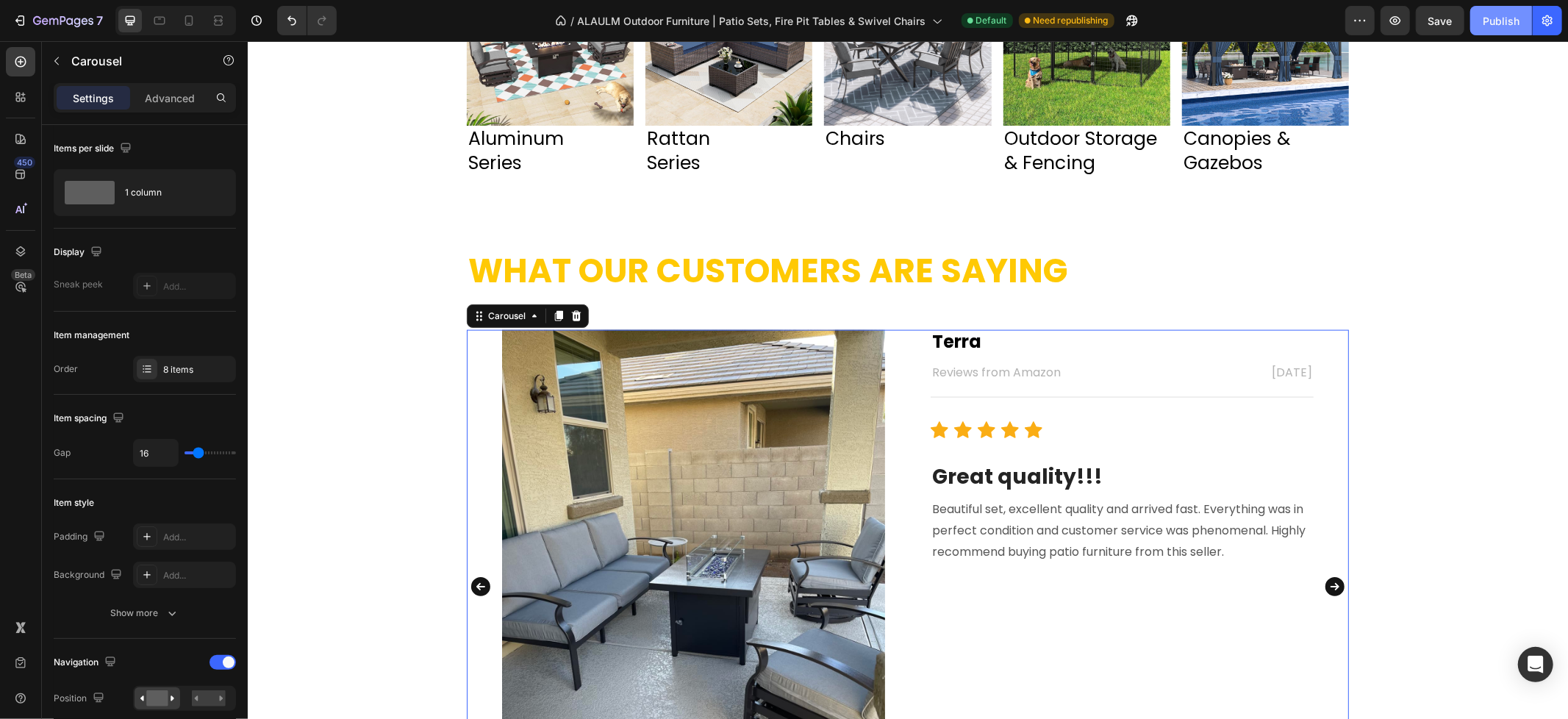
click at [1510, 13] on div "Publish" at bounding box center [1501, 20] width 37 height 16
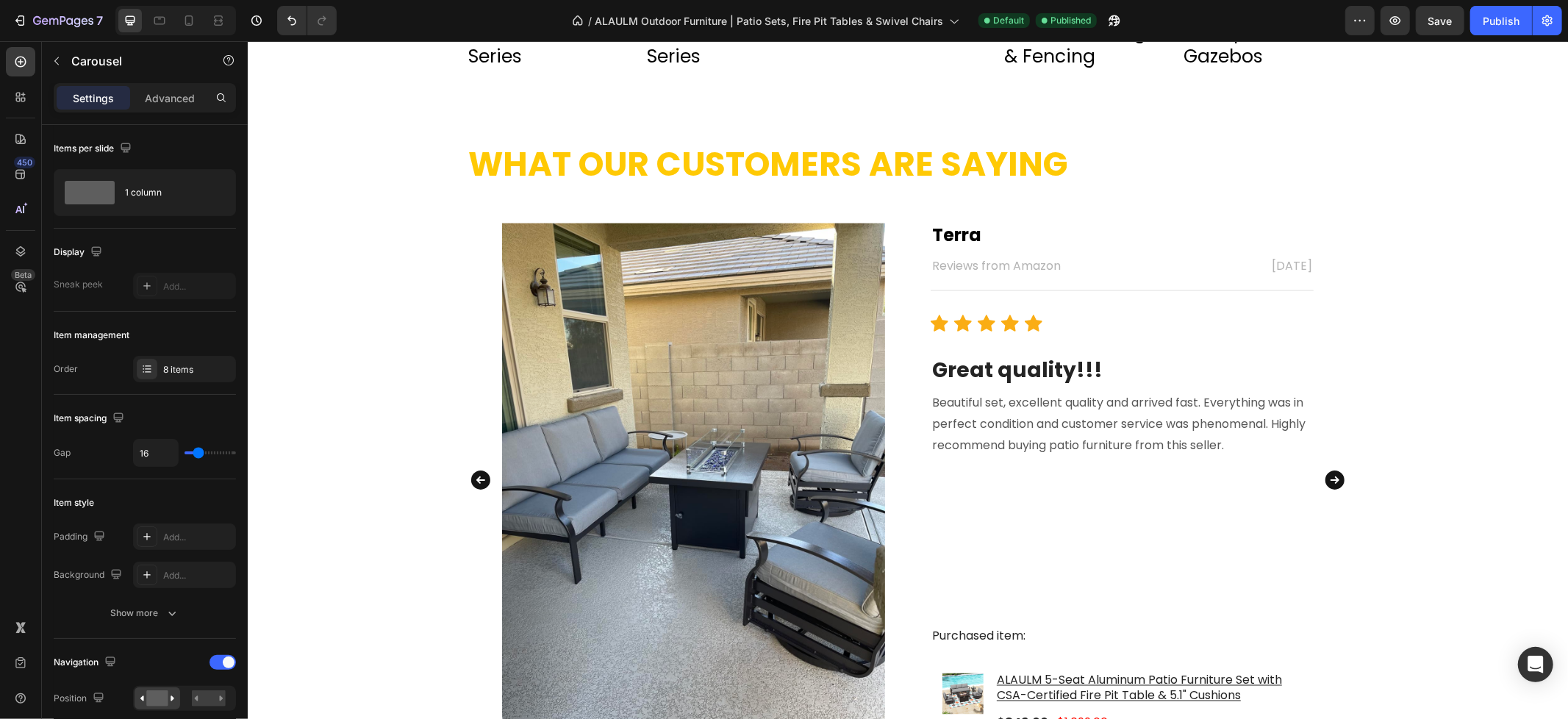
scroll to position [1752, 0]
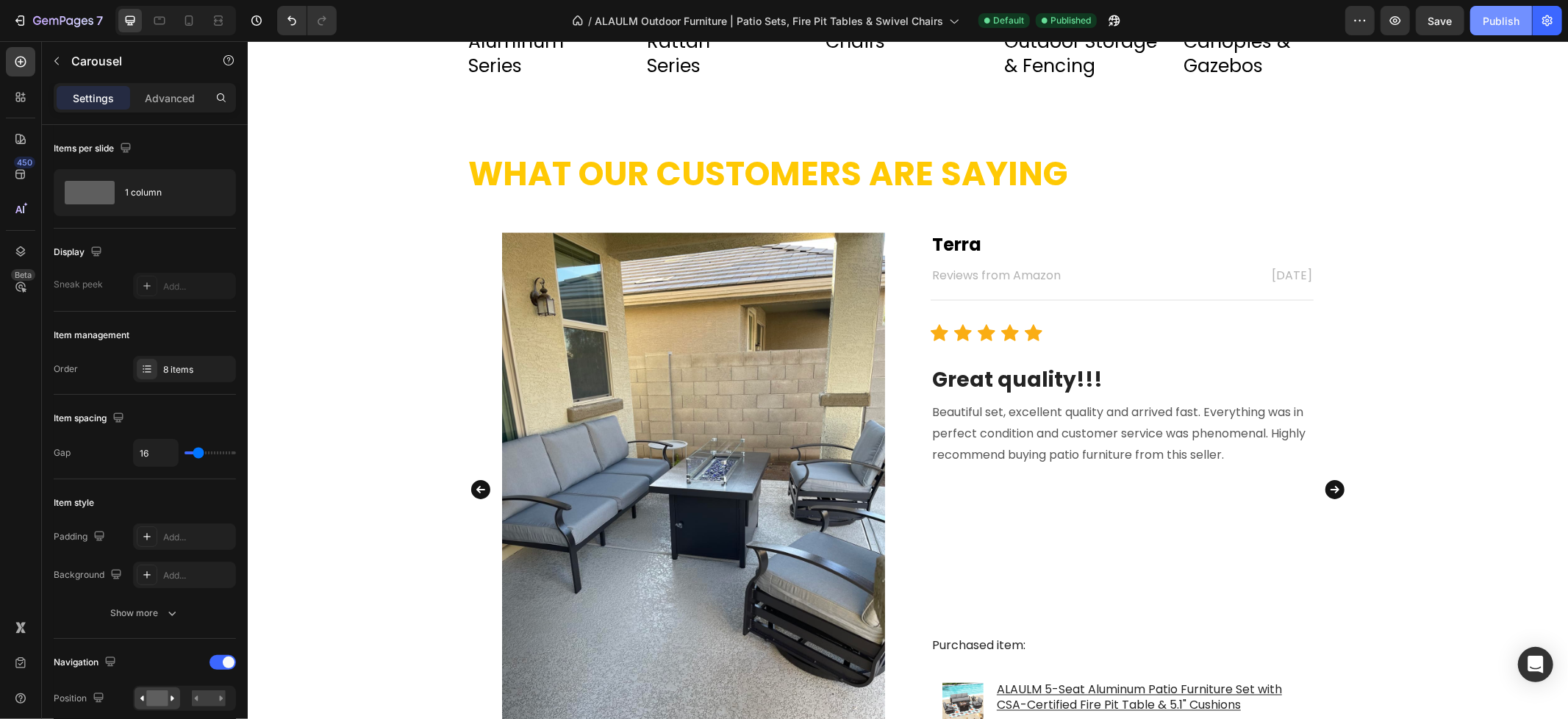
click at [1512, 17] on div "Publish" at bounding box center [1501, 20] width 37 height 16
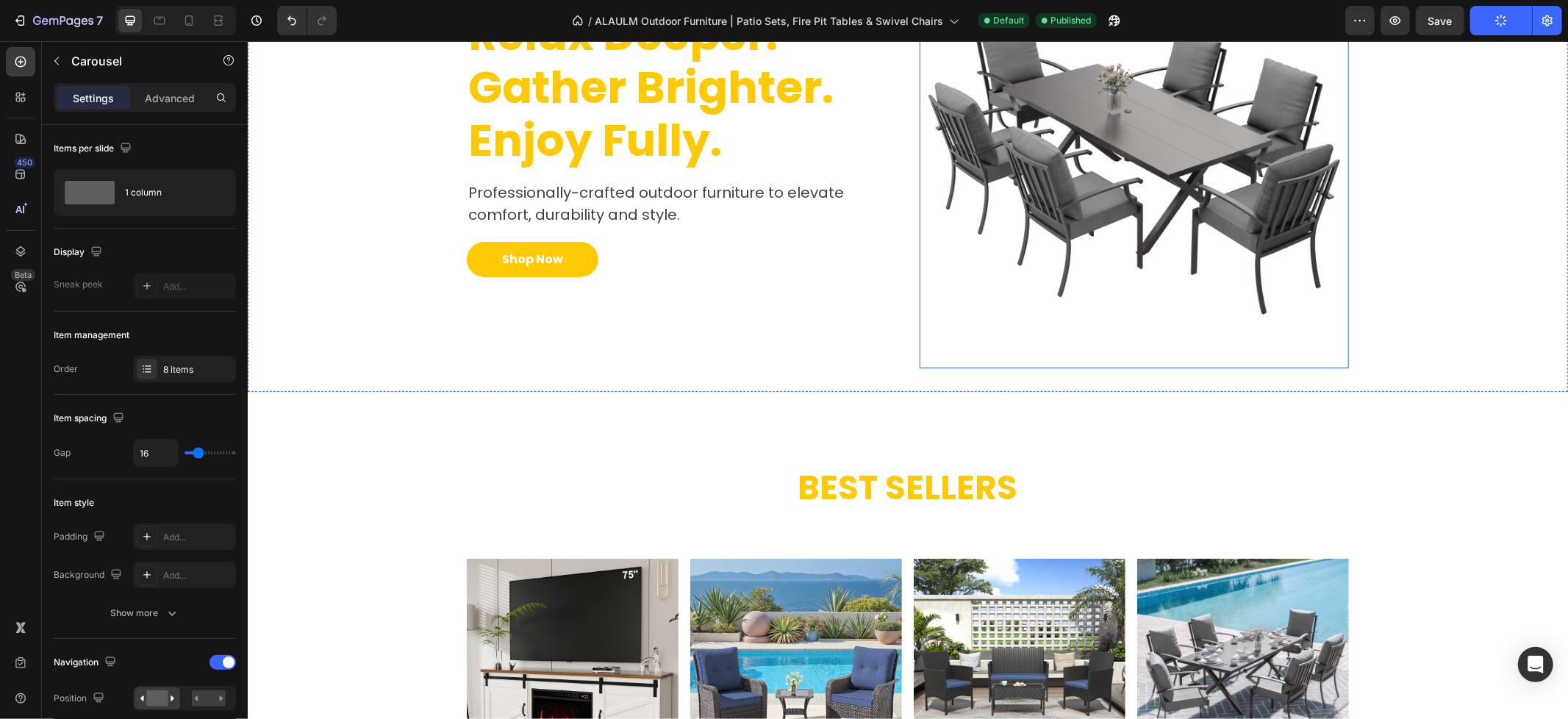
scroll to position [490, 0]
